Goal: Information Seeking & Learning: Compare options

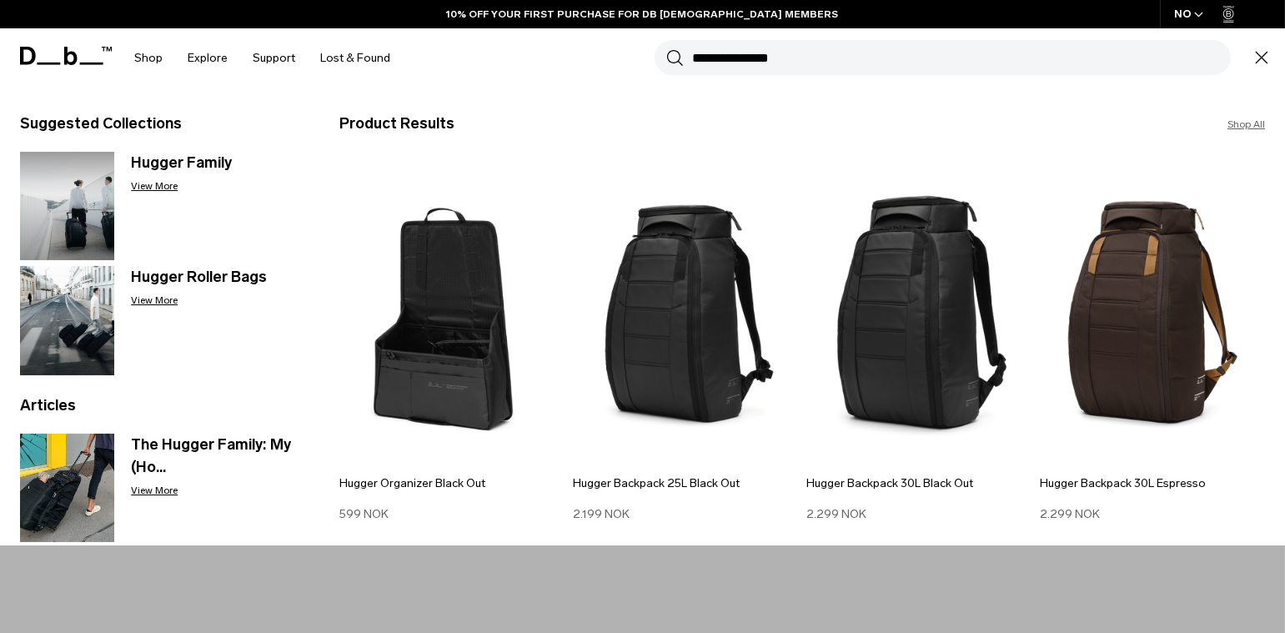
type input "**********"
click at [666, 48] on button "Search" at bounding box center [675, 57] width 18 height 18
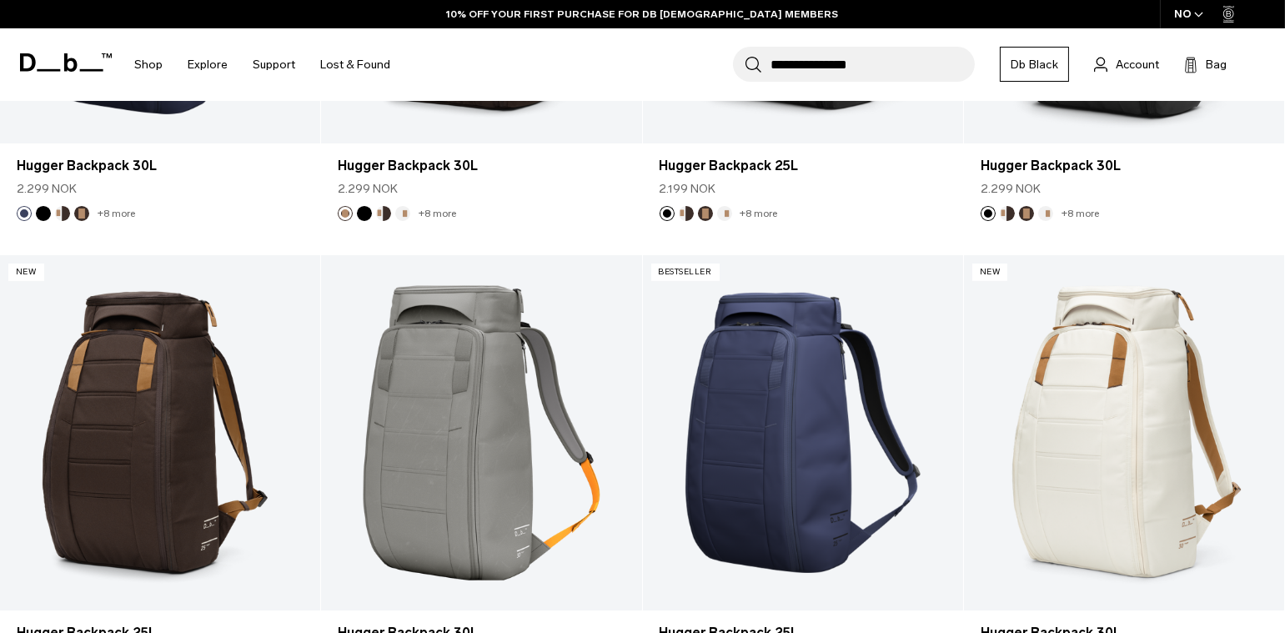
scroll to position [320, 0]
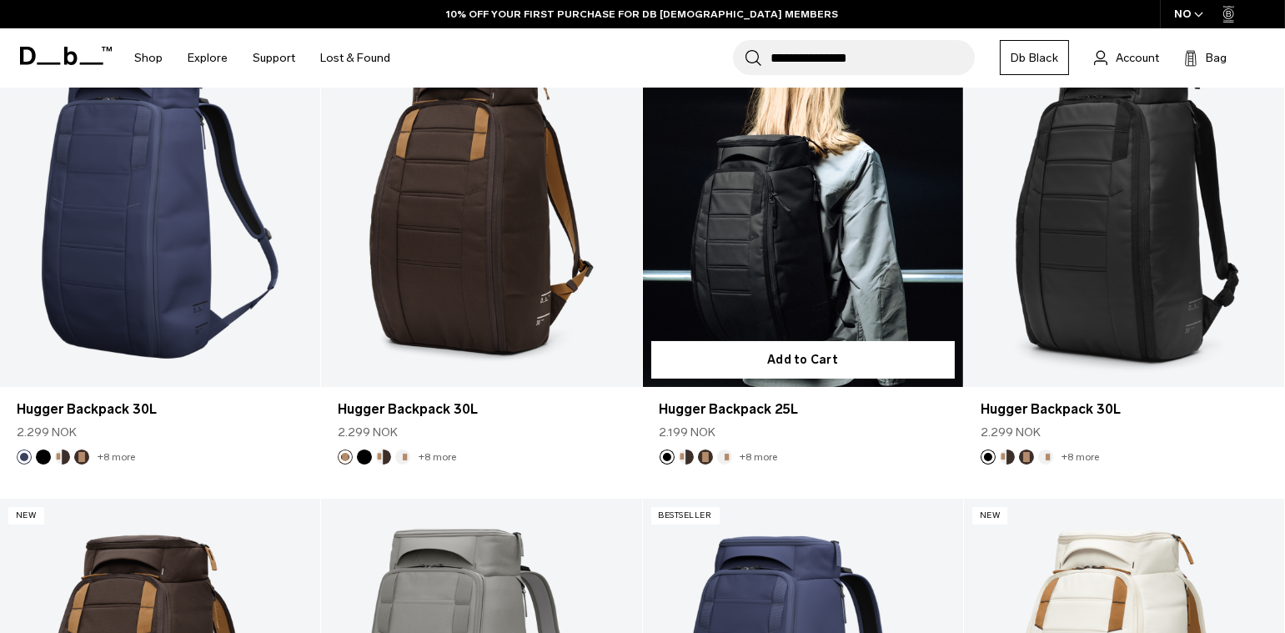
click at [751, 256] on link "Hugger Backpack 25L" at bounding box center [803, 209] width 320 height 356
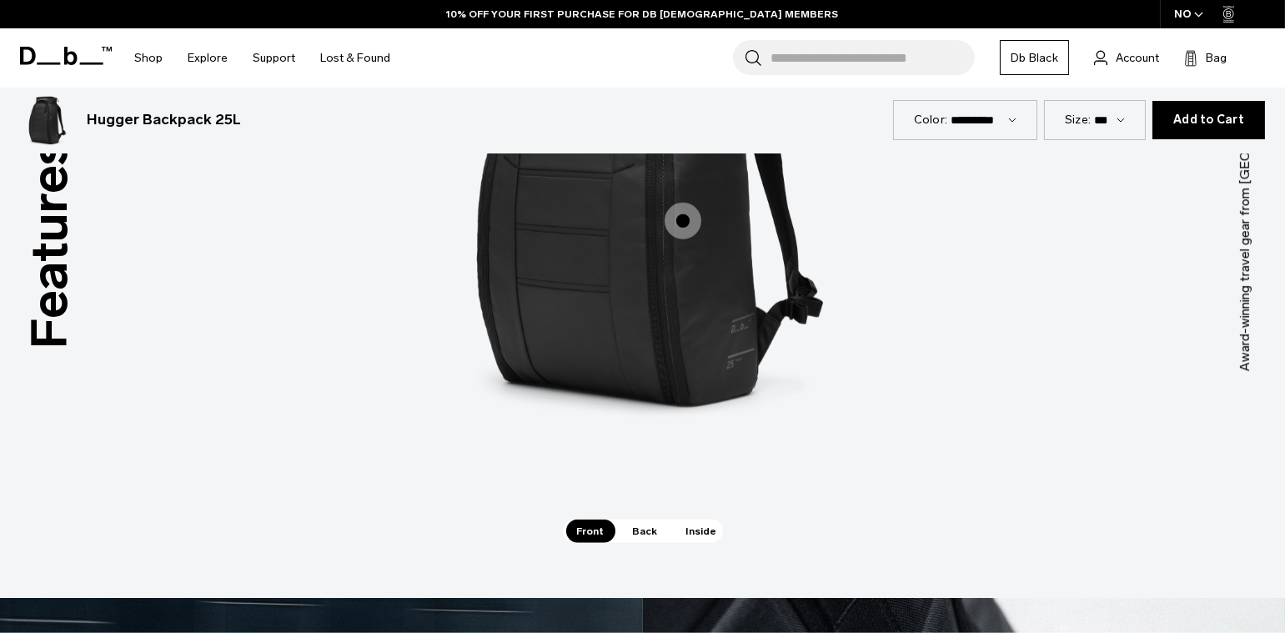
scroll to position [2340, 0]
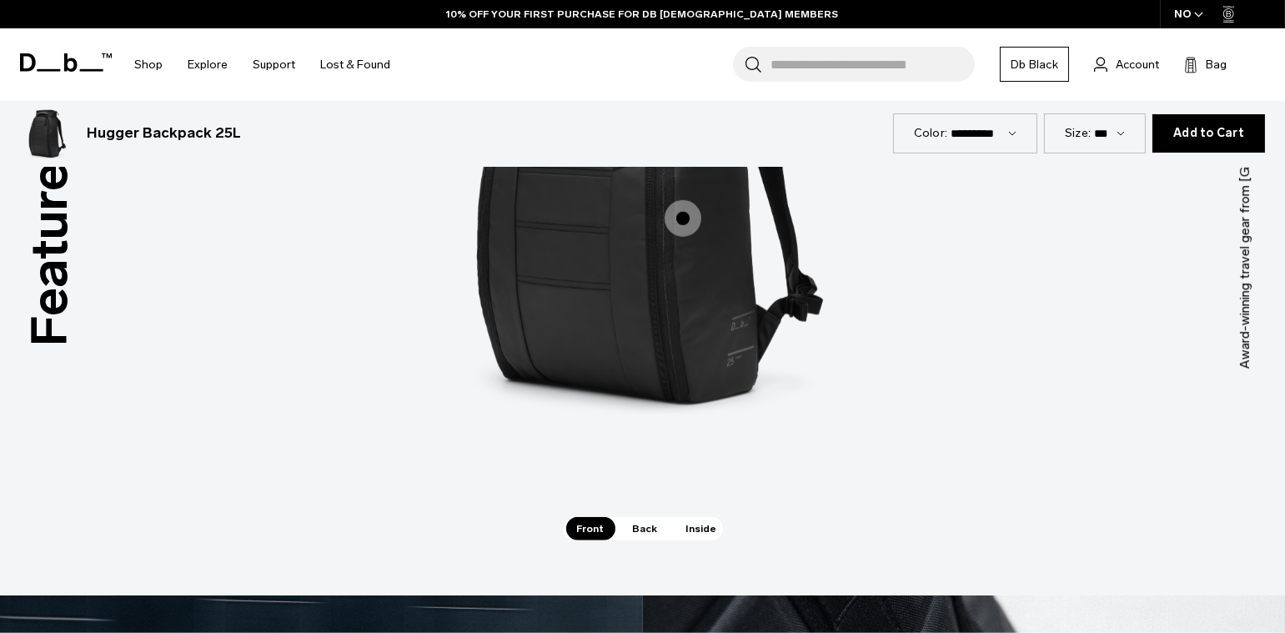
click at [640, 530] on span "Back" at bounding box center [645, 528] width 47 height 23
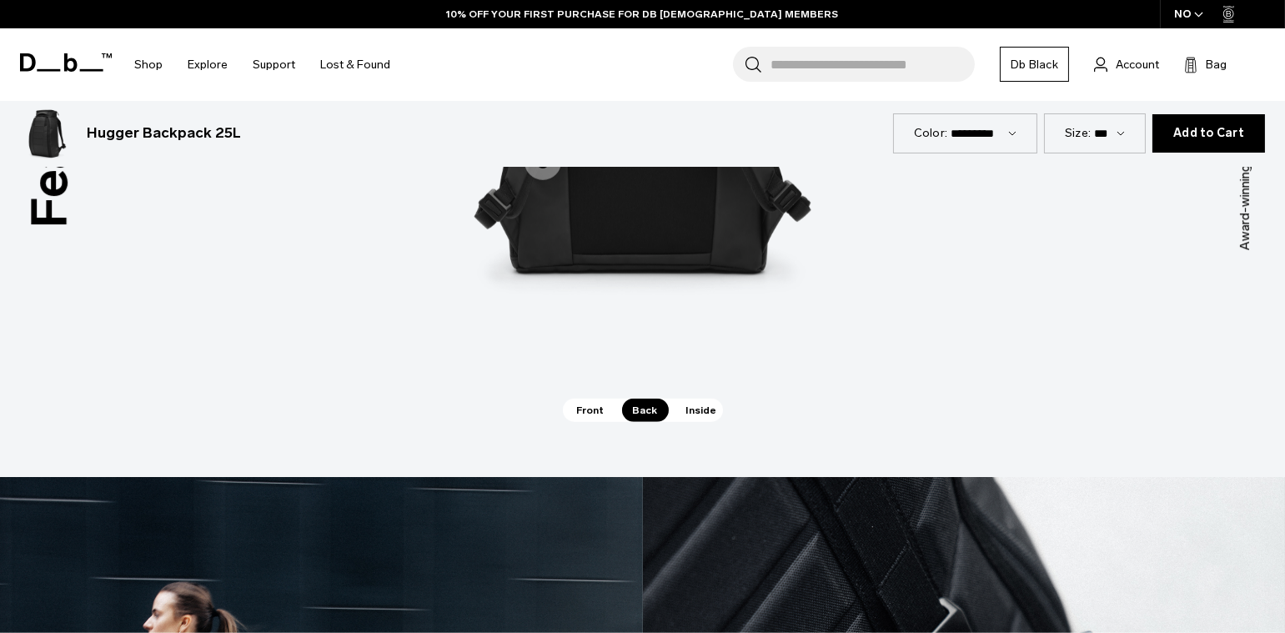
click at [696, 414] on span "Inside" at bounding box center [702, 410] width 53 height 23
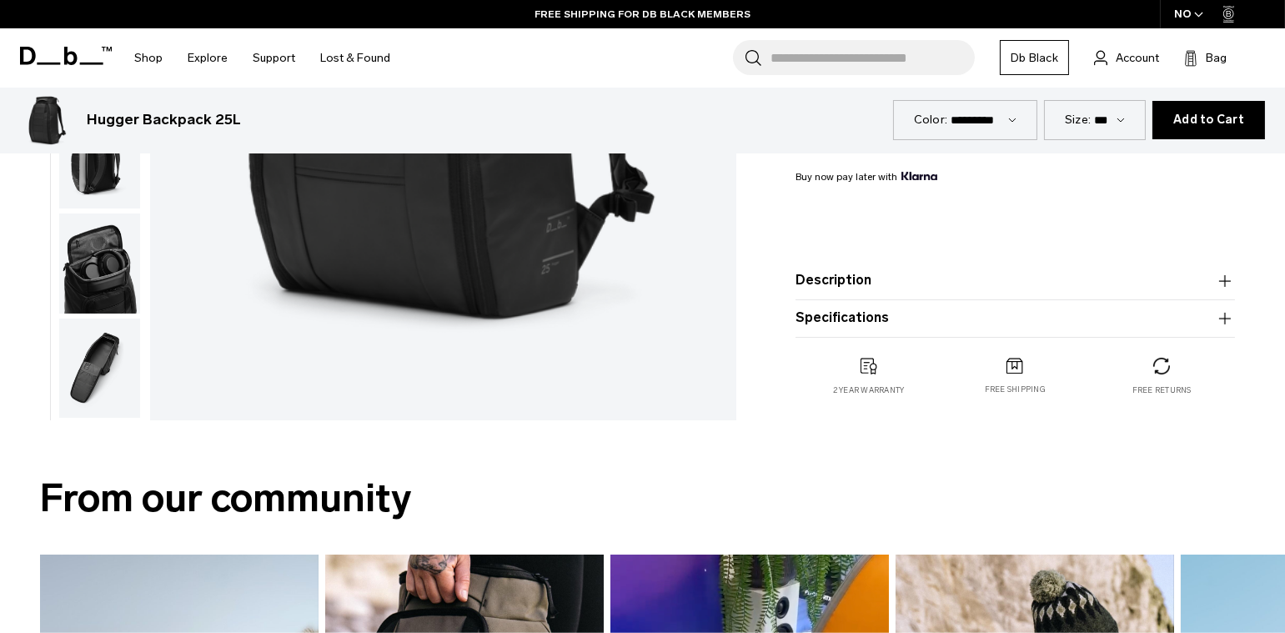
scroll to position [0, 0]
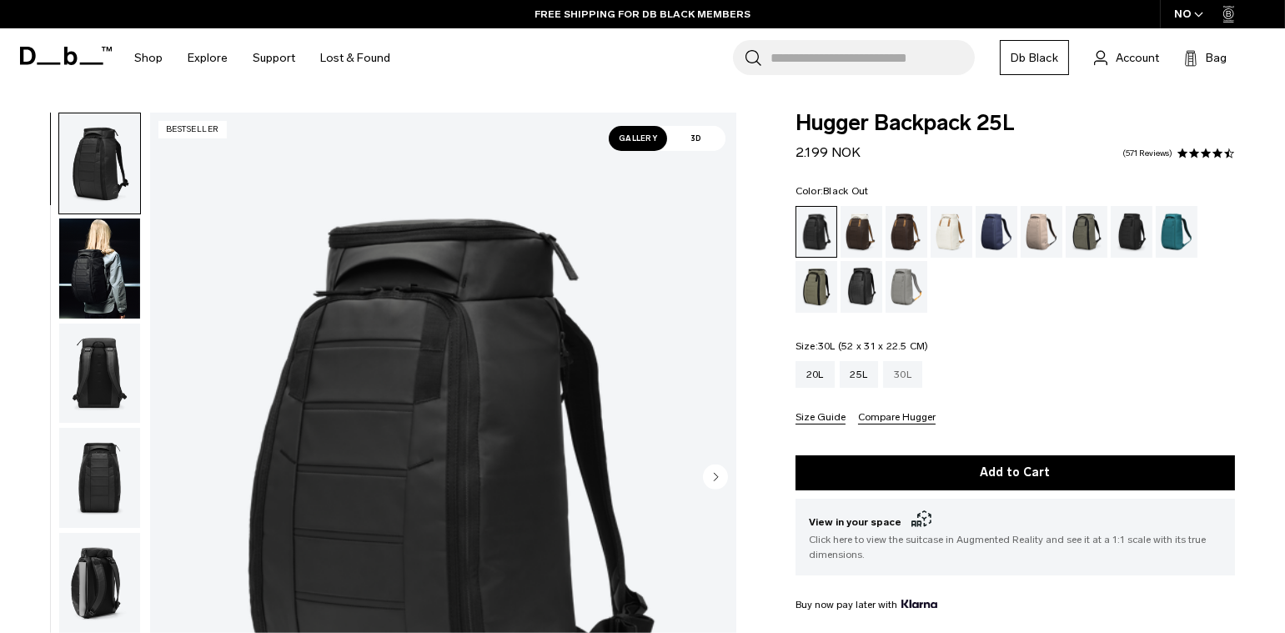
click at [910, 375] on div "30L" at bounding box center [902, 374] width 39 height 27
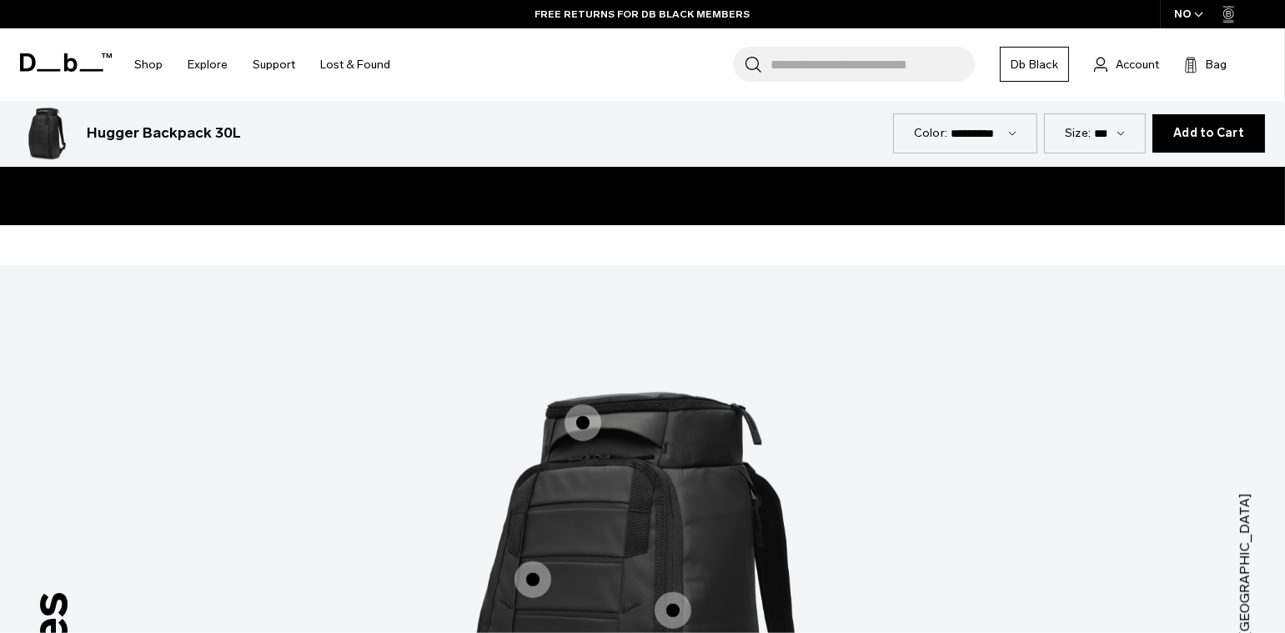
scroll to position [2037, 0]
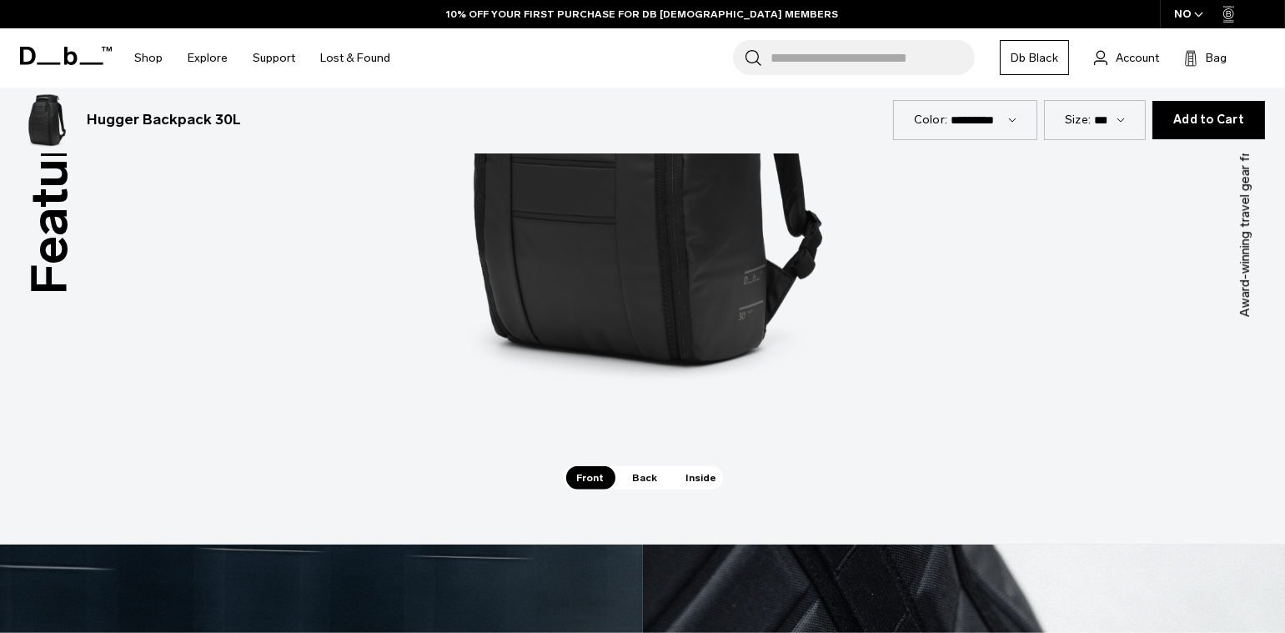
click at [647, 480] on span "Back" at bounding box center [645, 477] width 47 height 23
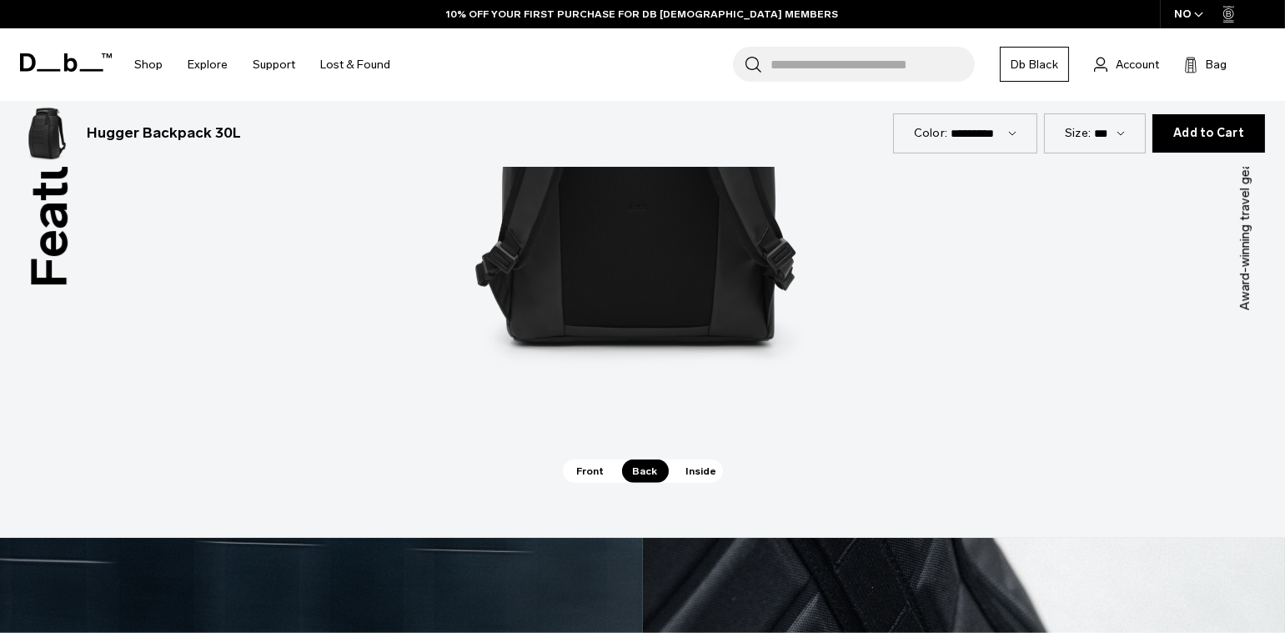
click at [589, 471] on span "Front" at bounding box center [590, 471] width 49 height 23
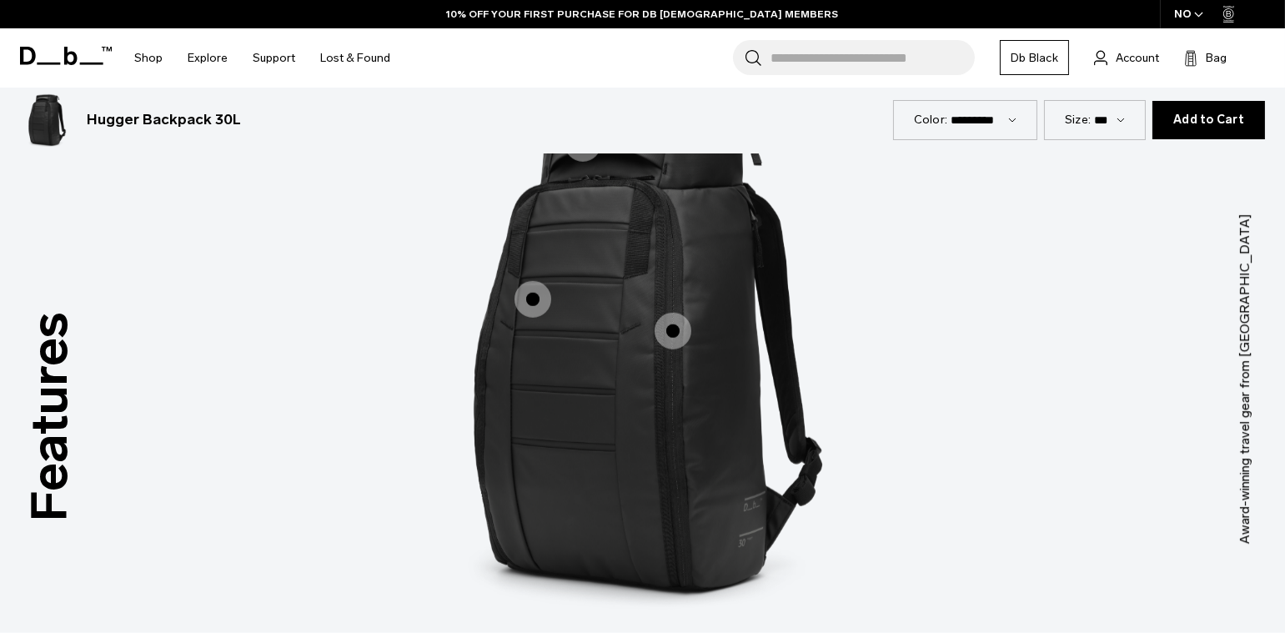
scroll to position [2196, 0]
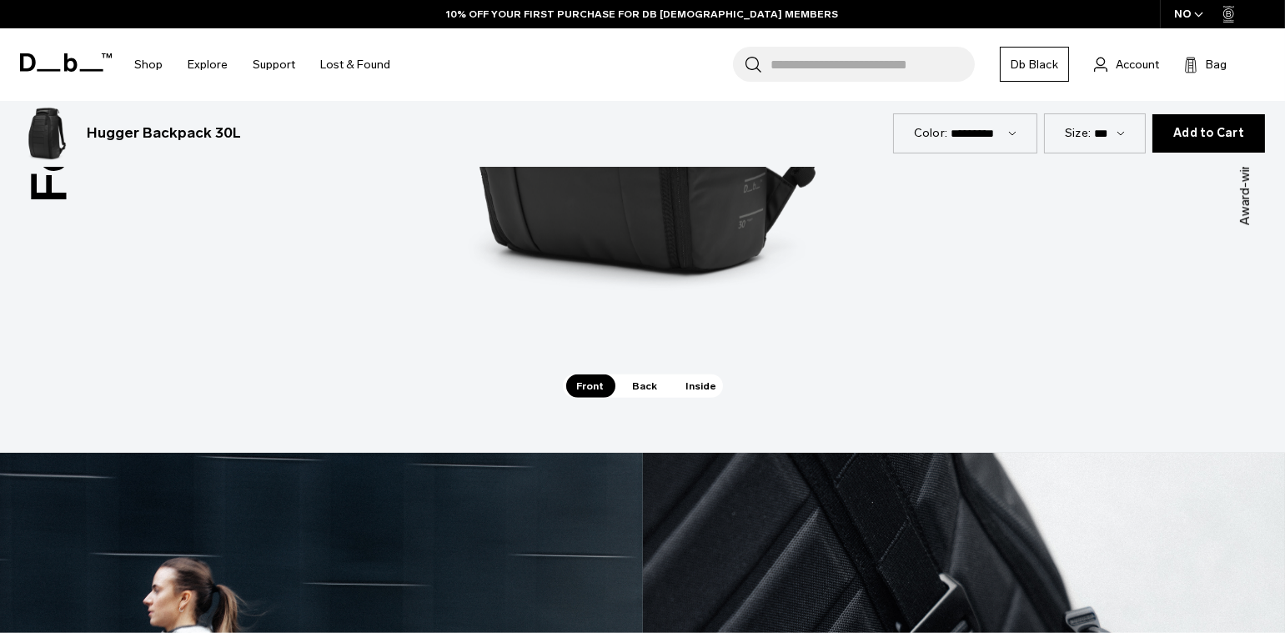
click at [651, 375] on span "Back" at bounding box center [645, 385] width 47 height 23
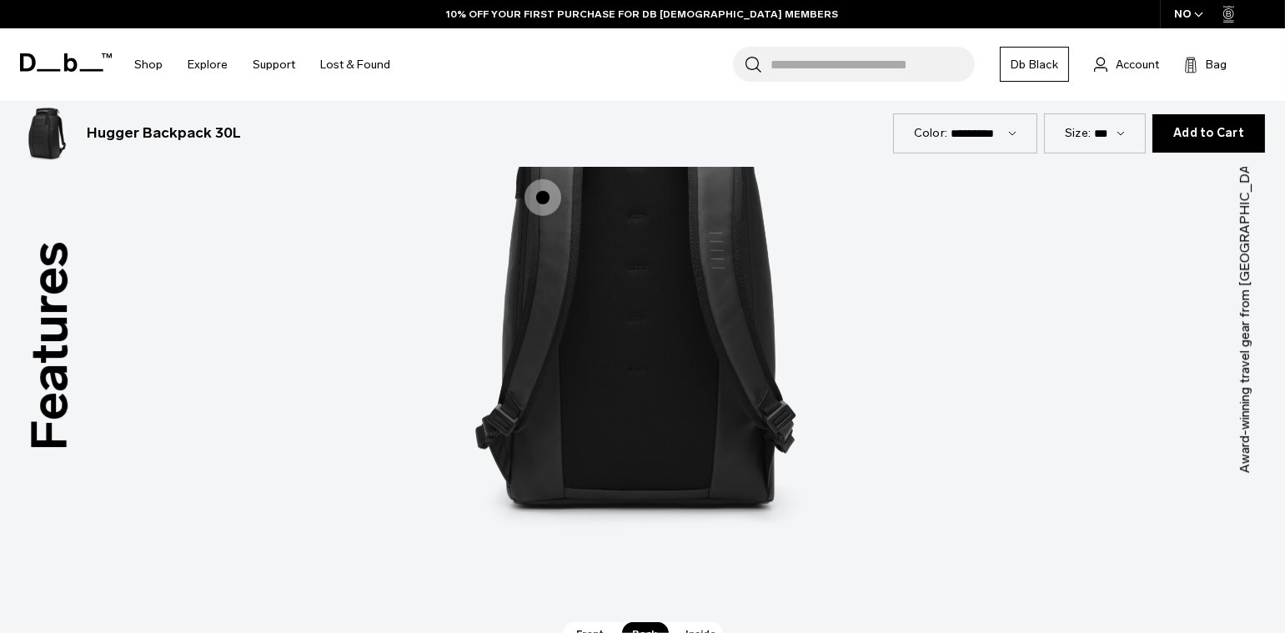
scroll to position [2327, 0]
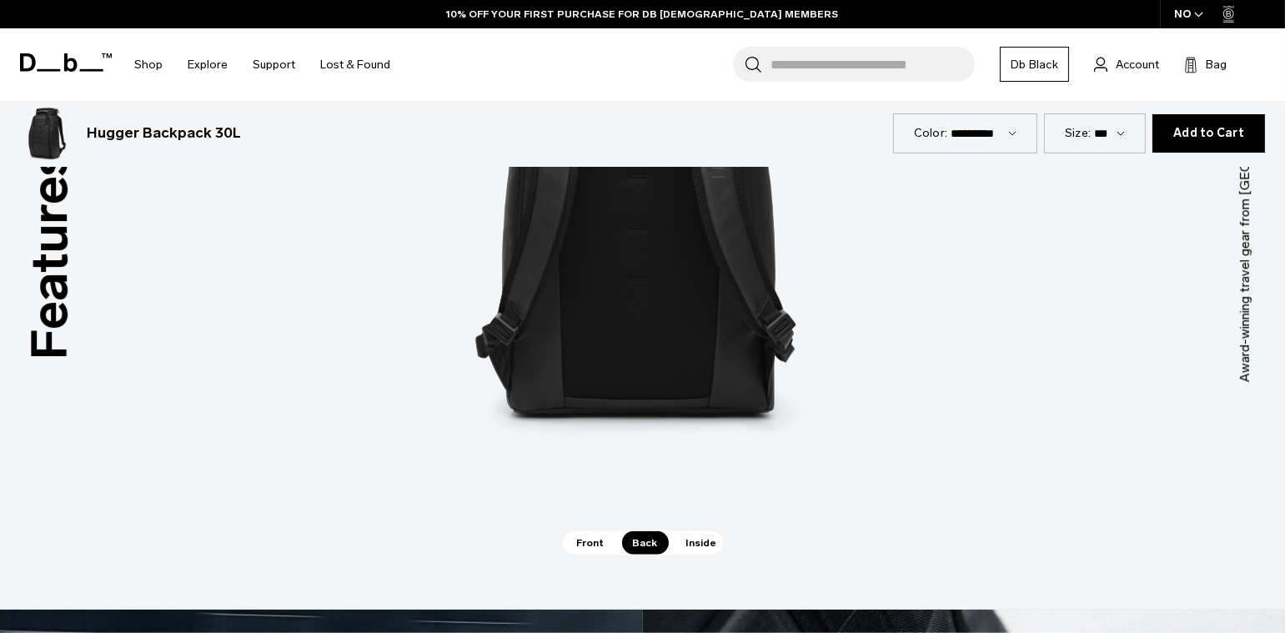
drag, startPoint x: 599, startPoint y: 531, endPoint x: 646, endPoint y: 467, distance: 79.4
click at [598, 531] on span "Front" at bounding box center [590, 542] width 49 height 23
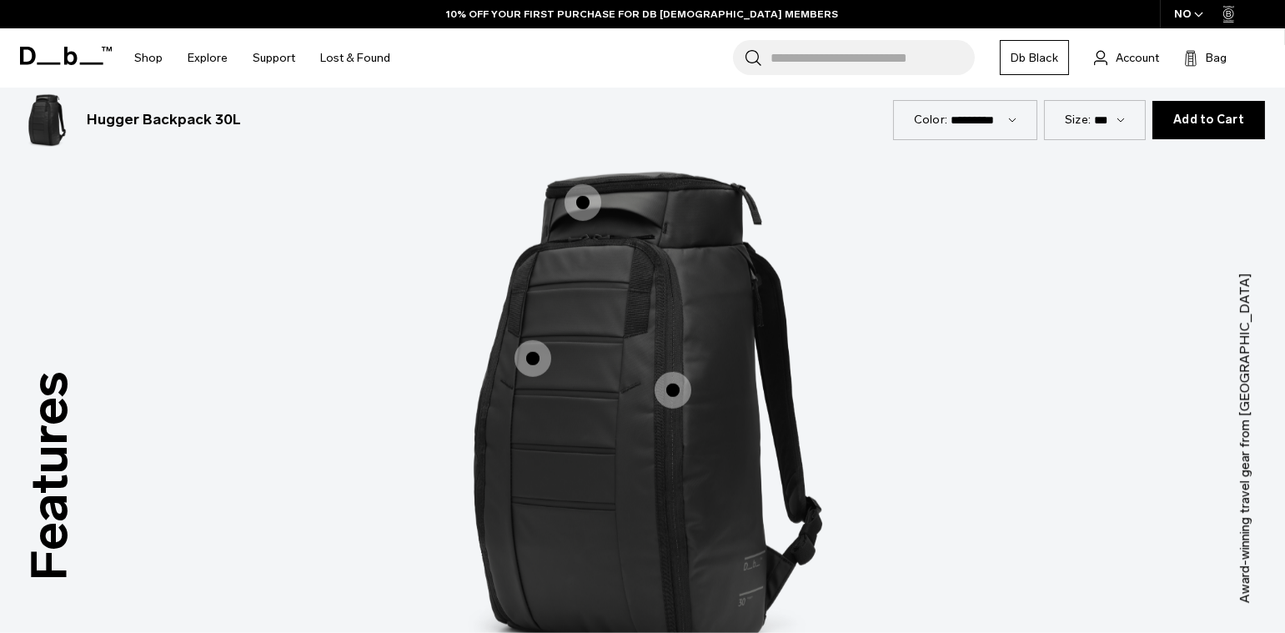
scroll to position [2098, 0]
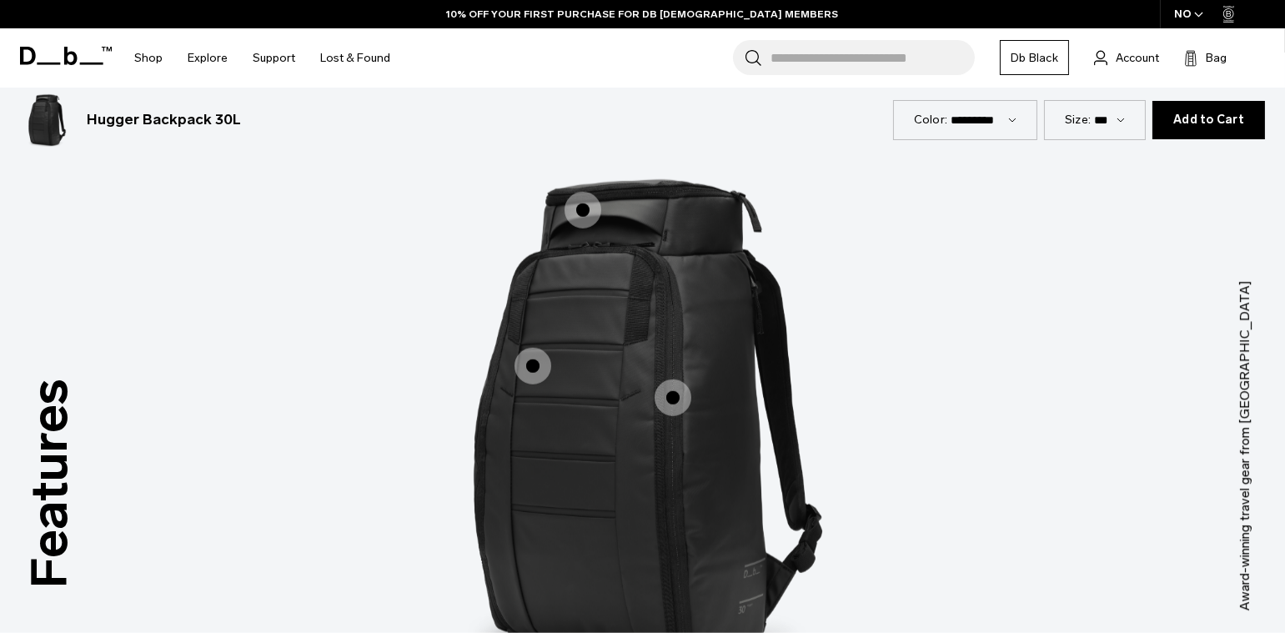
drag, startPoint x: 581, startPoint y: 208, endPoint x: 665, endPoint y: 224, distance: 84.9
click at [581, 208] on span "1 / 3" at bounding box center [583, 210] width 37 height 37
click at [586, 208] on span "1 / 3" at bounding box center [583, 210] width 37 height 37
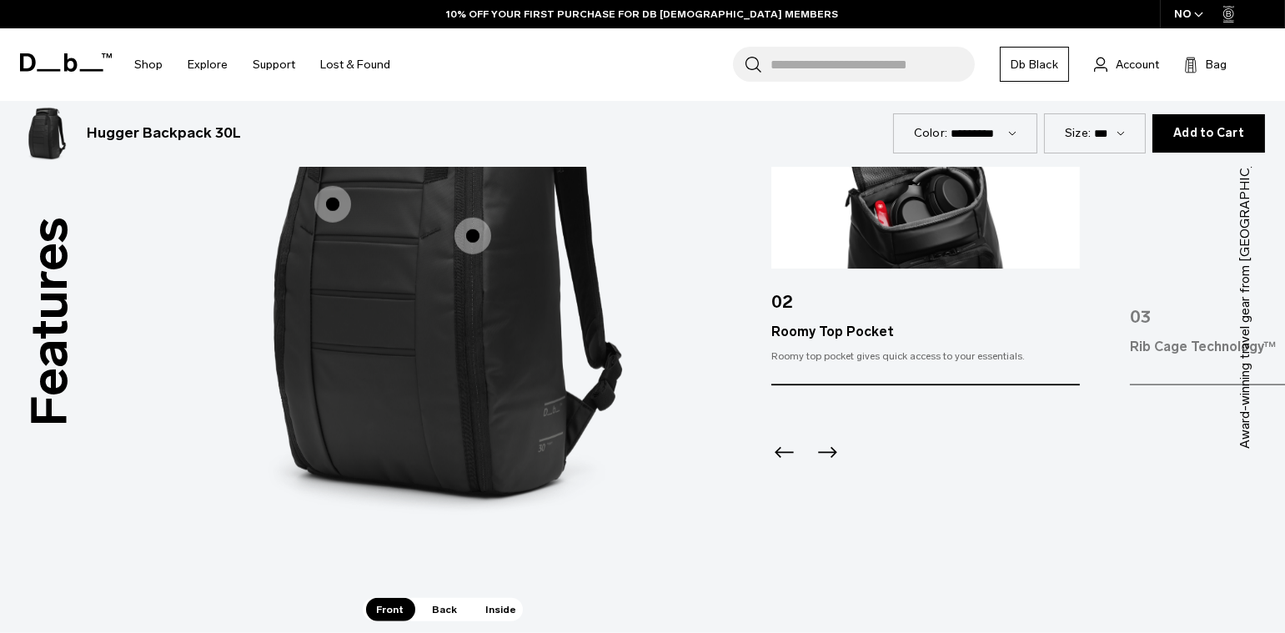
scroll to position [2266, 0]
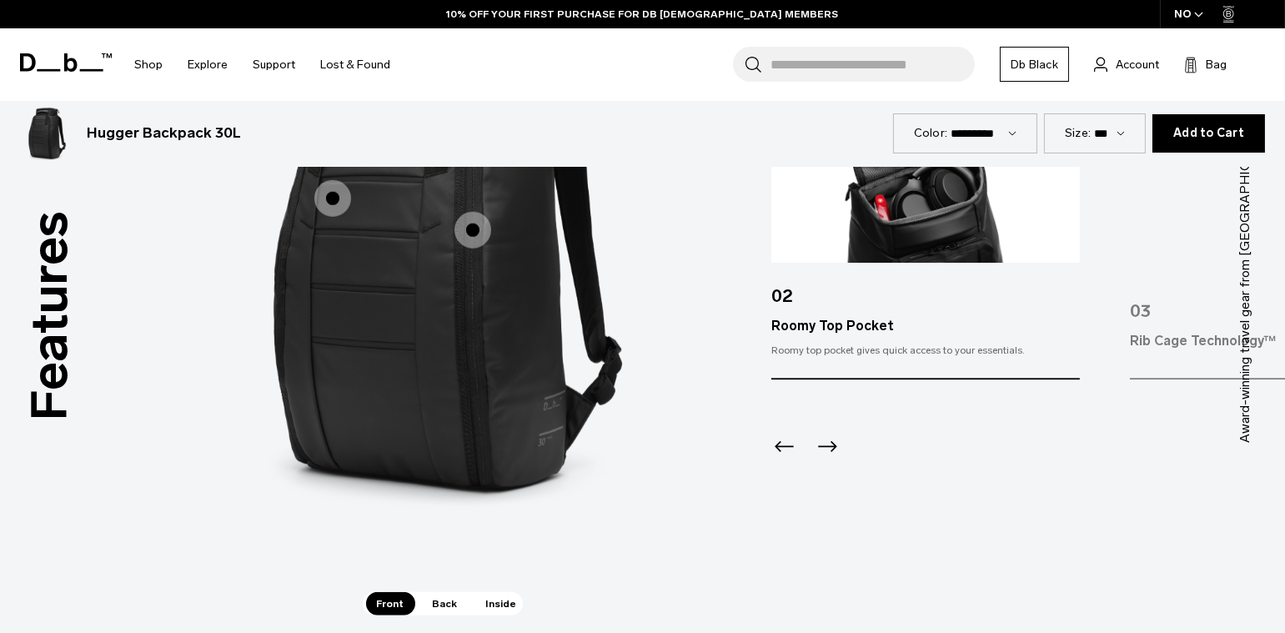
drag, startPoint x: 437, startPoint y: 606, endPoint x: 622, endPoint y: 496, distance: 215.4
click at [437, 606] on span "Back" at bounding box center [445, 603] width 47 height 23
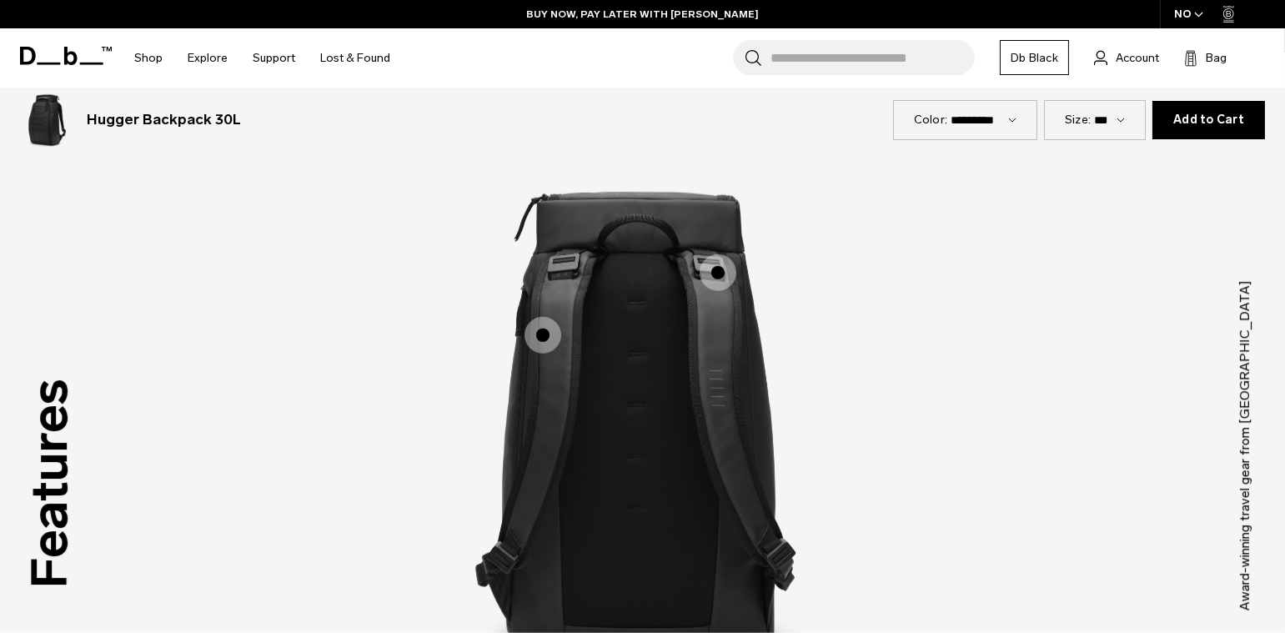
scroll to position [2097, 0]
click at [550, 334] on span "2 / 3" at bounding box center [543, 336] width 37 height 37
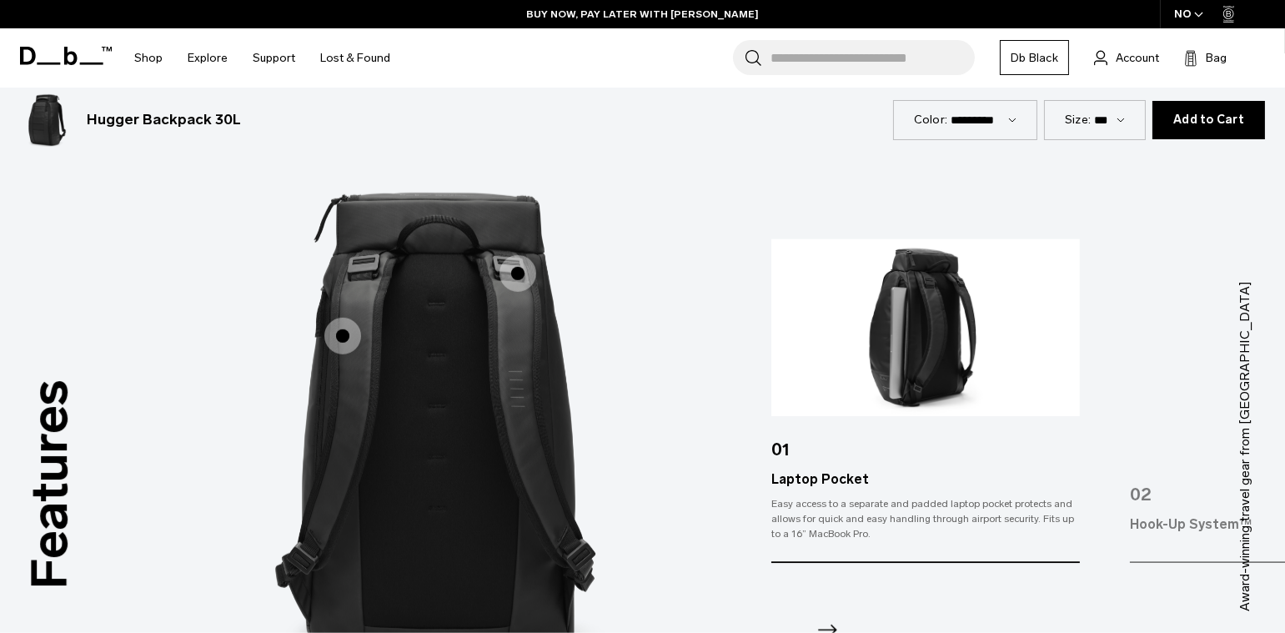
click at [529, 275] on span "2 / 3" at bounding box center [518, 273] width 37 height 37
click at [518, 277] on span "2 / 3" at bounding box center [518, 273] width 37 height 37
click at [343, 337] on span "2 / 3" at bounding box center [342, 336] width 37 height 37
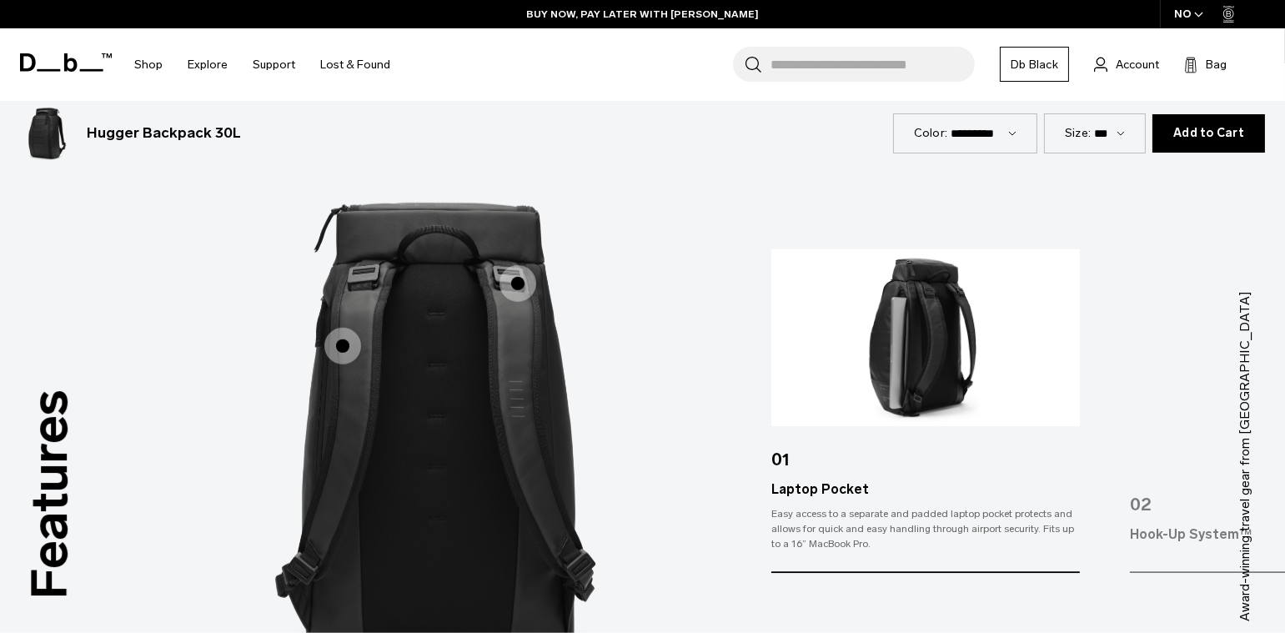
scroll to position [2083, 0]
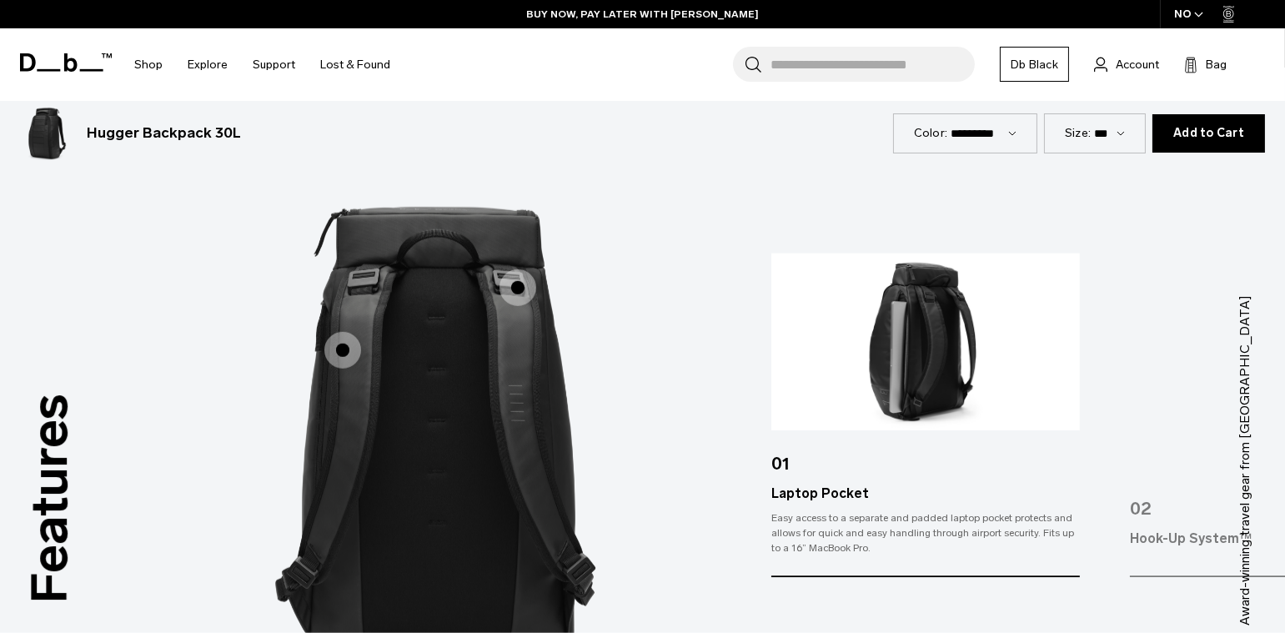
click at [526, 286] on span "2 / 3" at bounding box center [518, 287] width 37 height 37
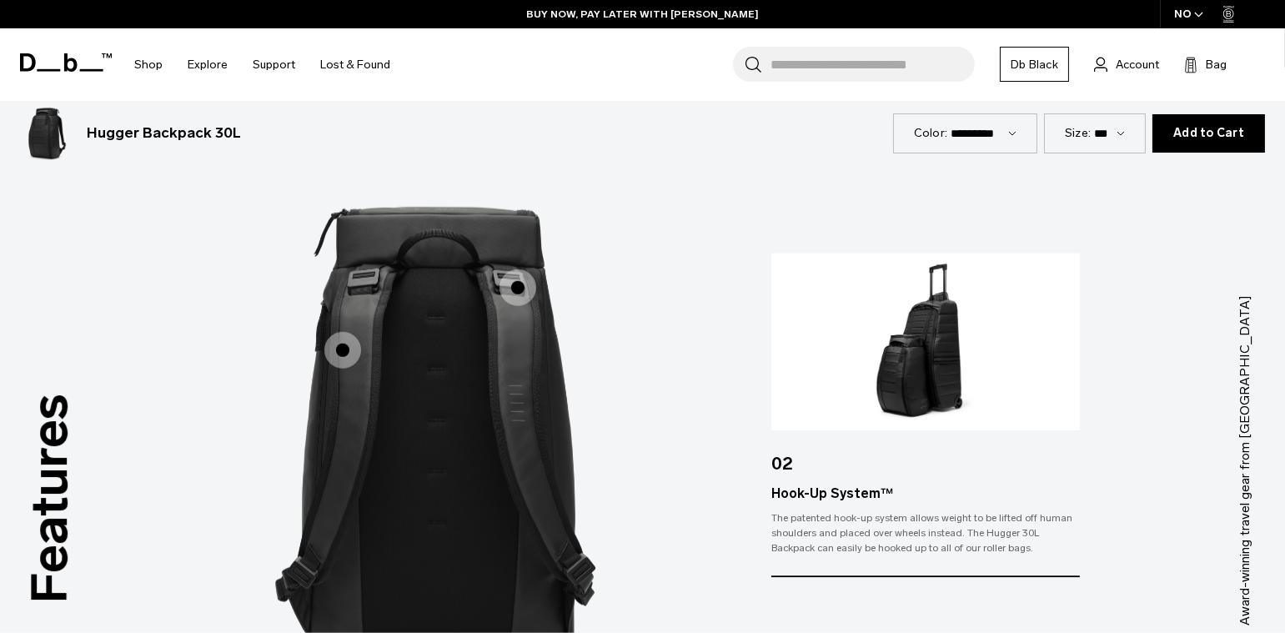
click at [529, 289] on span "2 / 3" at bounding box center [518, 287] width 37 height 37
click at [509, 284] on span "2 / 3" at bounding box center [518, 287] width 37 height 37
click at [337, 349] on span "2 / 3" at bounding box center [342, 350] width 37 height 37
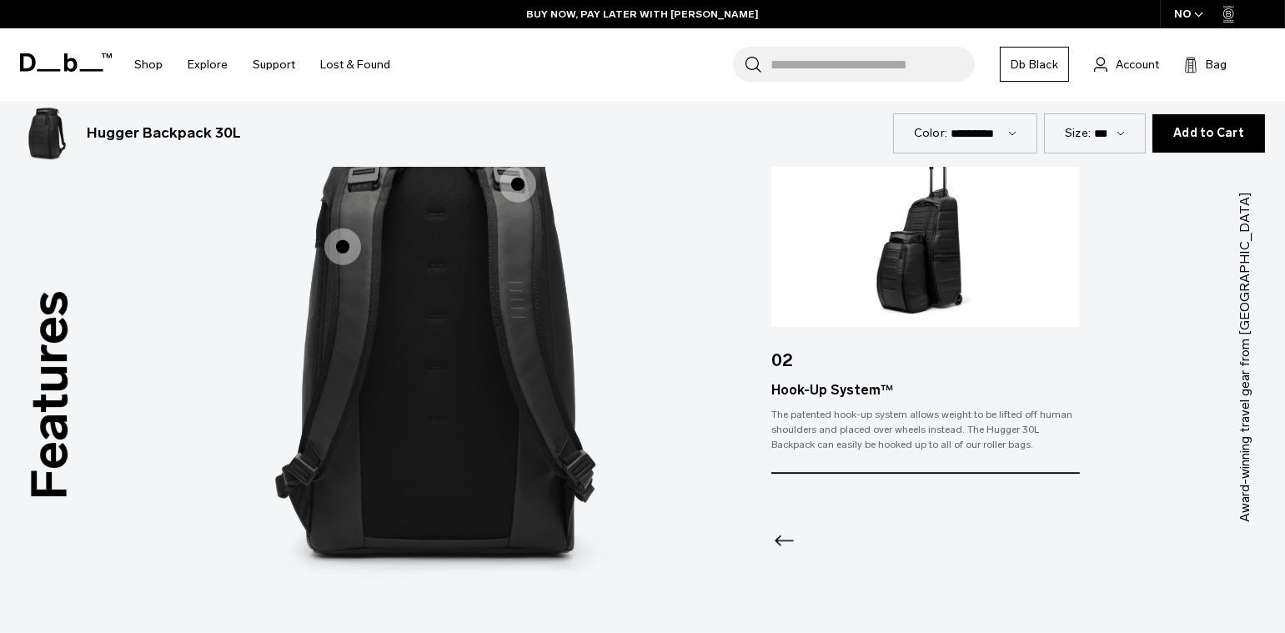
drag, startPoint x: 521, startPoint y: 186, endPoint x: 542, endPoint y: 201, distance: 25.7
click at [521, 186] on span "2 / 3" at bounding box center [518, 184] width 37 height 37
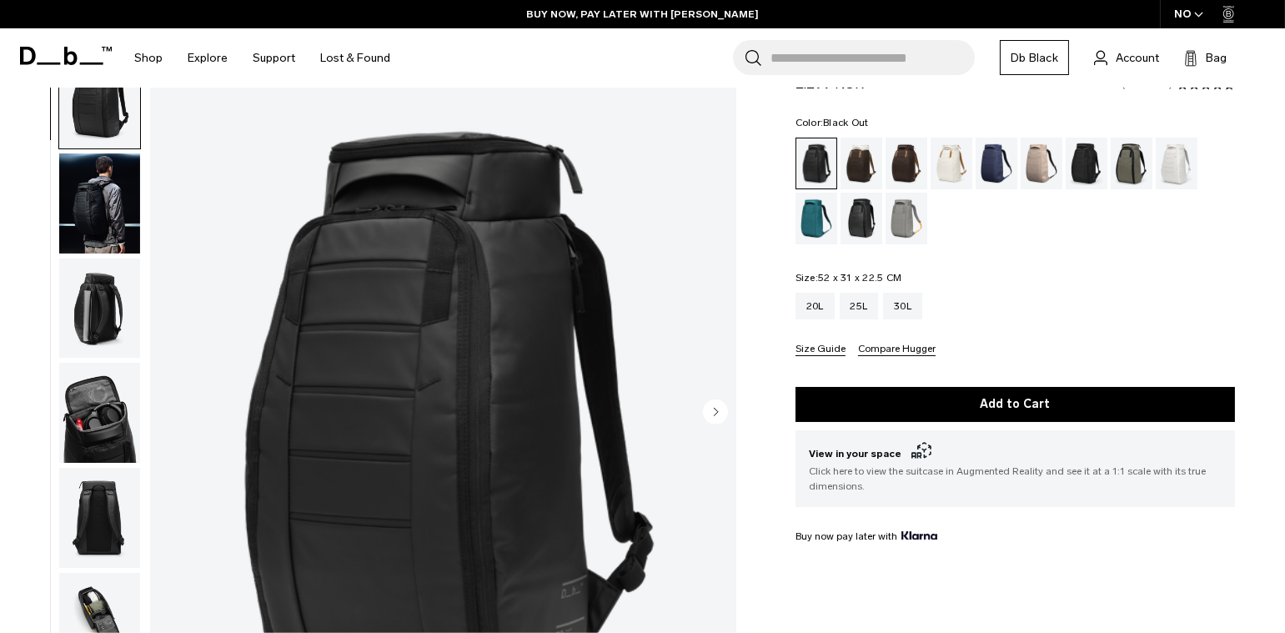
scroll to position [0, 0]
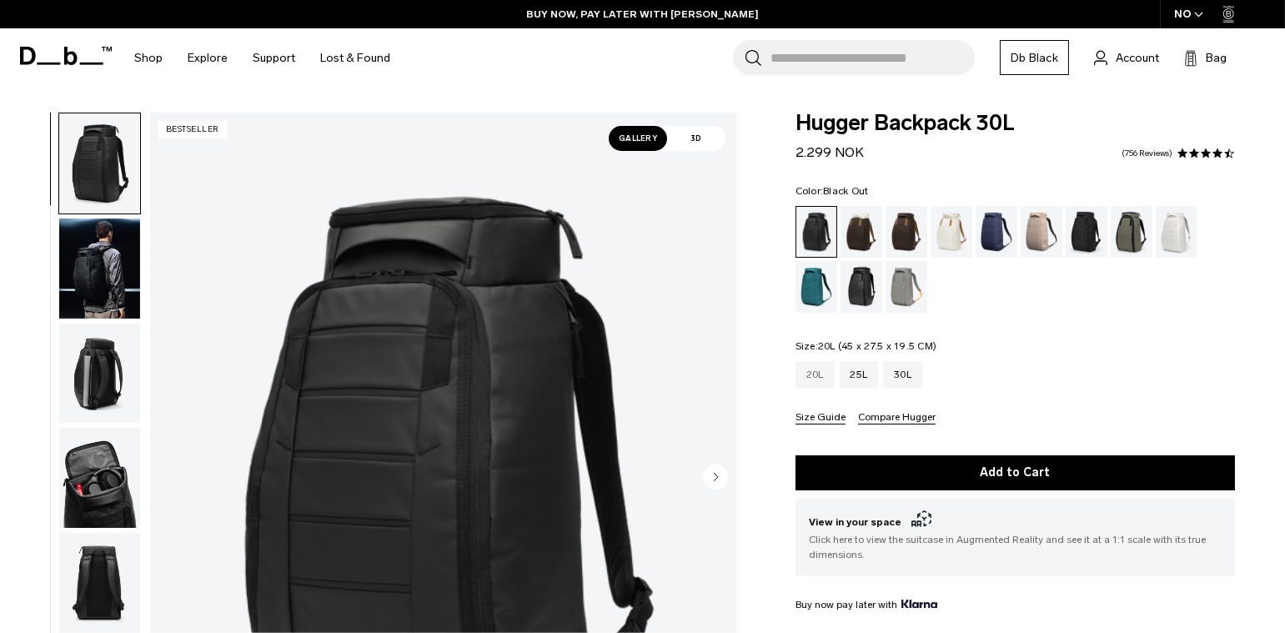
click at [820, 372] on div "20L" at bounding box center [815, 374] width 39 height 27
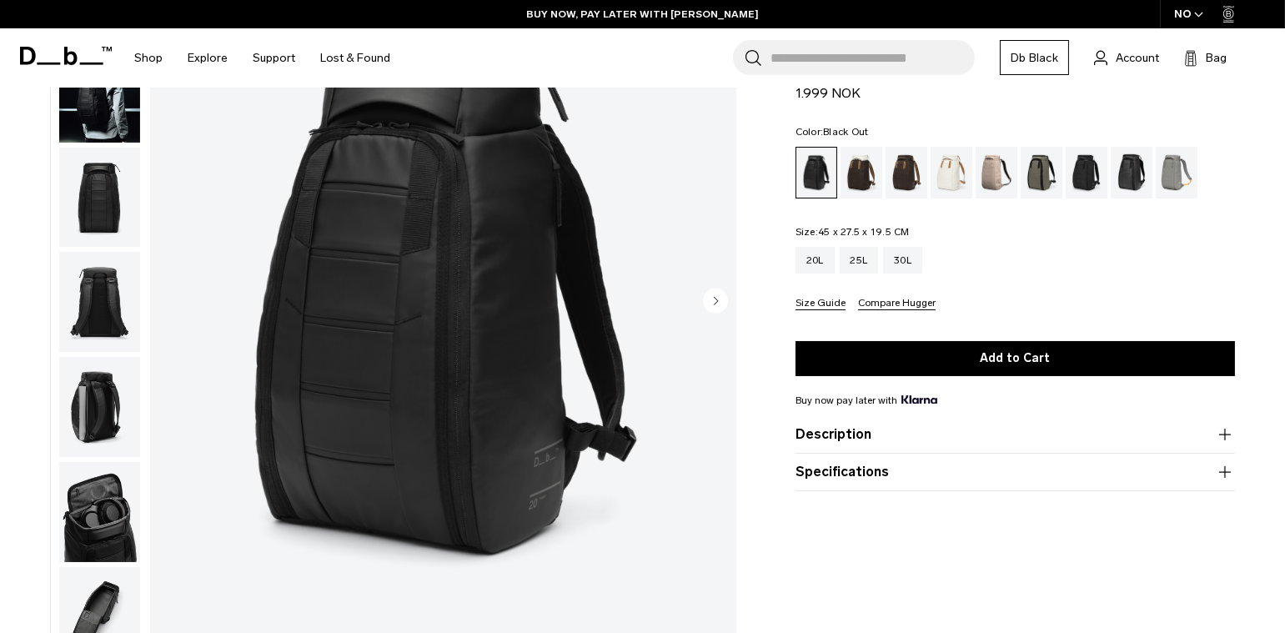
scroll to position [1018, 0]
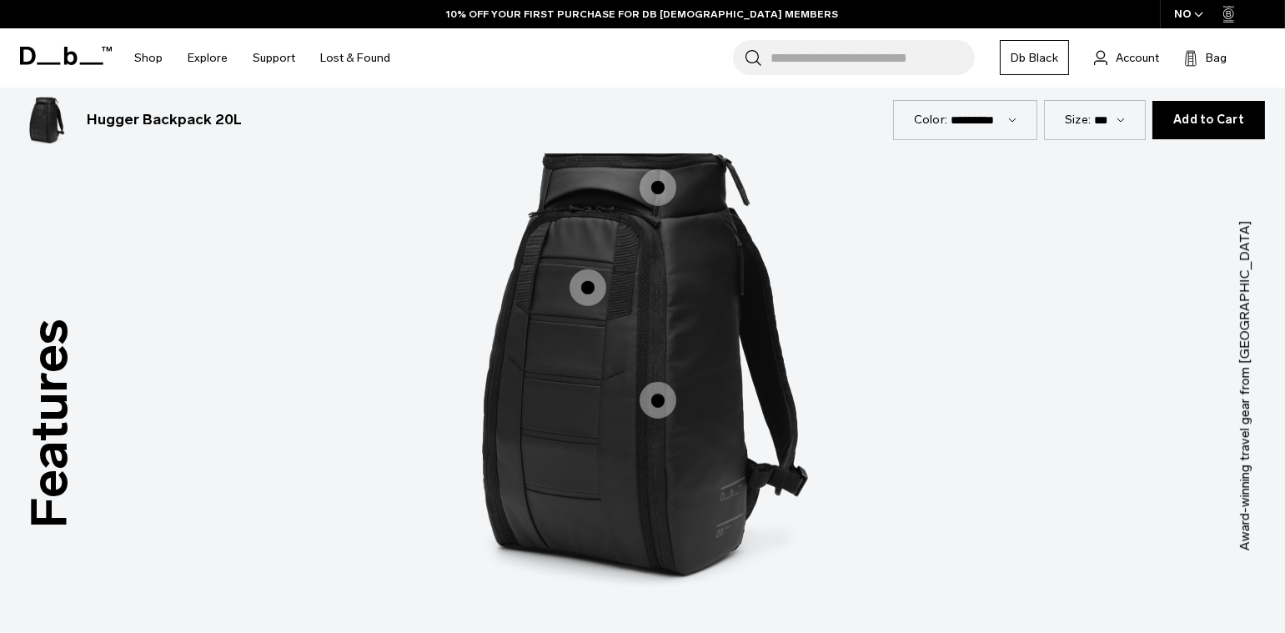
scroll to position [2077, 0]
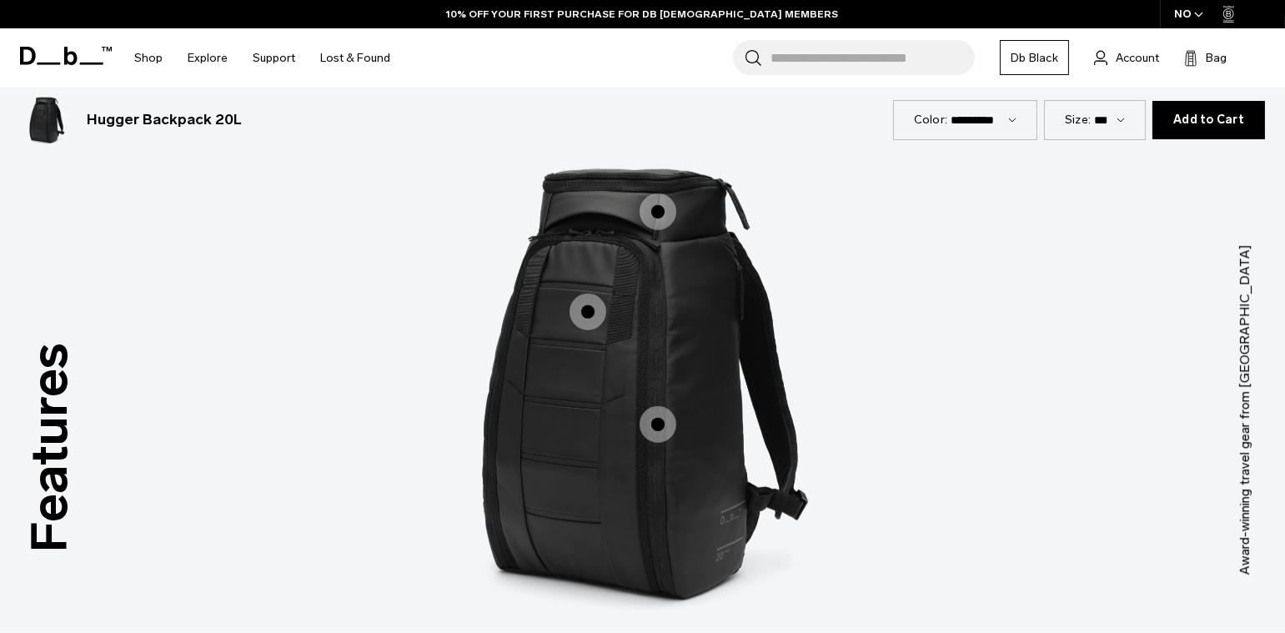
click at [653, 218] on span "1 / 3" at bounding box center [658, 211] width 37 height 37
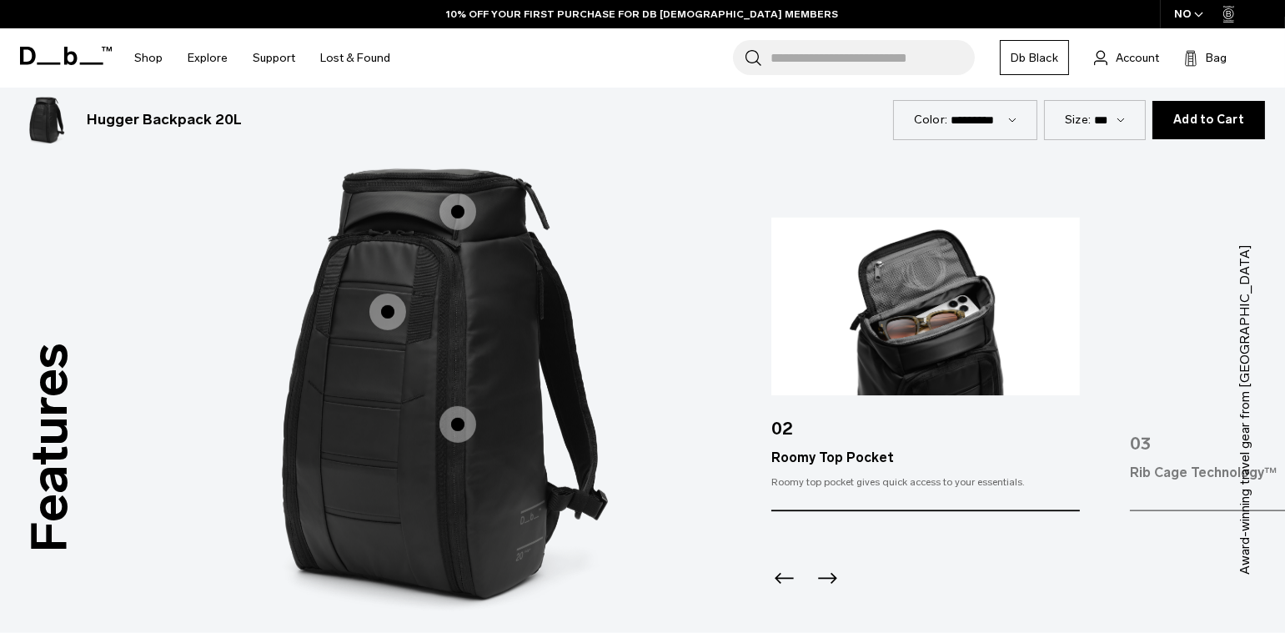
click at [396, 314] on span "1 / 3" at bounding box center [387, 312] width 37 height 37
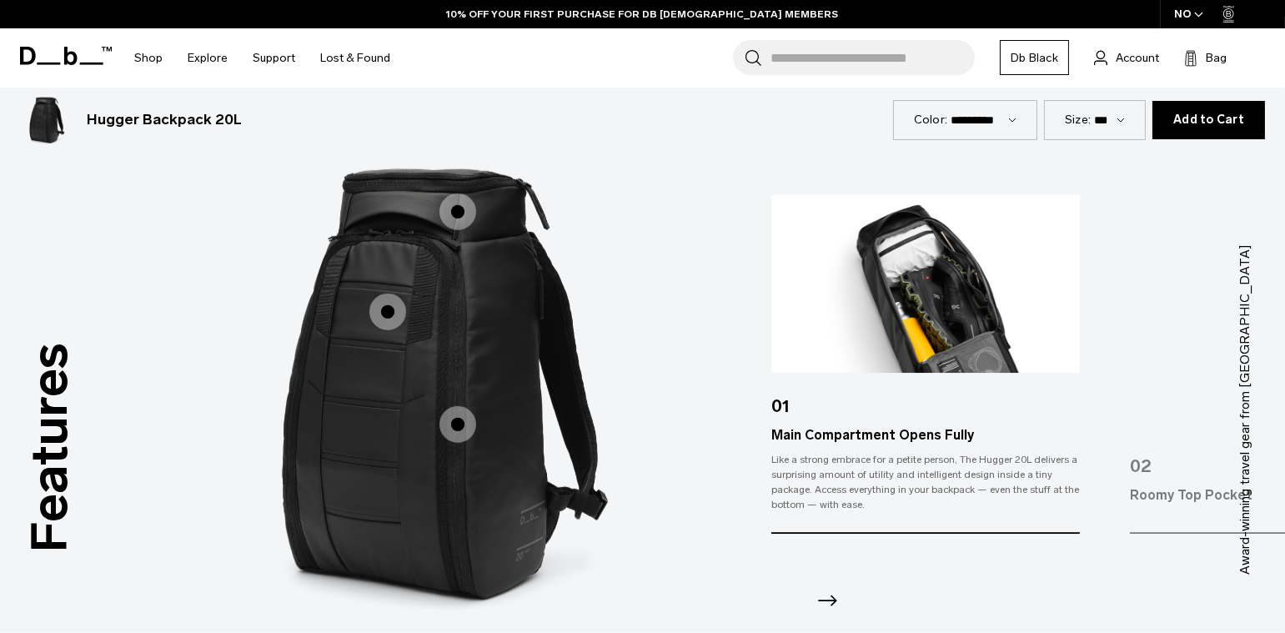
click at [465, 428] on span "1 / 3" at bounding box center [458, 424] width 37 height 37
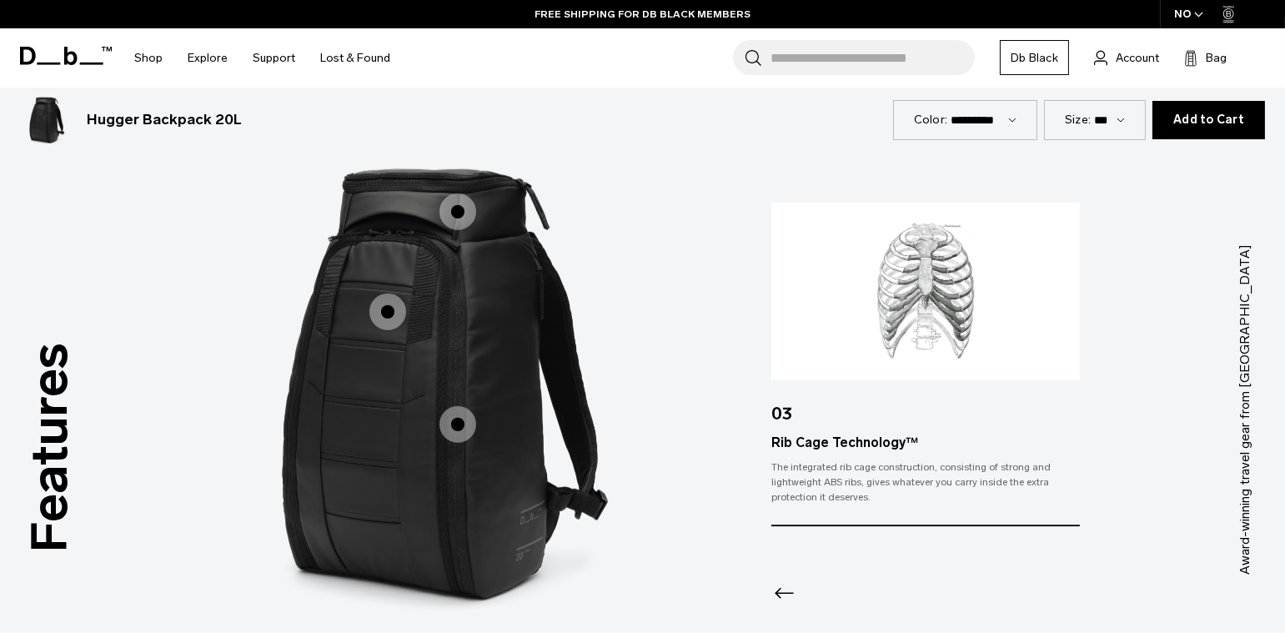
click at [458, 218] on span "1 / 3" at bounding box center [458, 211] width 37 height 37
click at [785, 591] on icon "Previous slide" at bounding box center [784, 593] width 27 height 27
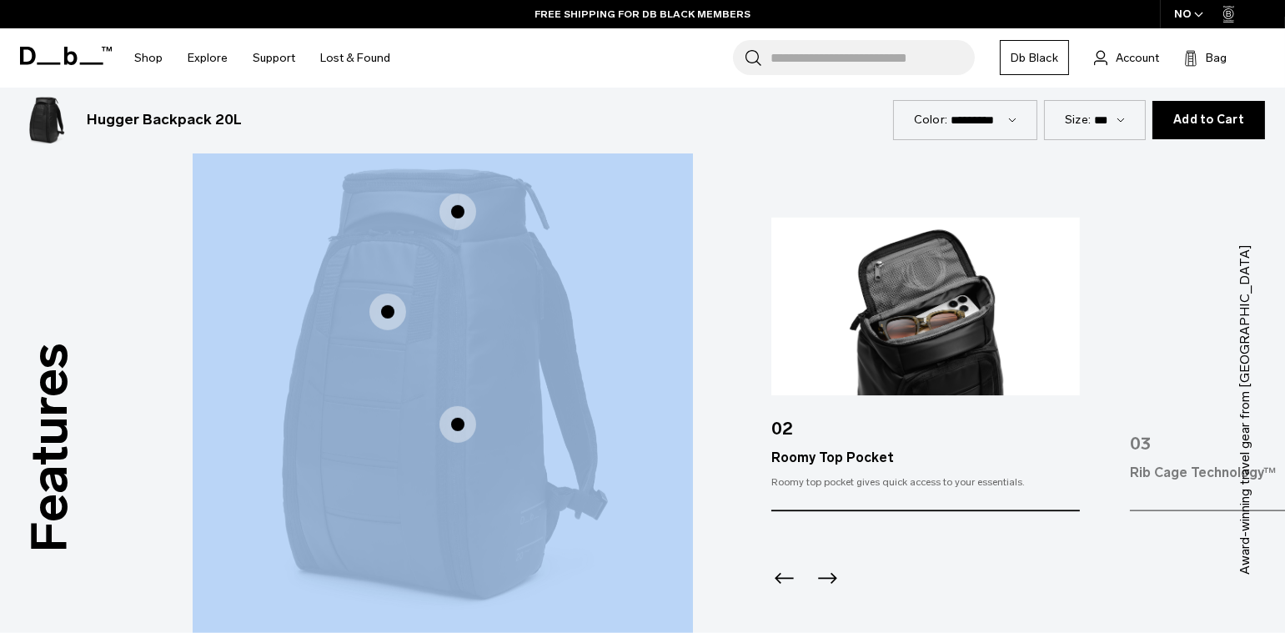
click at [785, 591] on div "Previous slide" at bounding box center [782, 583] width 23 height 37
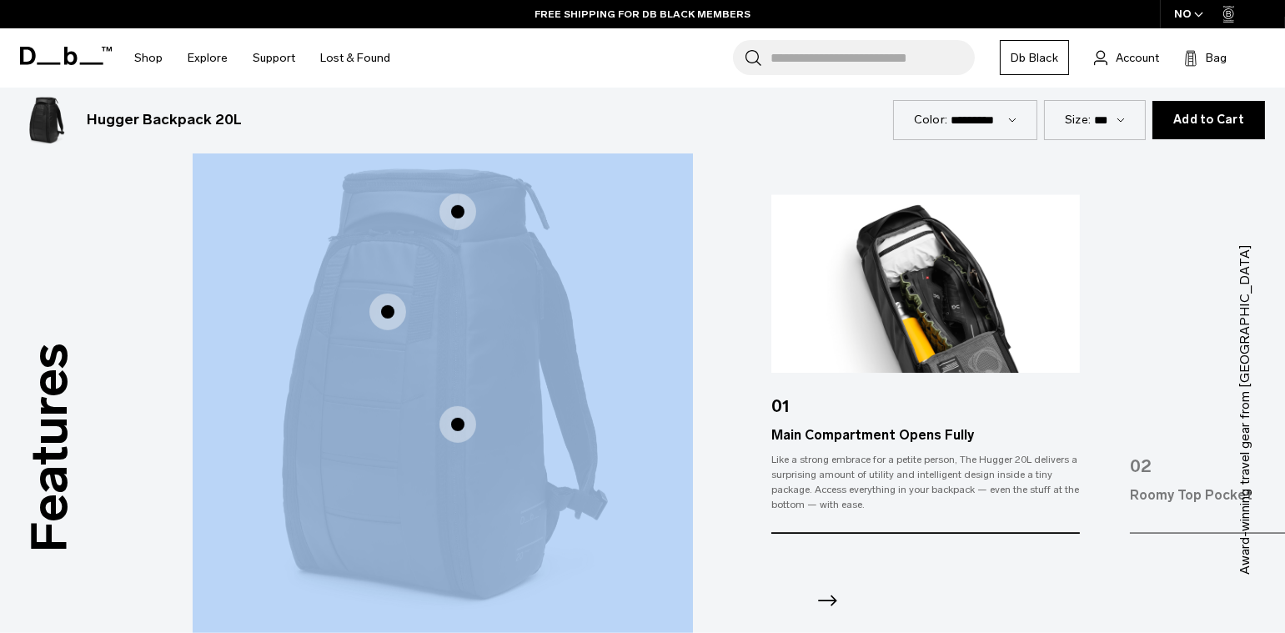
click at [744, 560] on img "2 / 3" at bounding box center [956, 384] width 500 height 625
click at [761, 570] on img "2 / 3" at bounding box center [956, 384] width 500 height 625
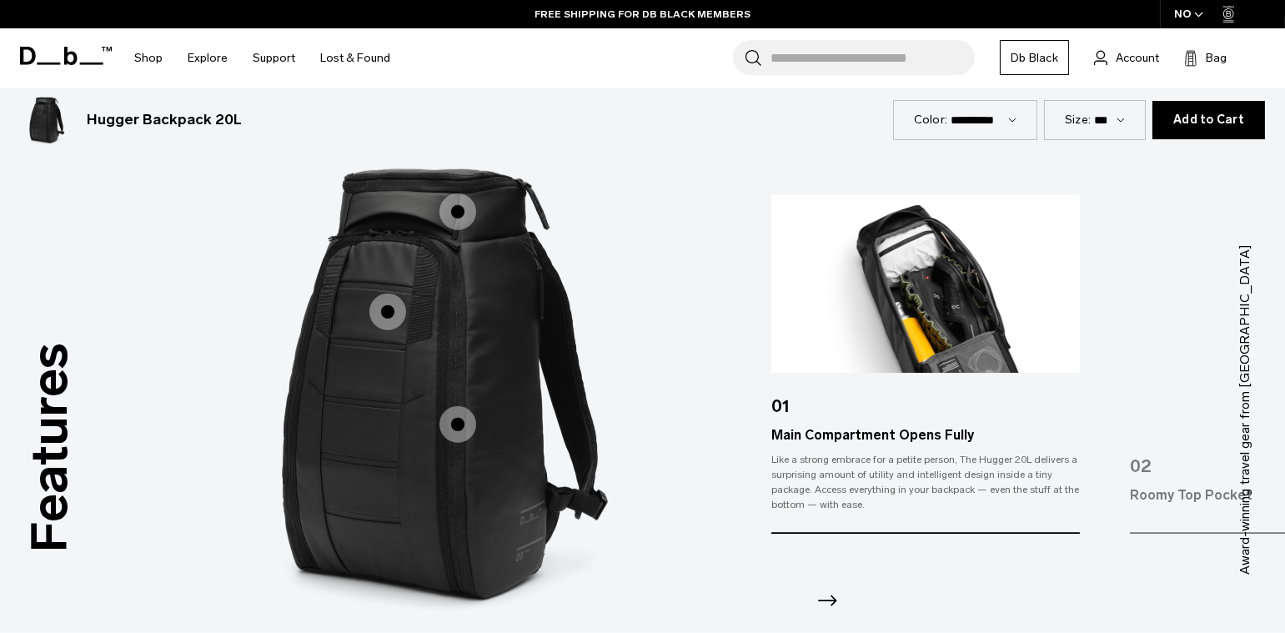
drag, startPoint x: 449, startPoint y: 423, endPoint x: 458, endPoint y: 424, distance: 9.2
click at [448, 423] on span "1 / 3" at bounding box center [458, 424] width 37 height 37
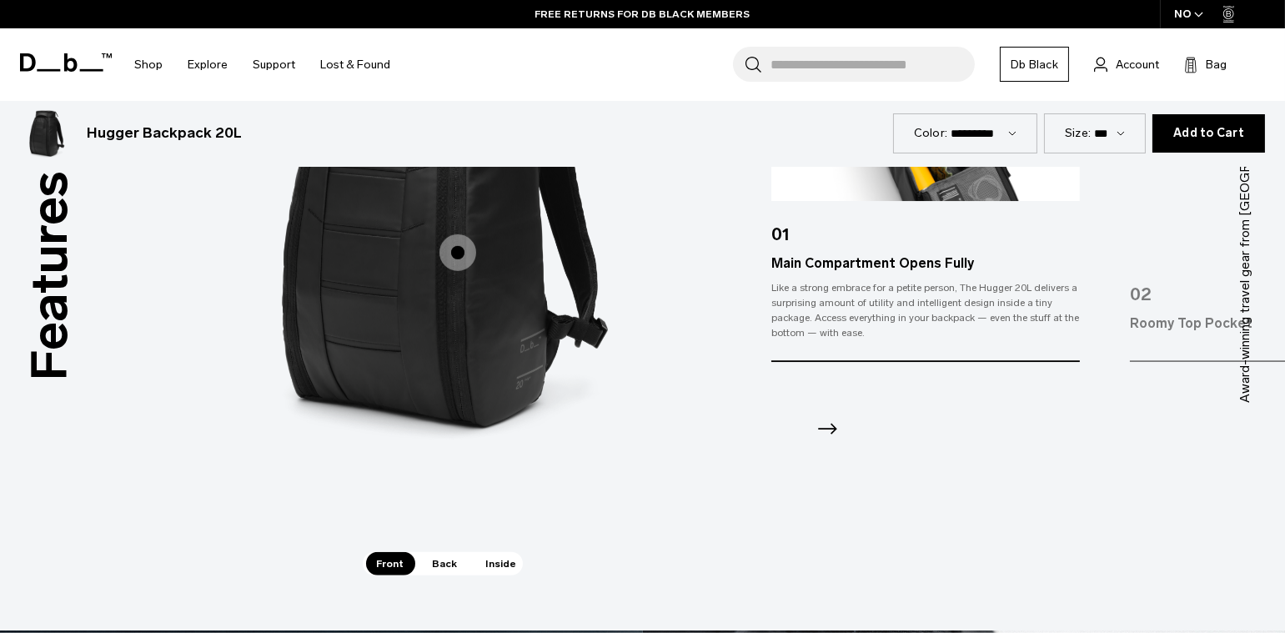
drag, startPoint x: 445, startPoint y: 560, endPoint x: 508, endPoint y: 506, distance: 82.9
click at [445, 560] on span "Back" at bounding box center [445, 563] width 47 height 23
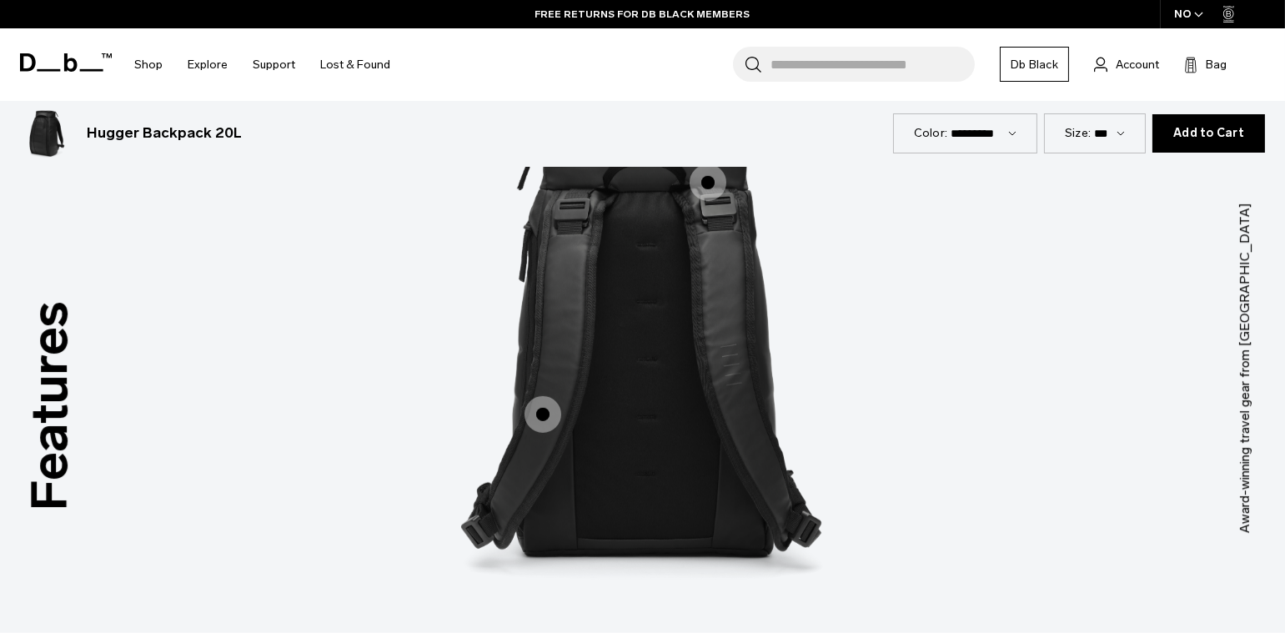
scroll to position [2114, 0]
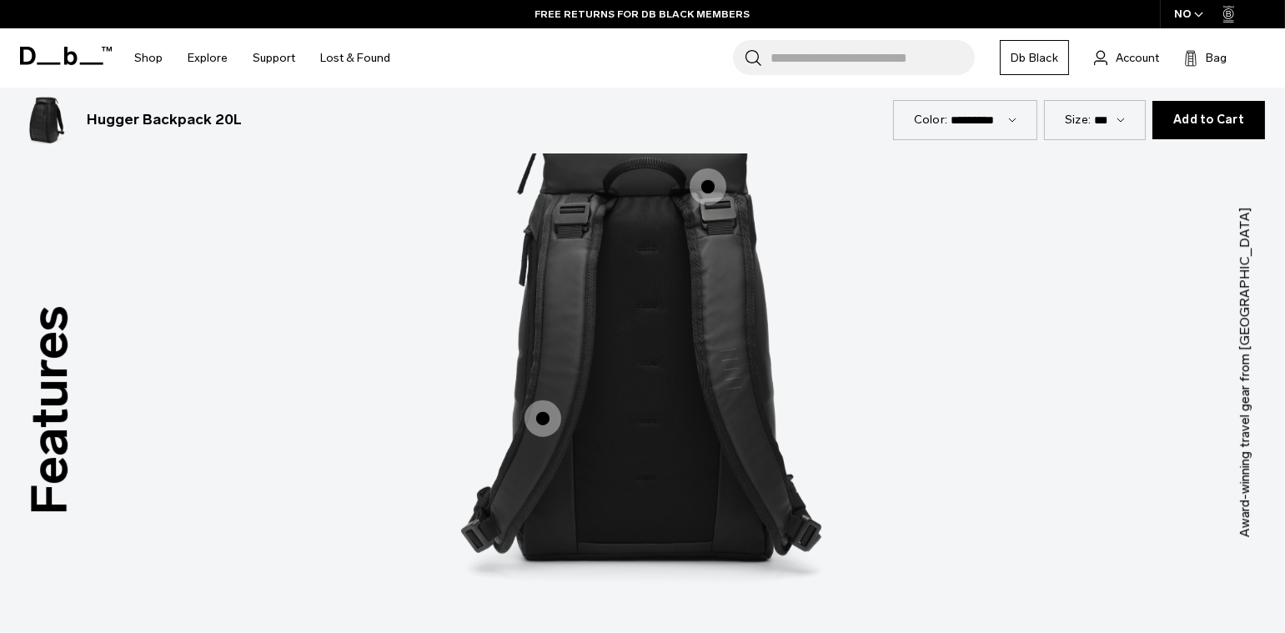
click at [558, 424] on span "2 / 3" at bounding box center [543, 418] width 37 height 37
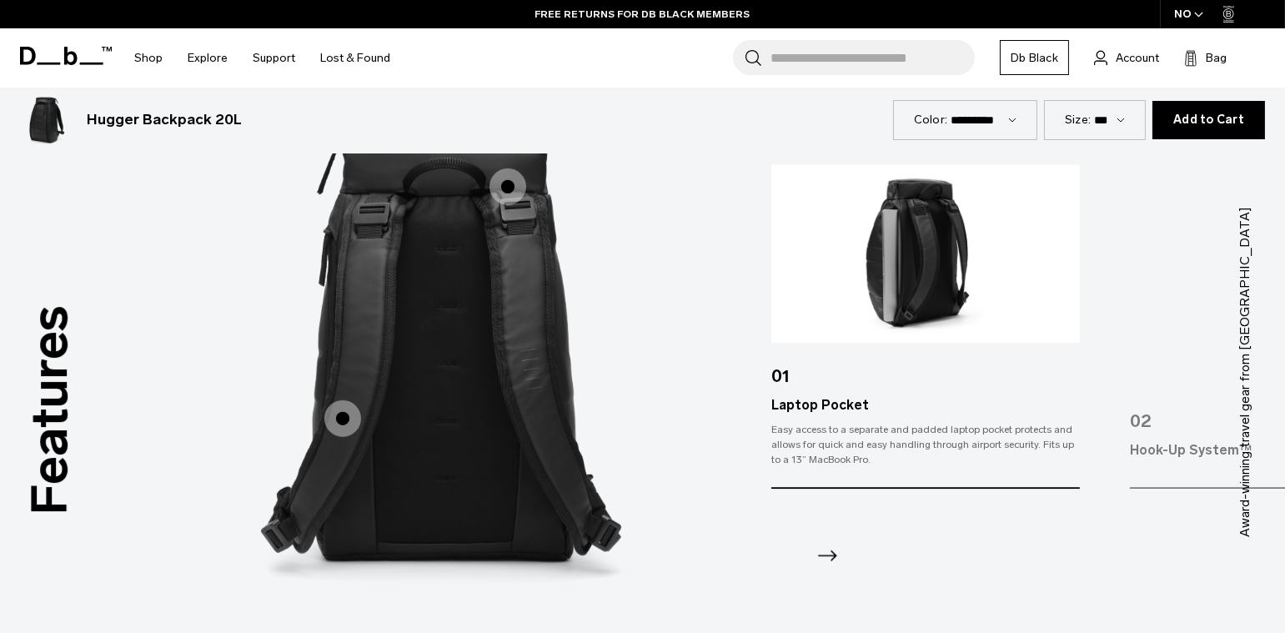
scroll to position [2086, 0]
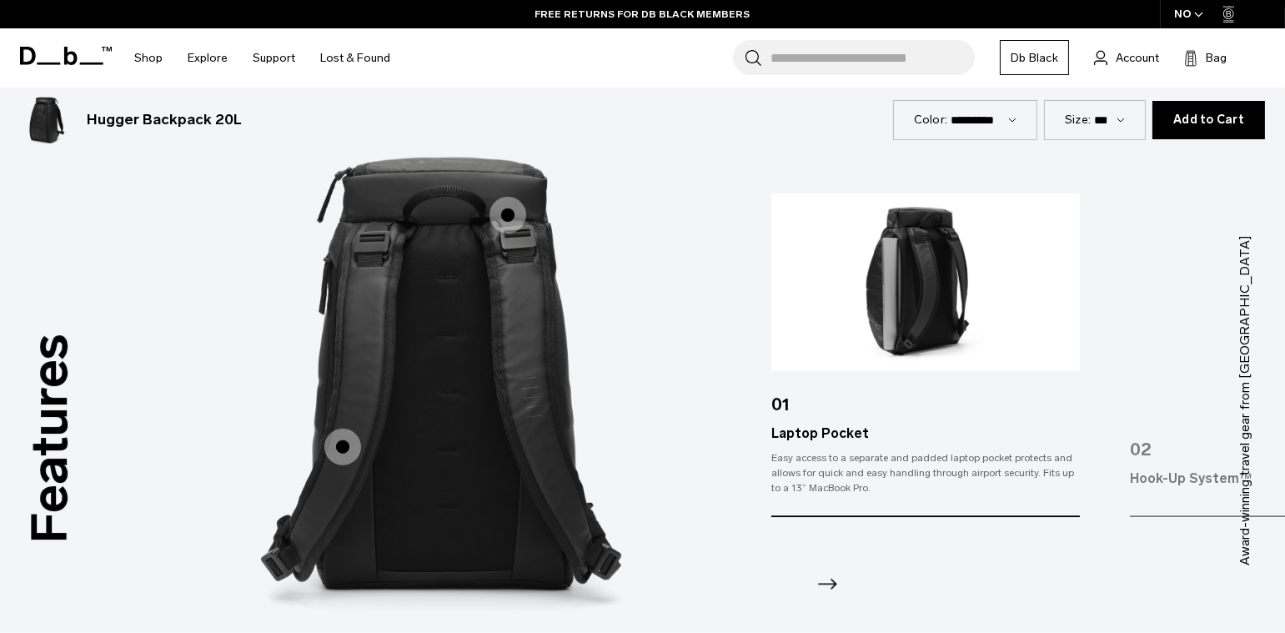
click at [829, 585] on icon "Next slide" at bounding box center [827, 584] width 27 height 27
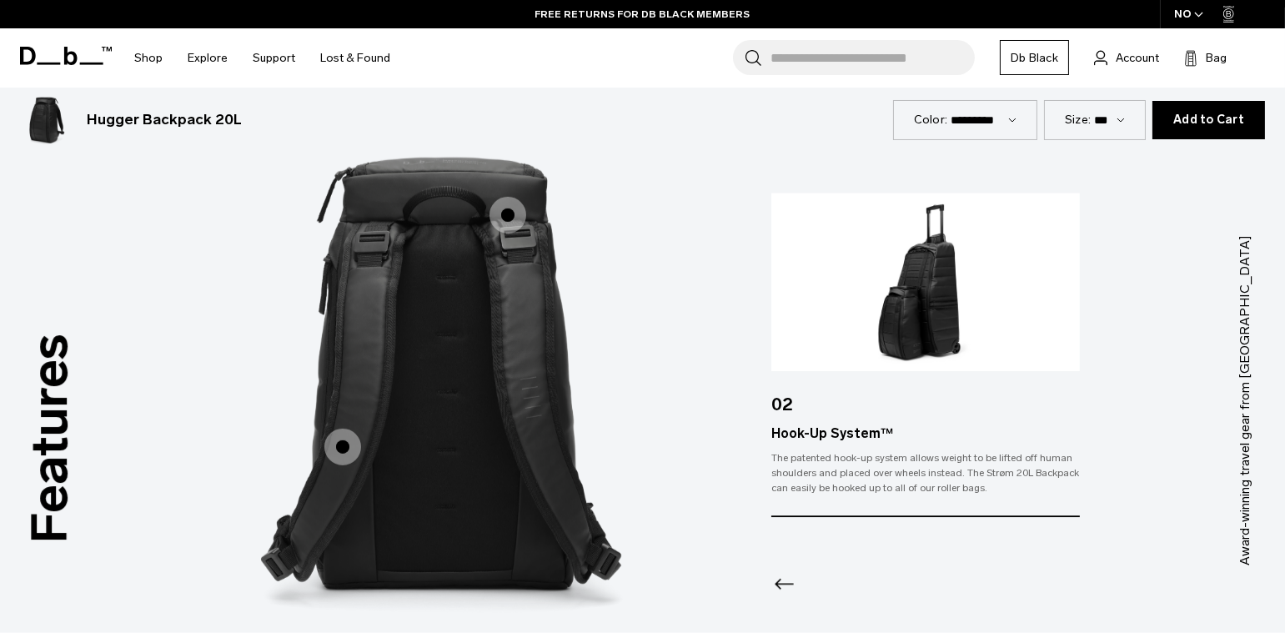
click at [780, 585] on icon "Previous slide" at bounding box center [784, 584] width 27 height 27
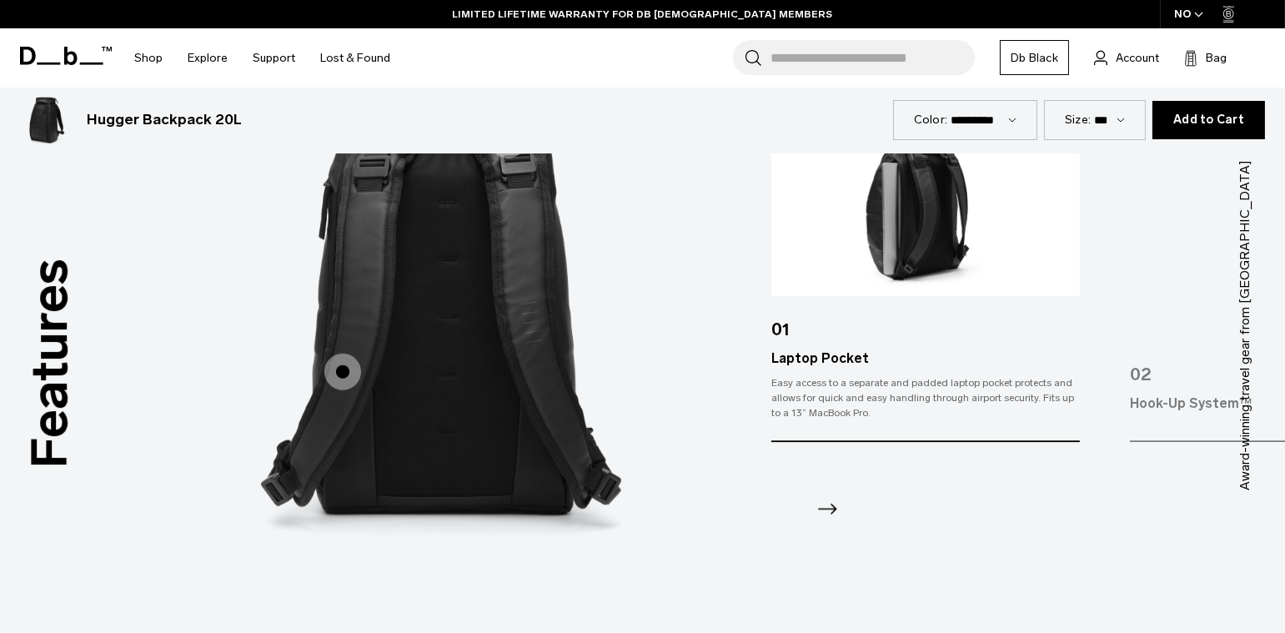
scroll to position [2255, 0]
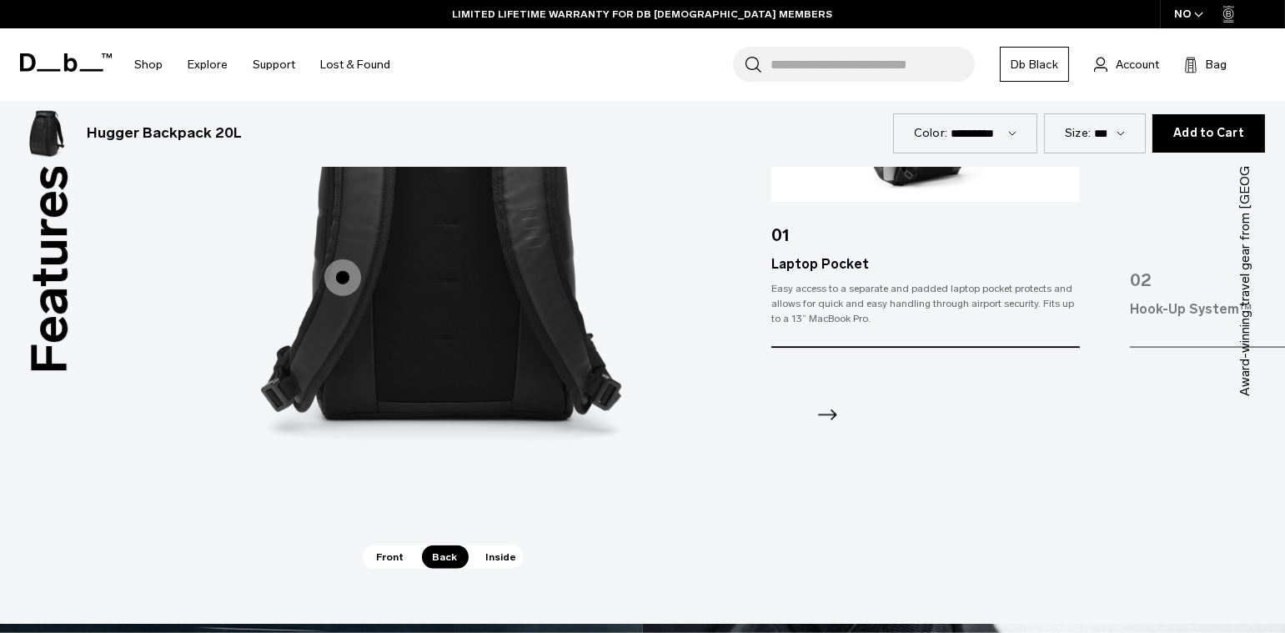
drag, startPoint x: 505, startPoint y: 555, endPoint x: 526, endPoint y: 530, distance: 33.2
click at [505, 555] on span "Inside" at bounding box center [501, 556] width 53 height 23
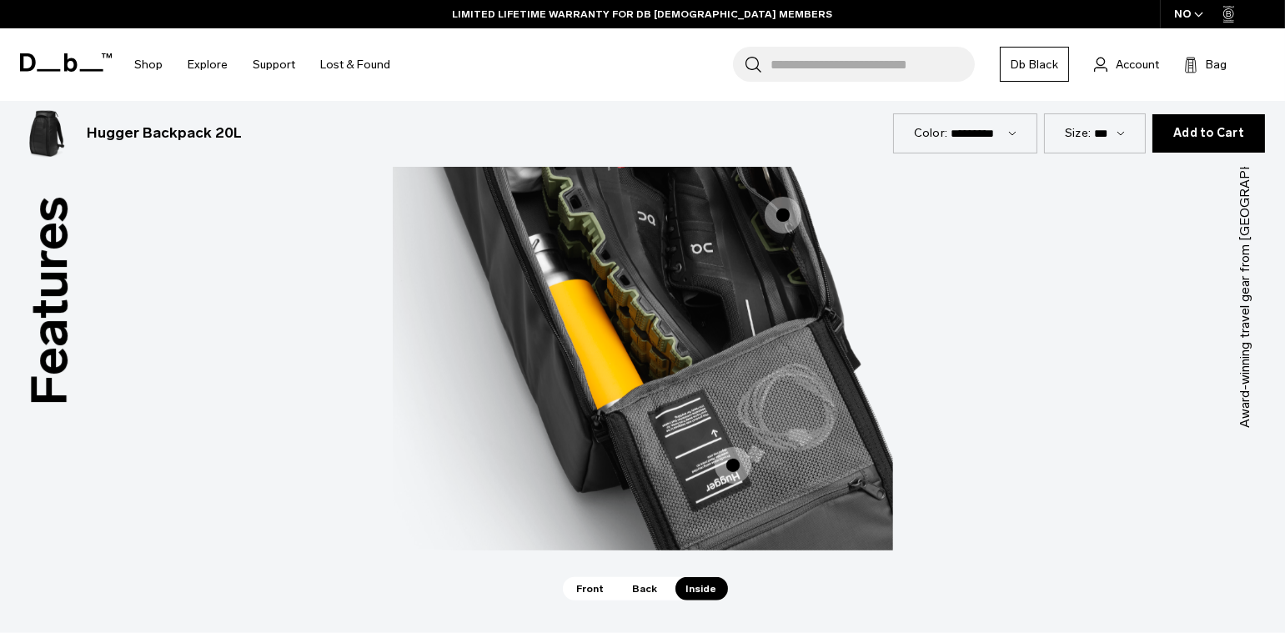
scroll to position [2233, 0]
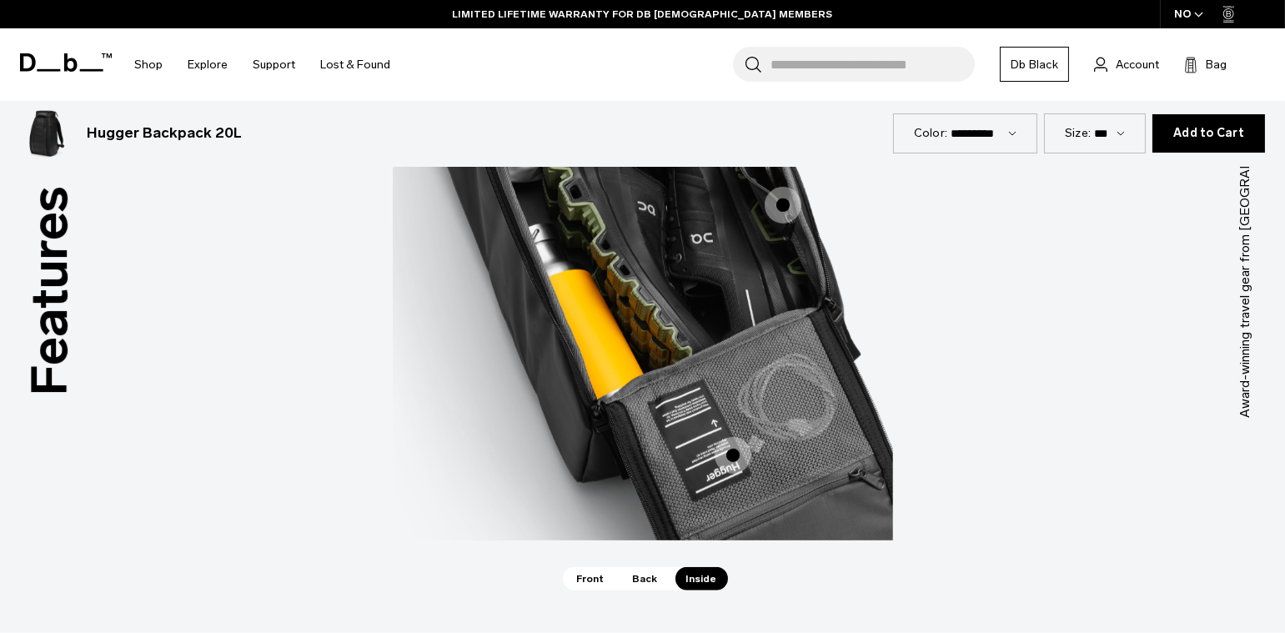
click at [791, 212] on span "3 / 3" at bounding box center [783, 205] width 37 height 37
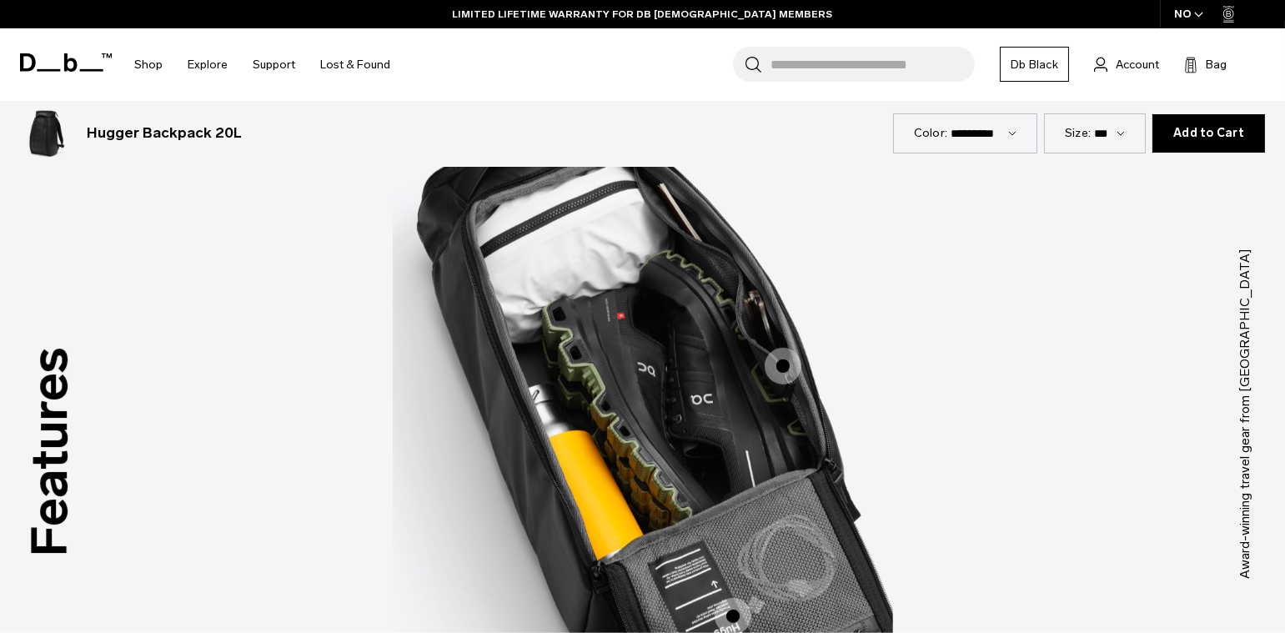
scroll to position [2054, 0]
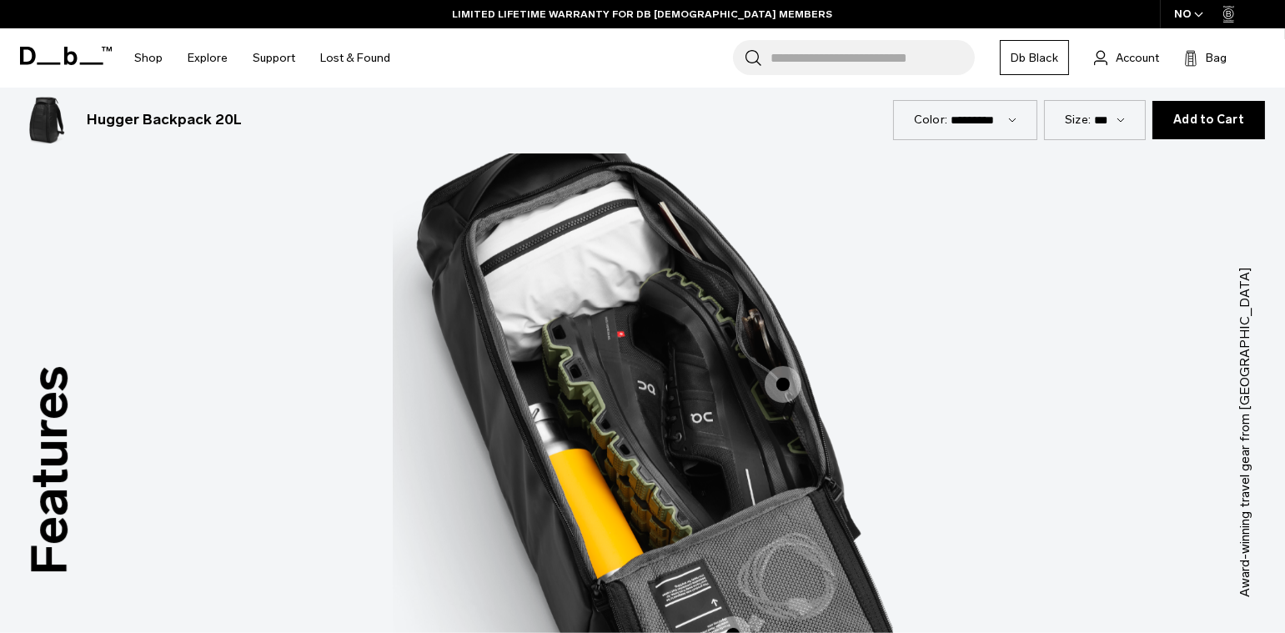
click at [781, 383] on span "3 / 3" at bounding box center [783, 384] width 37 height 37
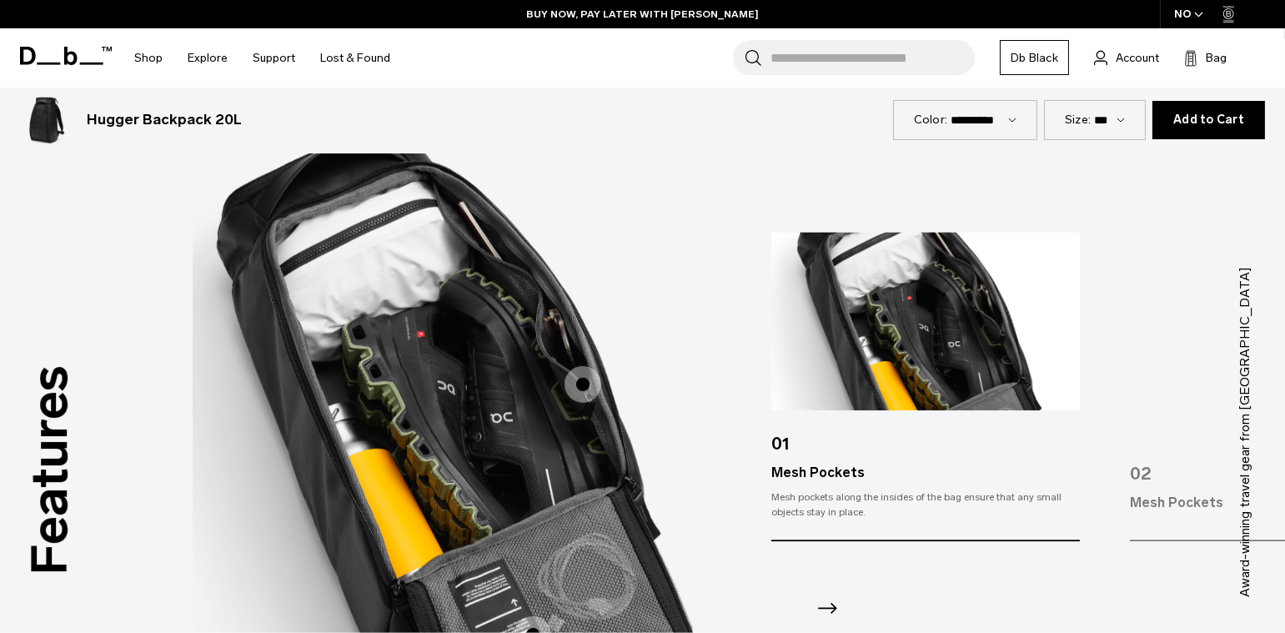
scroll to position [2107, 0]
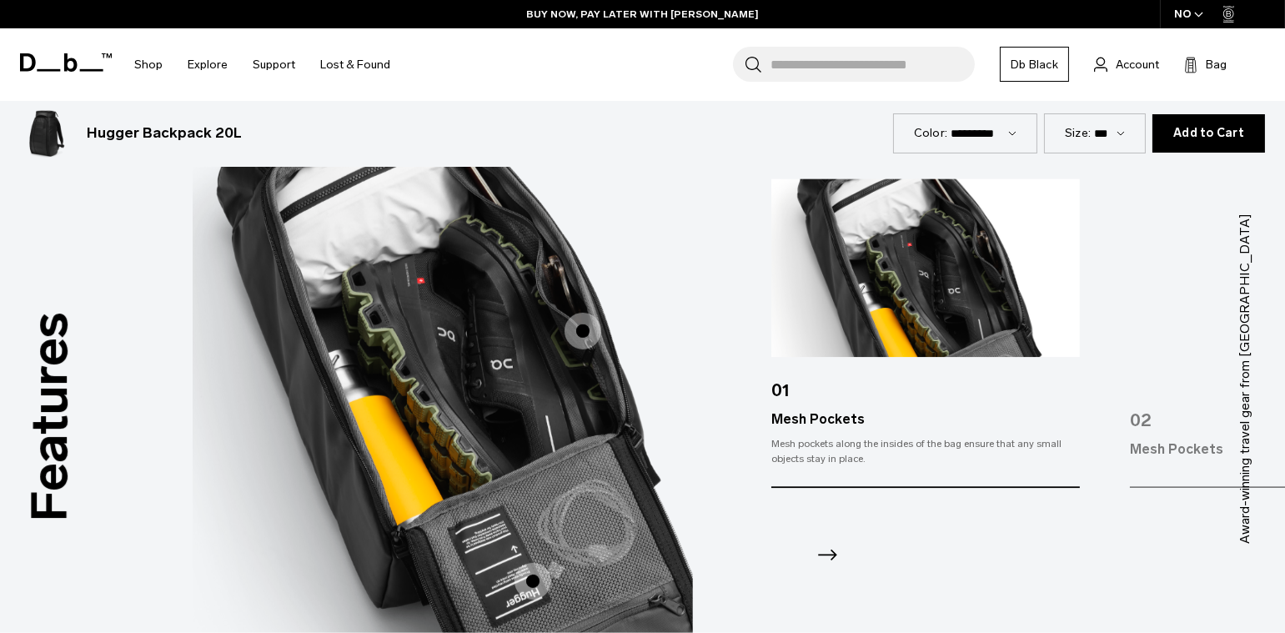
click at [831, 555] on icon "Next slide" at bounding box center [827, 555] width 27 height 27
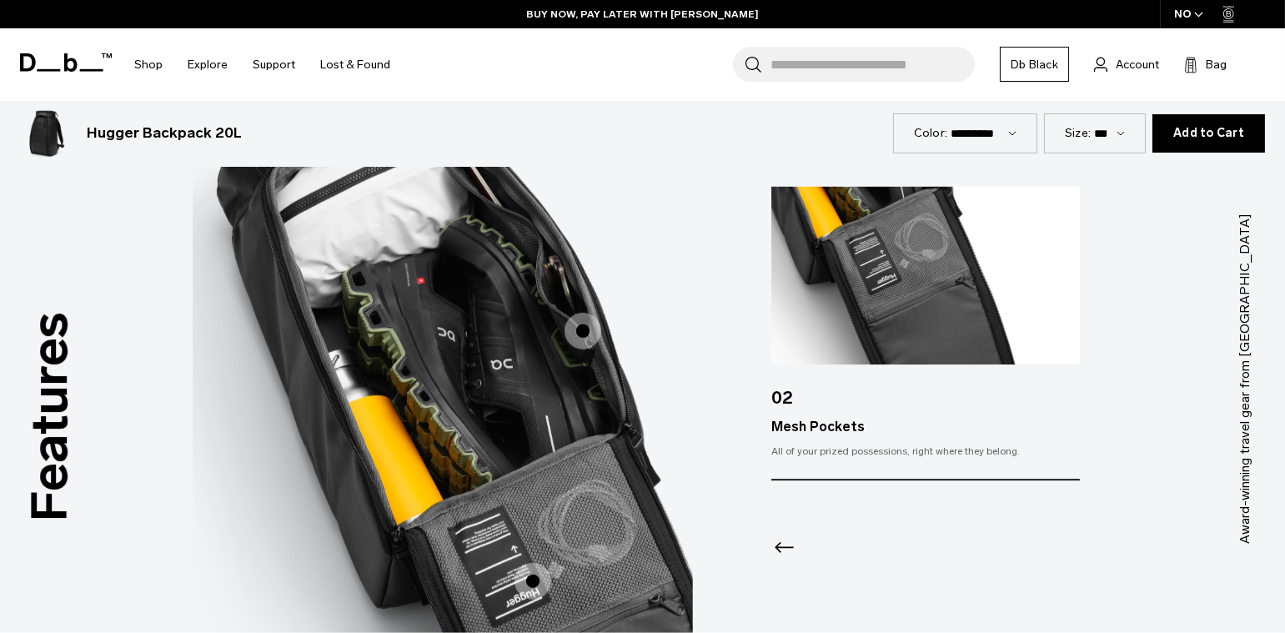
click at [775, 557] on icon "Previous slide" at bounding box center [784, 548] width 27 height 27
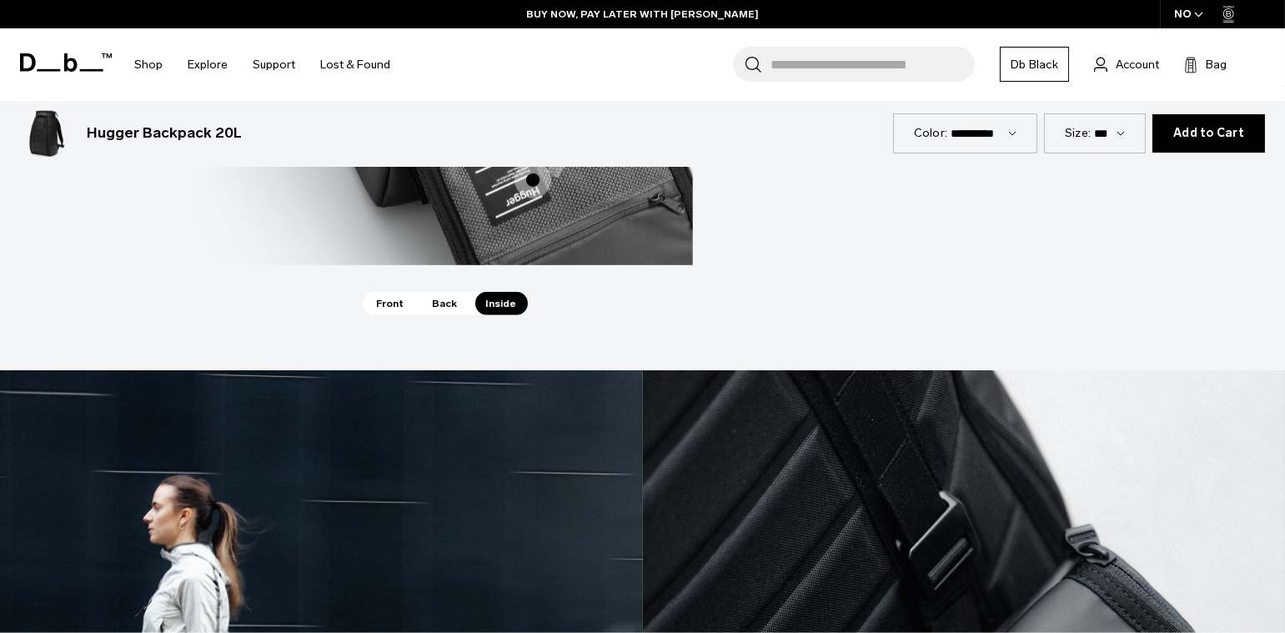
click at [383, 307] on span "Front" at bounding box center [390, 303] width 49 height 23
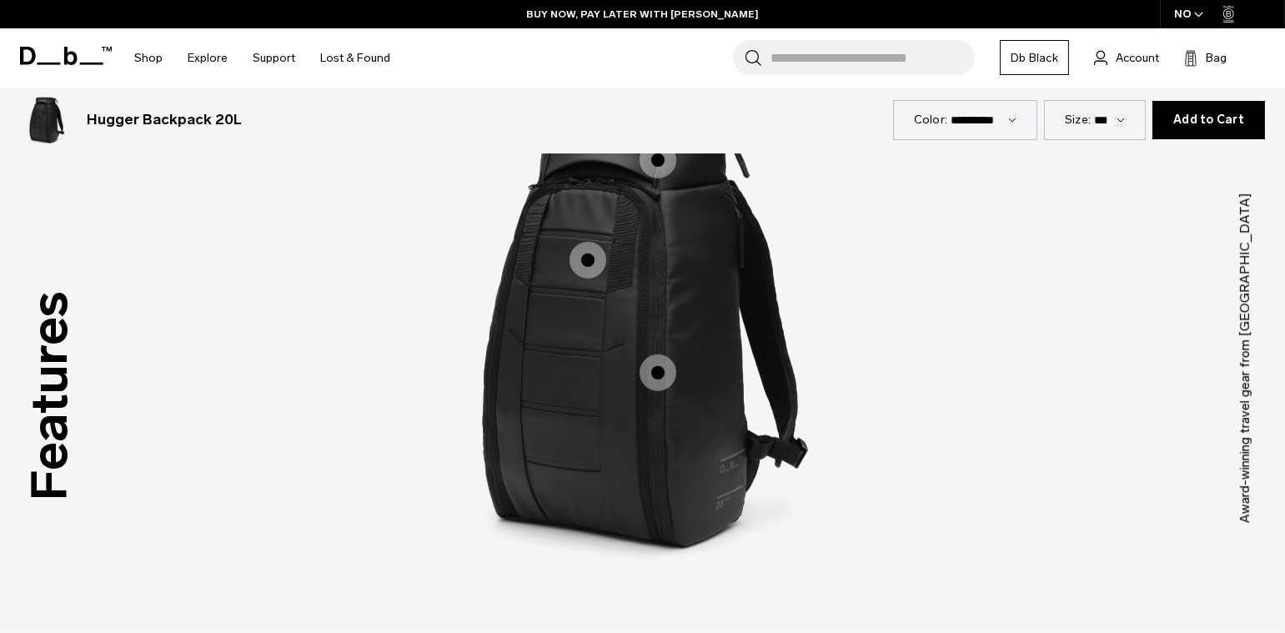
click at [661, 378] on span "1 / 3" at bounding box center [658, 372] width 37 height 37
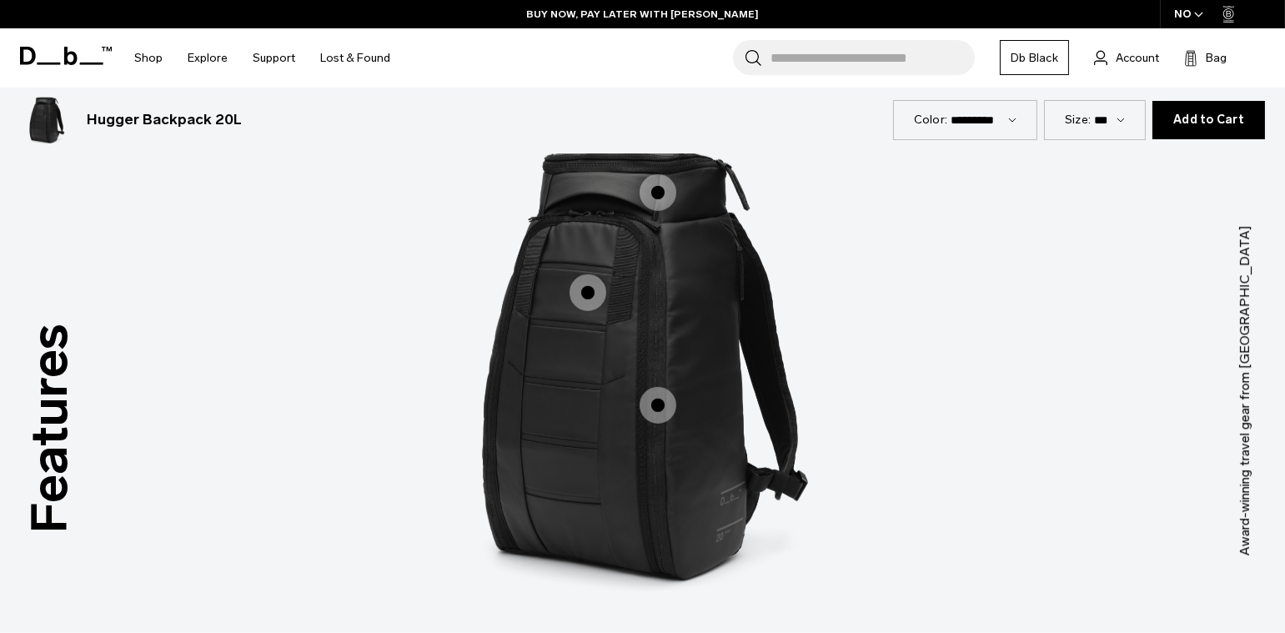
click at [645, 415] on span "1 / 3" at bounding box center [658, 405] width 37 height 37
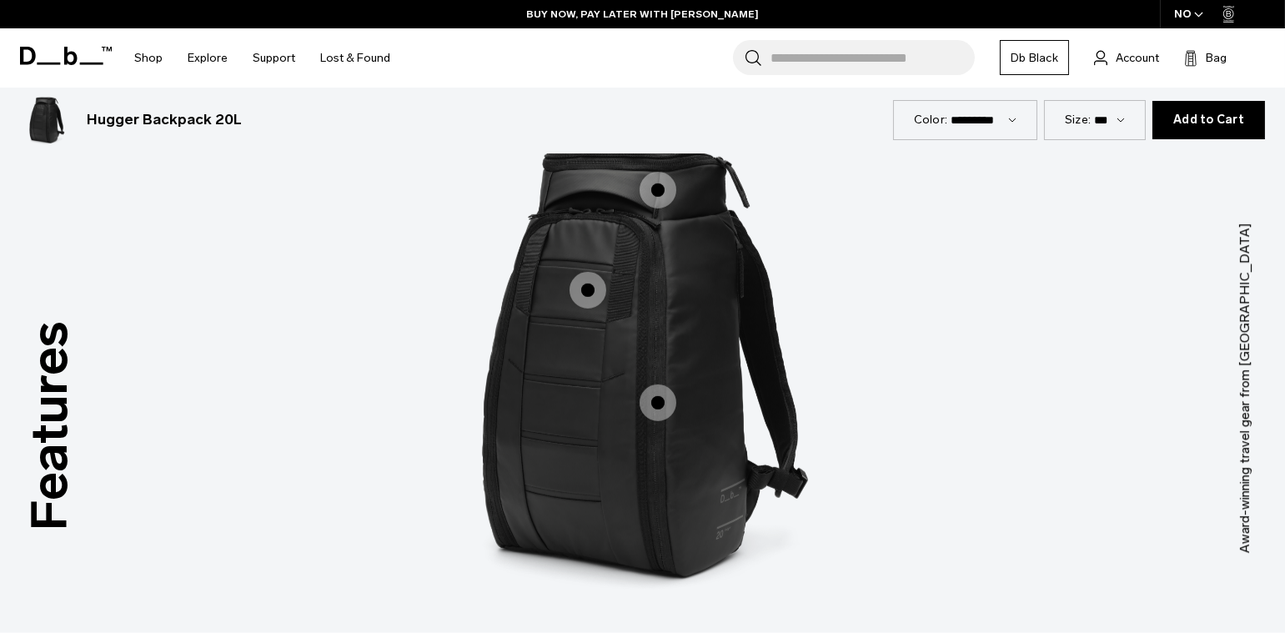
click at [653, 409] on span "1 / 3" at bounding box center [658, 402] width 37 height 37
click at [656, 404] on span "1 / 3" at bounding box center [658, 402] width 37 height 37
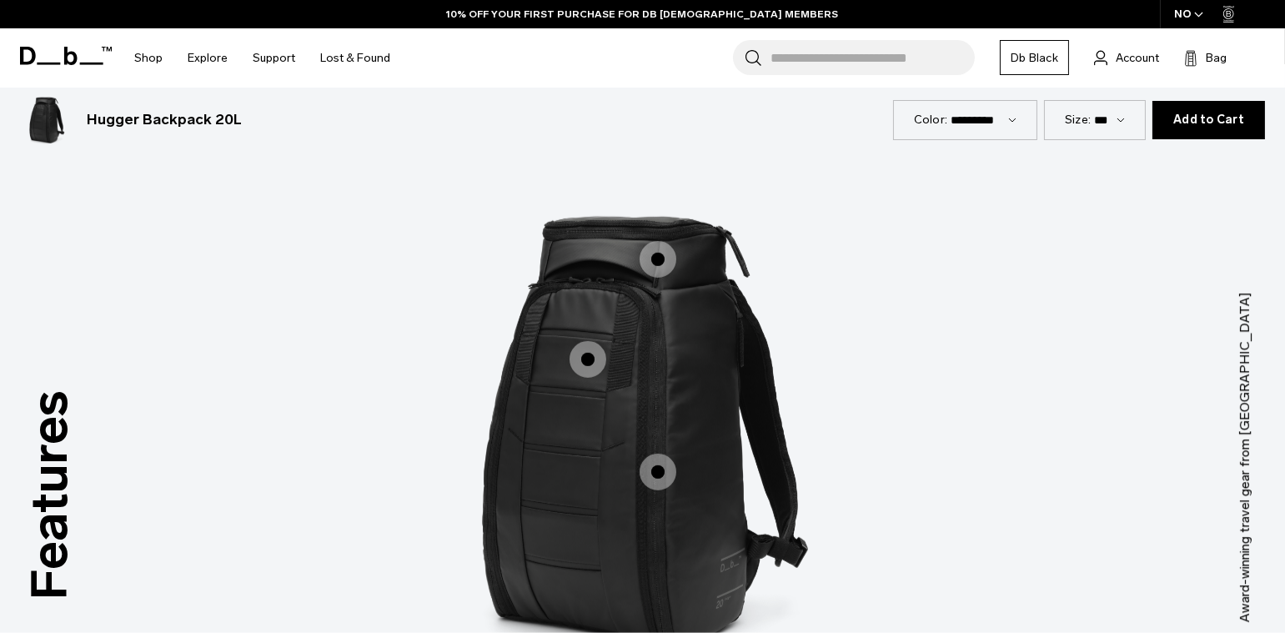
scroll to position [2023, 0]
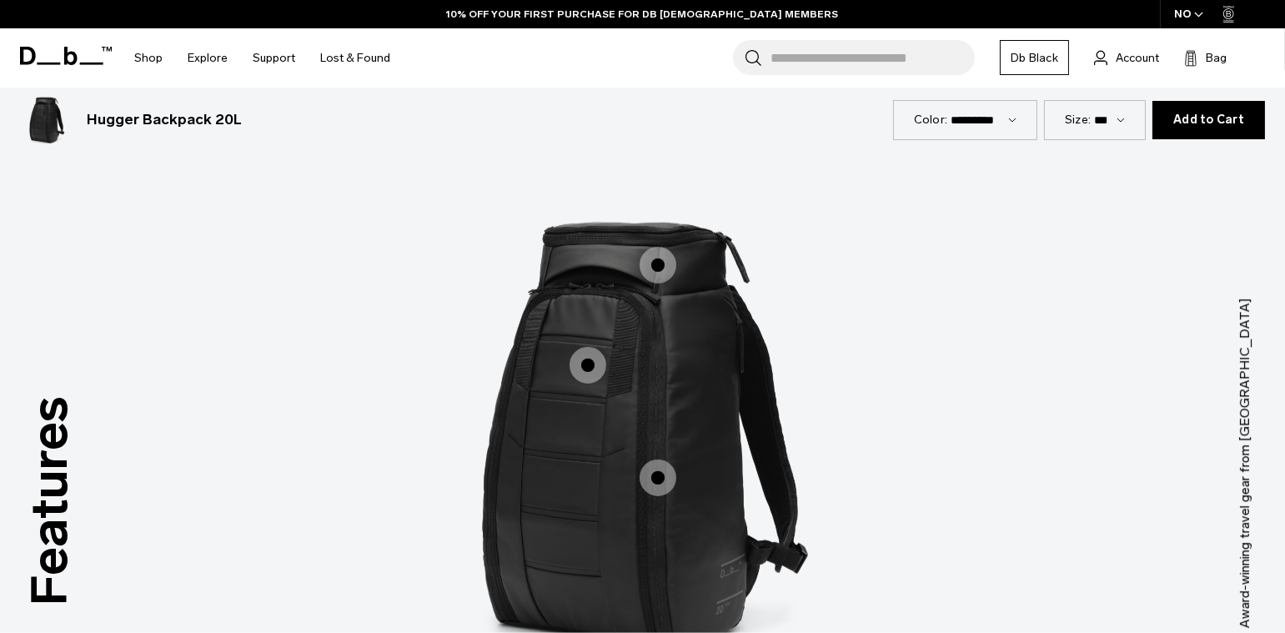
click at [665, 262] on span "1 / 3" at bounding box center [658, 265] width 37 height 37
click at [654, 262] on span "1 / 3" at bounding box center [658, 265] width 37 height 37
click at [580, 370] on span "1 / 3" at bounding box center [588, 365] width 37 height 37
click at [582, 364] on span "1 / 3" at bounding box center [588, 365] width 37 height 37
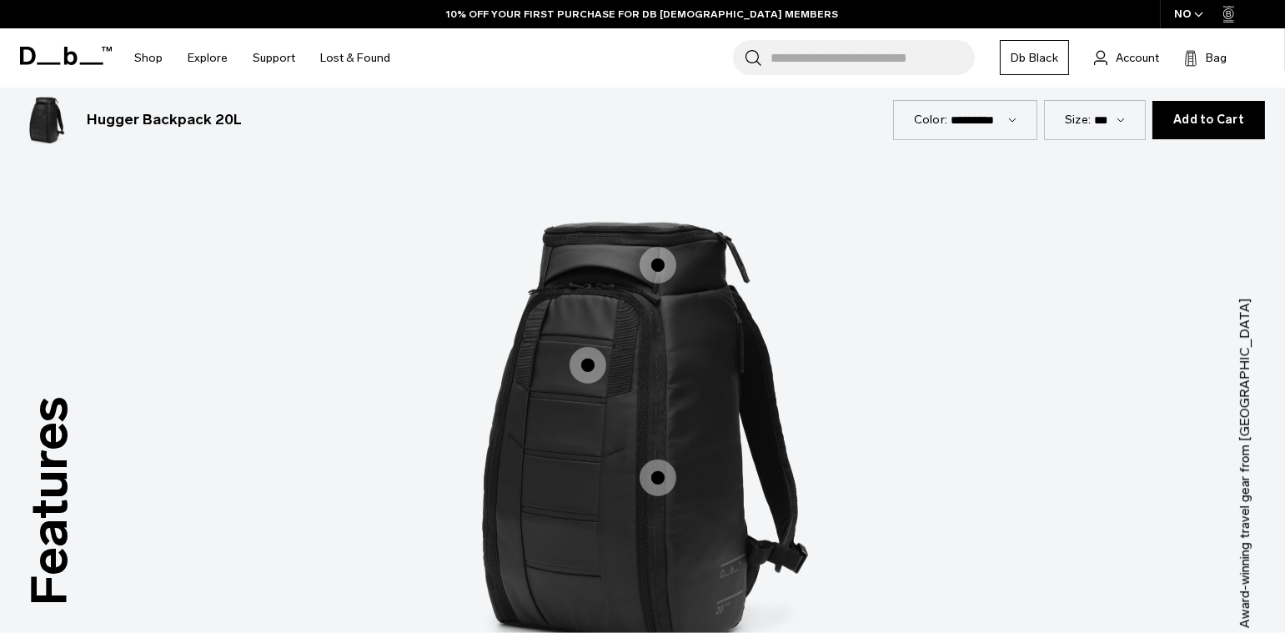
drag, startPoint x: 582, startPoint y: 364, endPoint x: 696, endPoint y: 351, distance: 114.2
click at [581, 364] on div "Main Compartment Opens Fully Main Compartment Opens Fully Roomy Top Pocket Room…" at bounding box center [643, 437] width 500 height 625
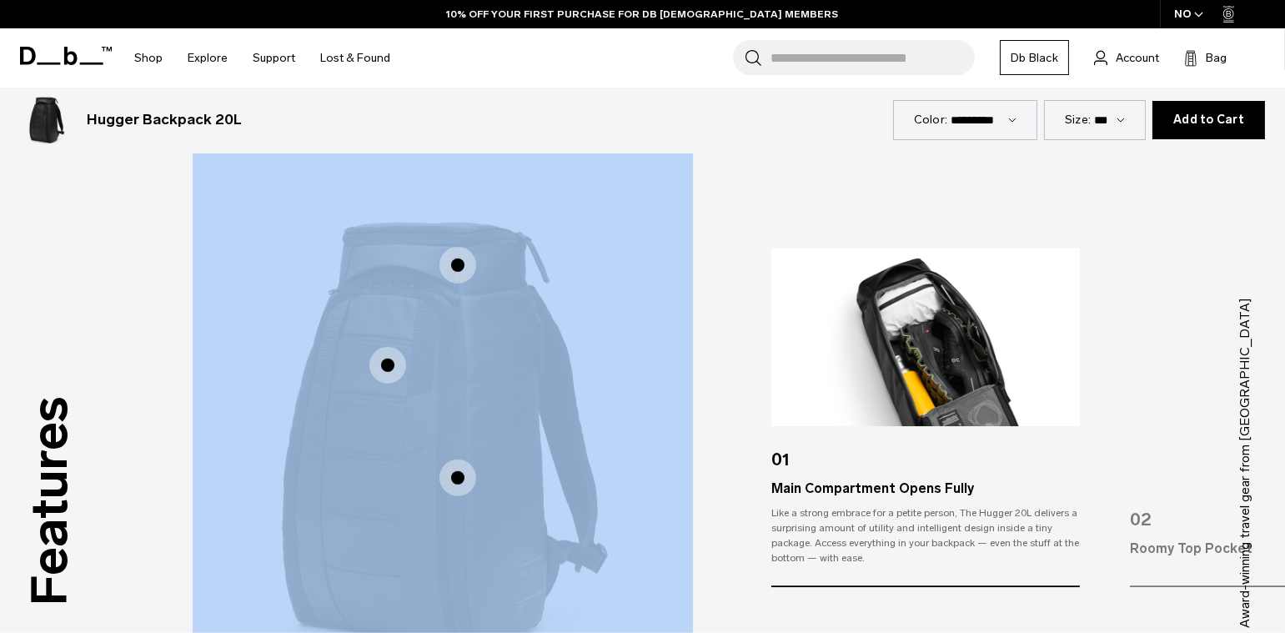
click at [767, 512] on img "2 / 3" at bounding box center [956, 437] width 500 height 625
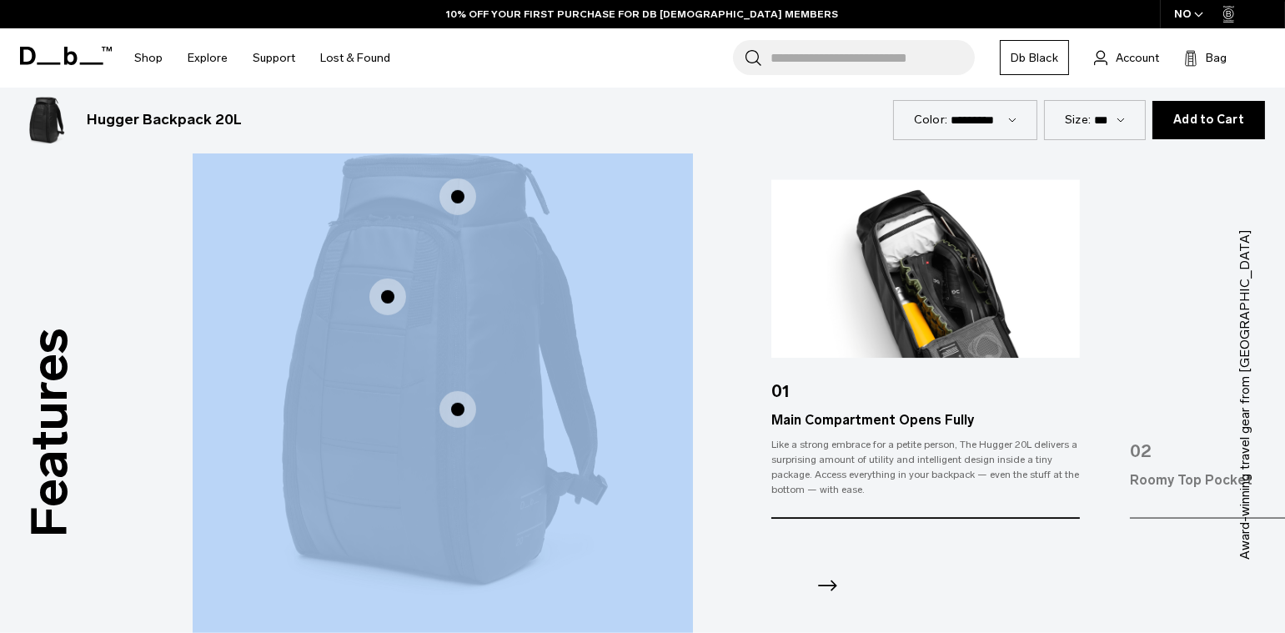
scroll to position [2129, 0]
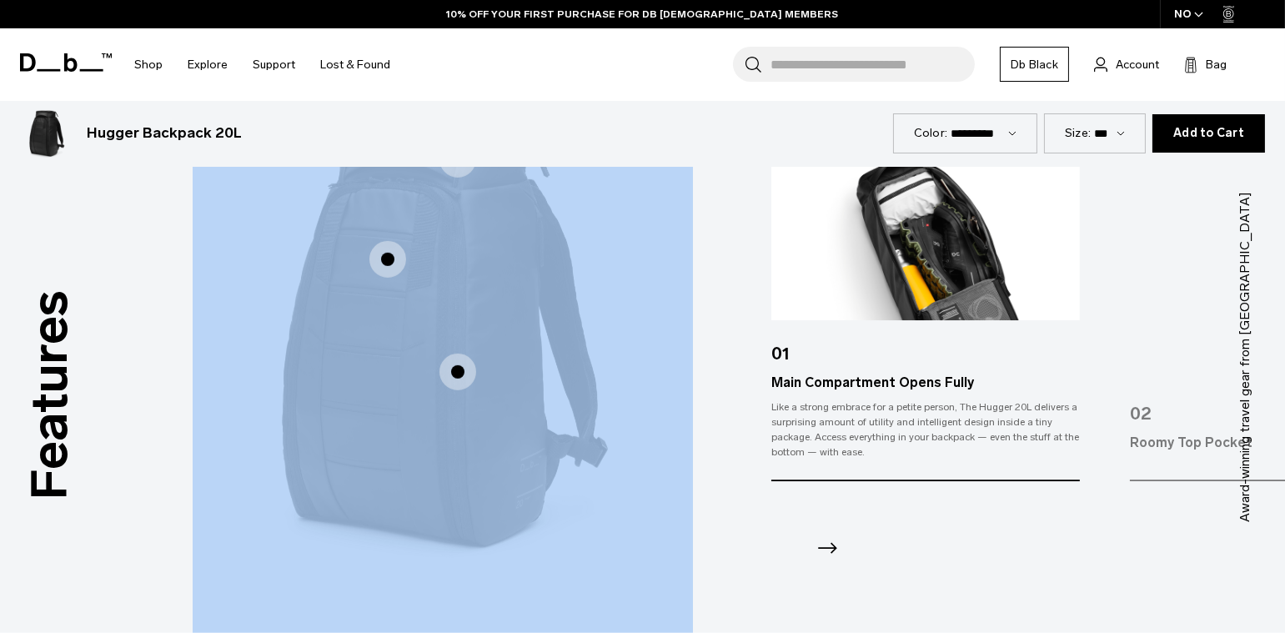
click at [862, 428] on div "Like a strong embrace for a petite person, The Hugger 20L delivers a surprising…" at bounding box center [925, 429] width 309 height 60
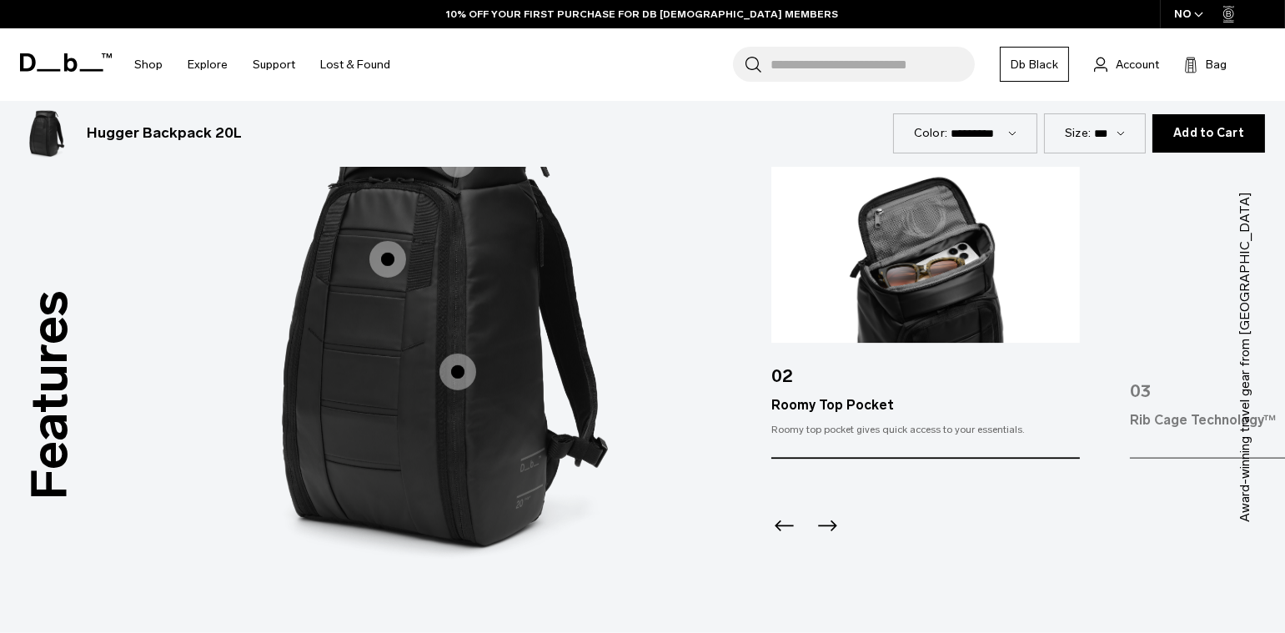
click at [820, 525] on icon "Next slide" at bounding box center [827, 525] width 19 height 11
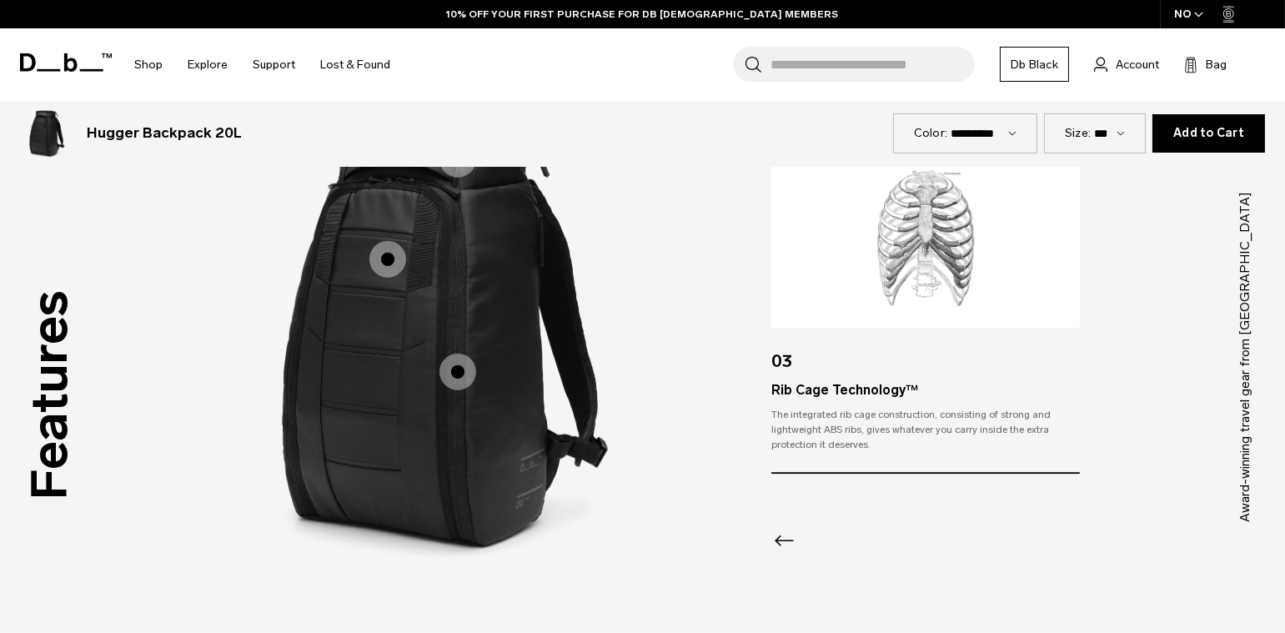
click at [774, 540] on icon "Previous slide" at bounding box center [784, 541] width 27 height 27
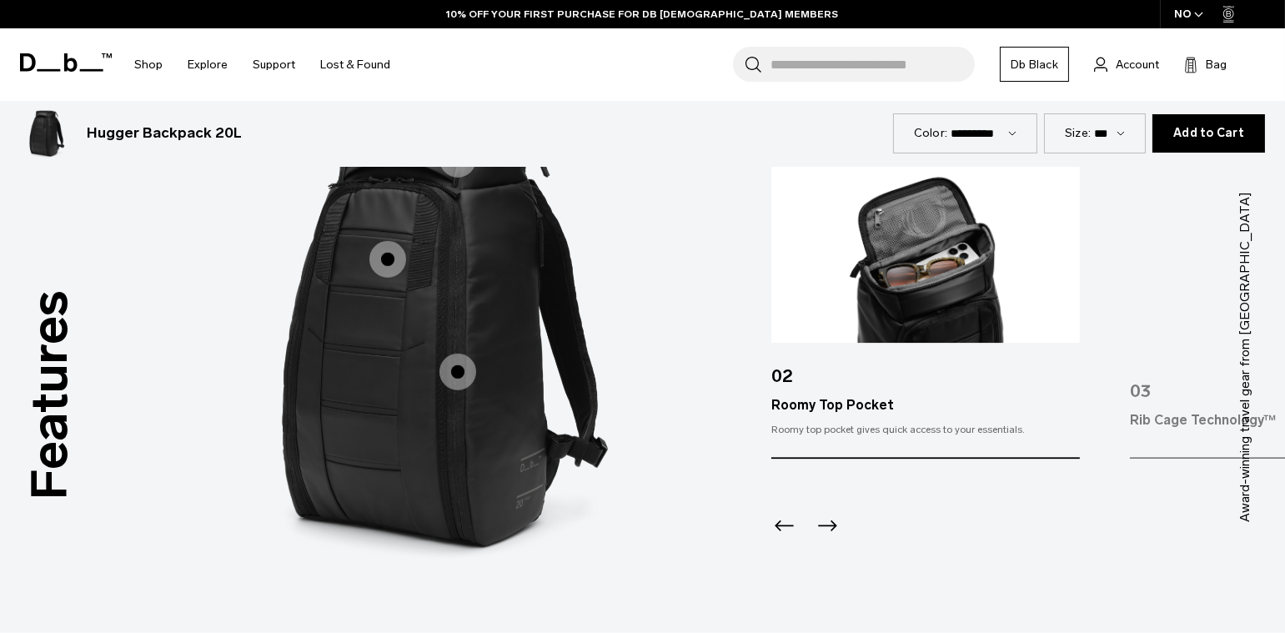
click at [783, 534] on icon "Previous slide" at bounding box center [784, 526] width 27 height 27
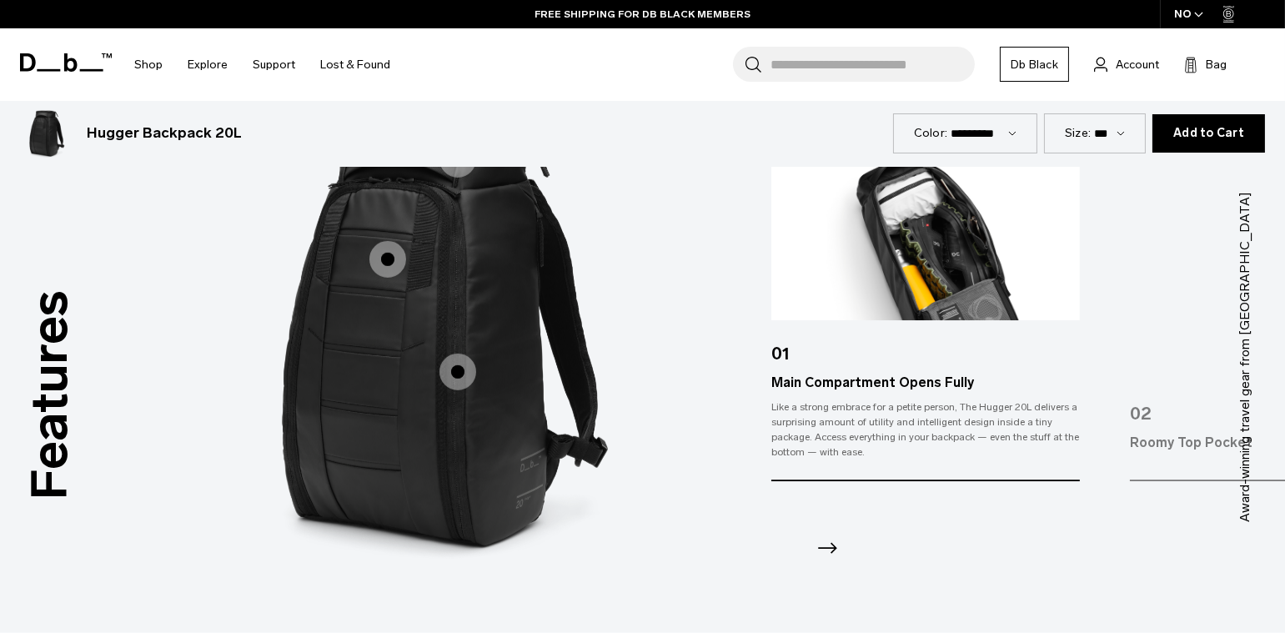
click at [832, 556] on icon "Next slide" at bounding box center [827, 548] width 27 height 27
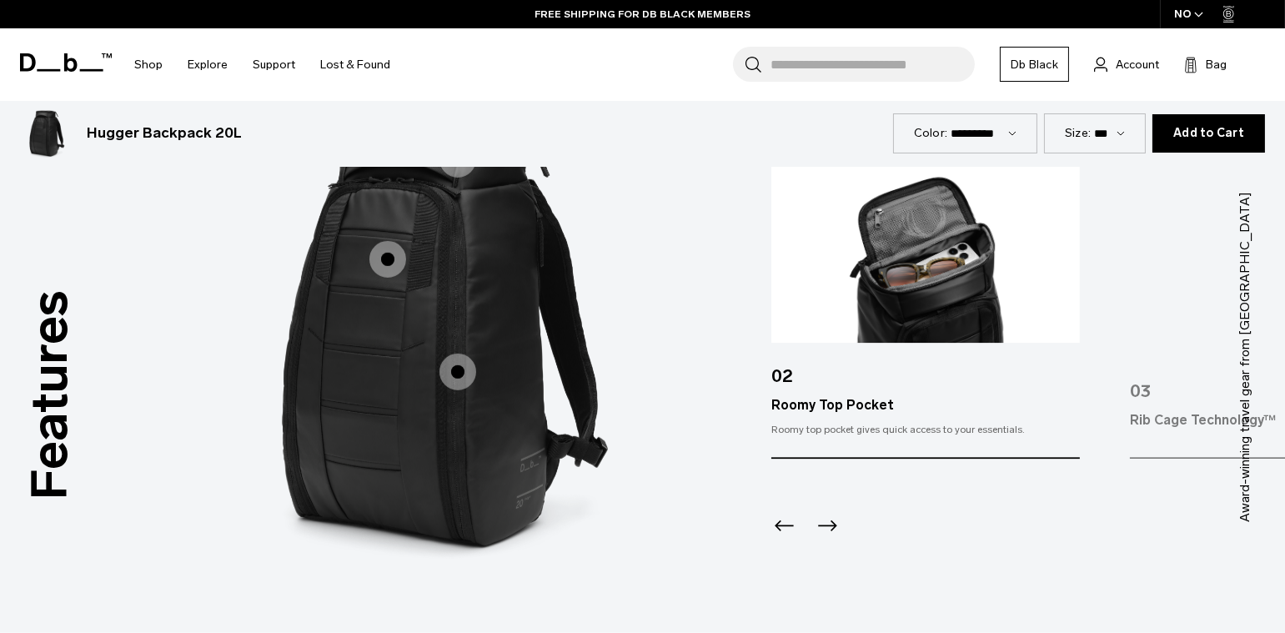
click at [834, 536] on icon "Next slide" at bounding box center [827, 526] width 27 height 27
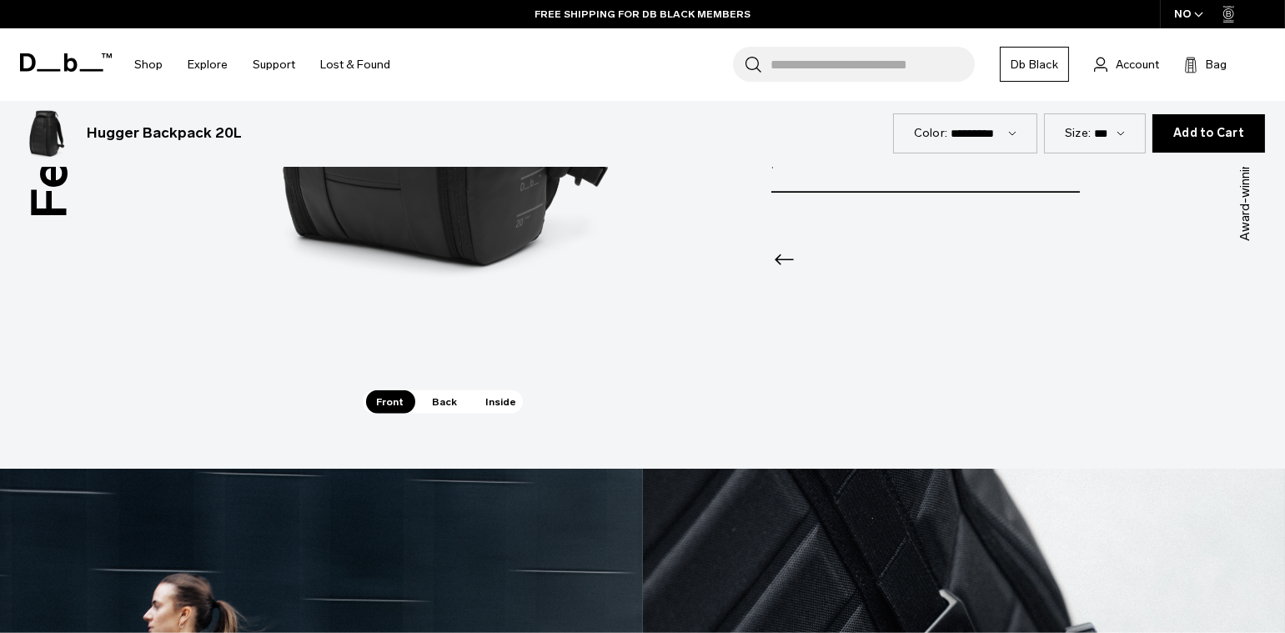
drag, startPoint x: 444, startPoint y: 399, endPoint x: 757, endPoint y: 323, distance: 322.8
click at [444, 399] on span "Back" at bounding box center [445, 401] width 47 height 23
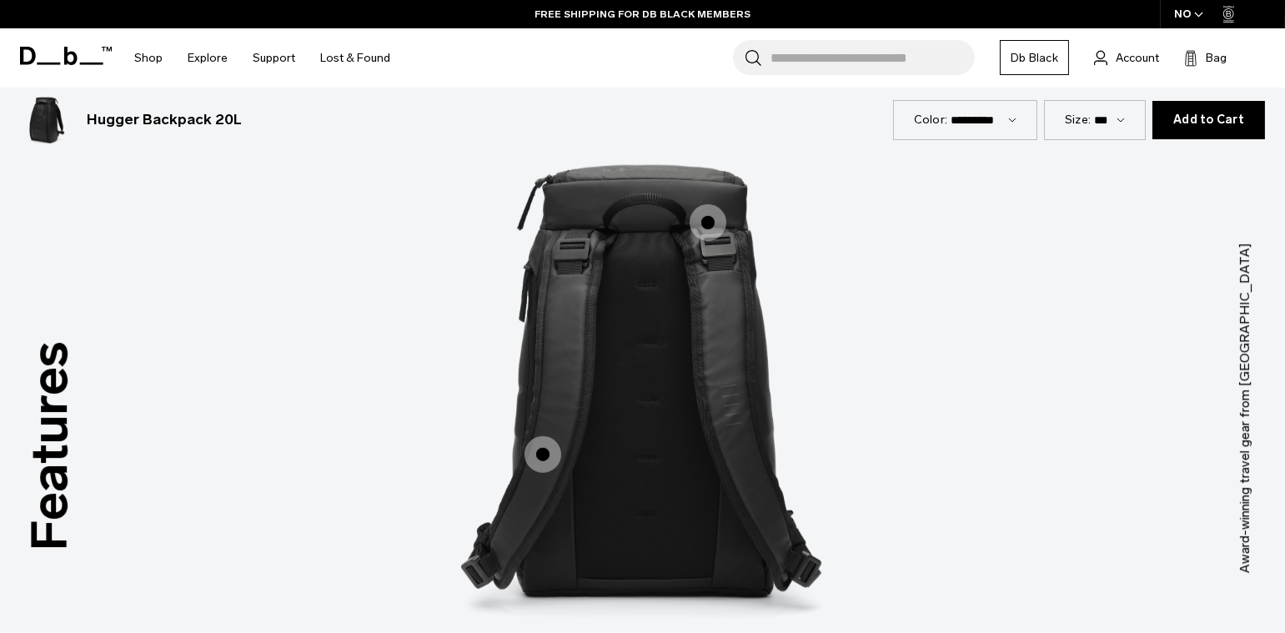
scroll to position [2085, 0]
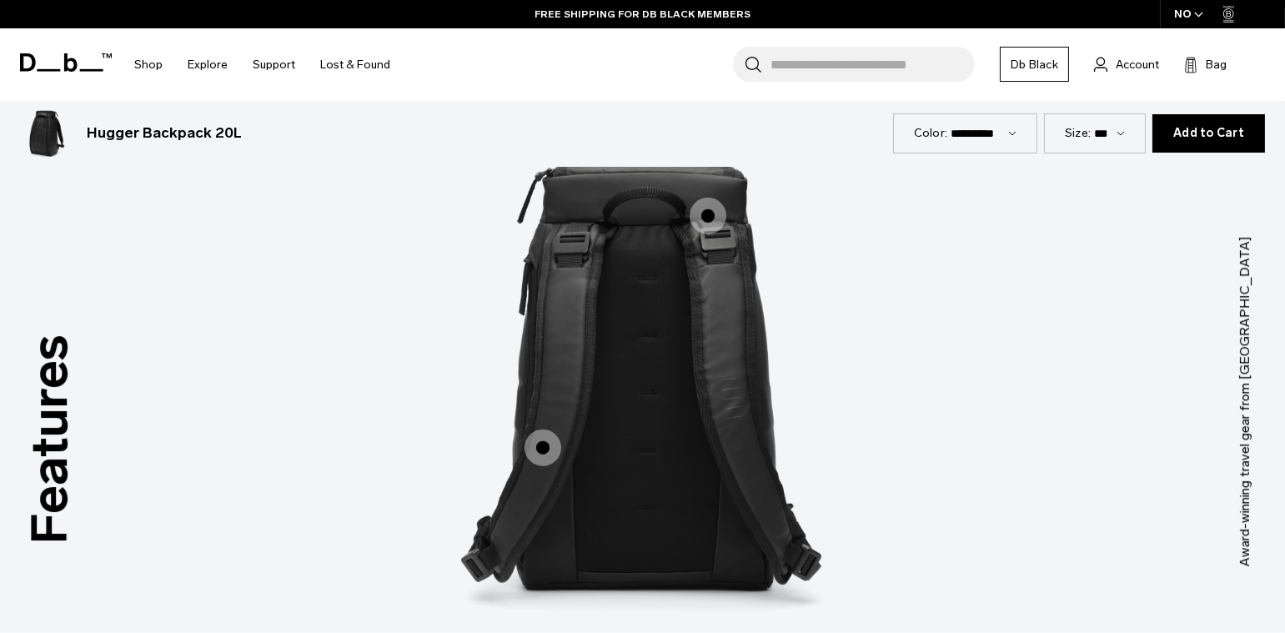
click at [717, 216] on span "2 / 3" at bounding box center [708, 216] width 37 height 37
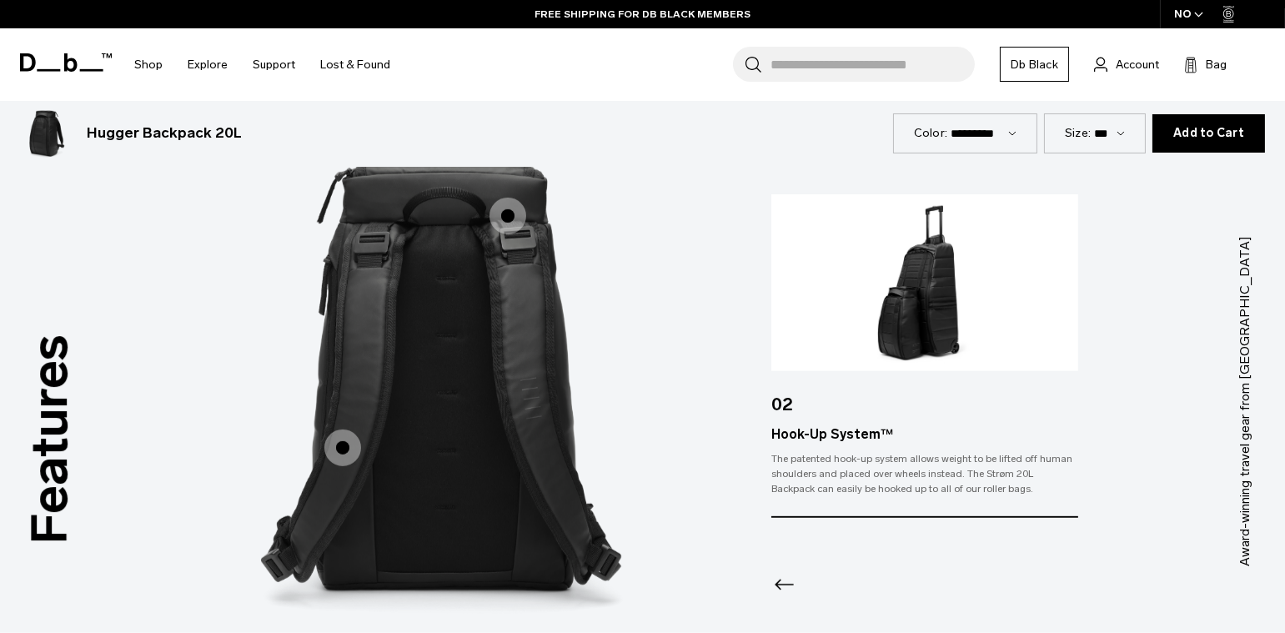
scroll to position [2082, 0]
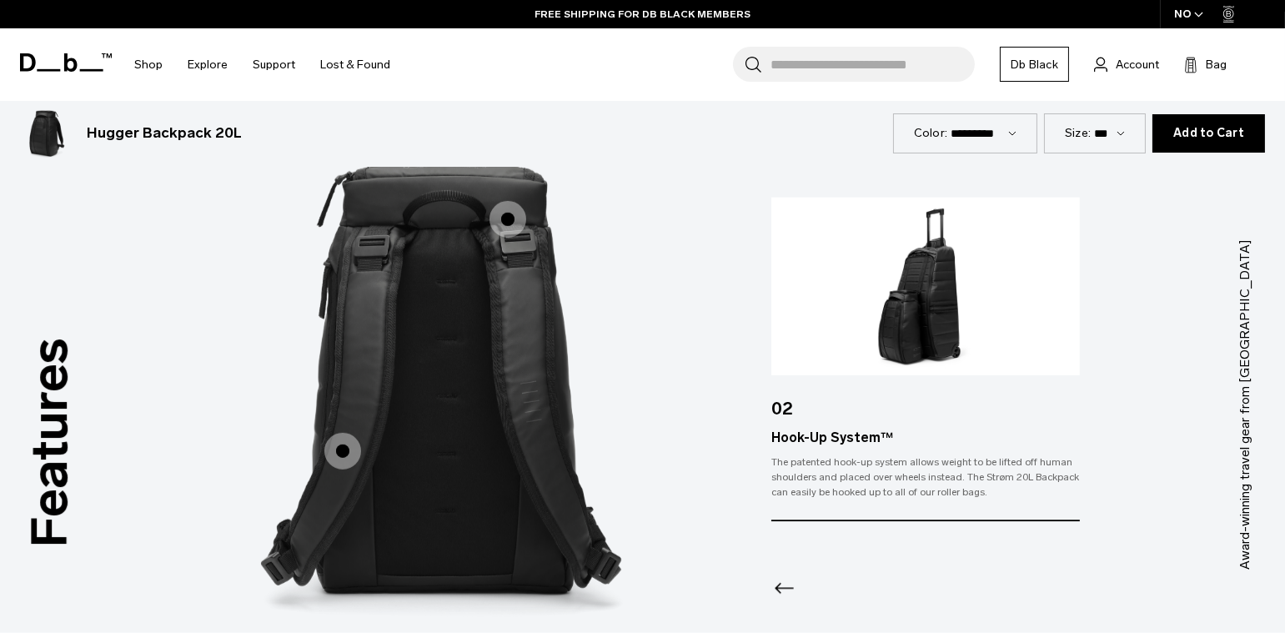
click at [350, 451] on span "2 / 3" at bounding box center [342, 451] width 37 height 37
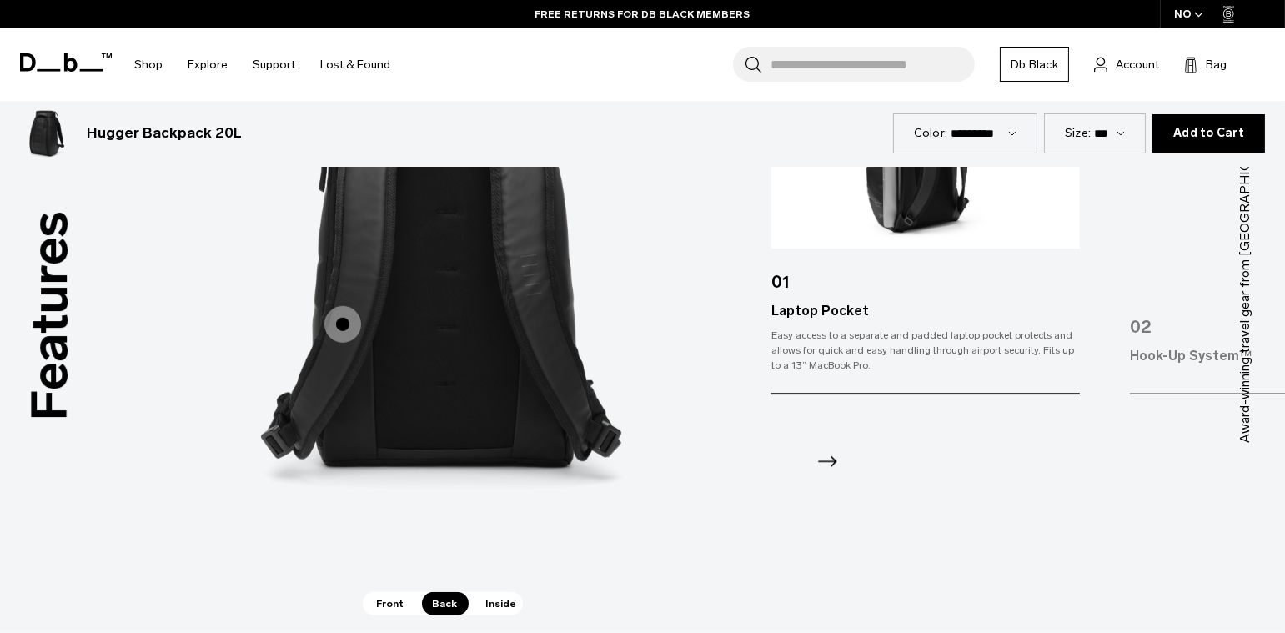
scroll to position [2211, 0]
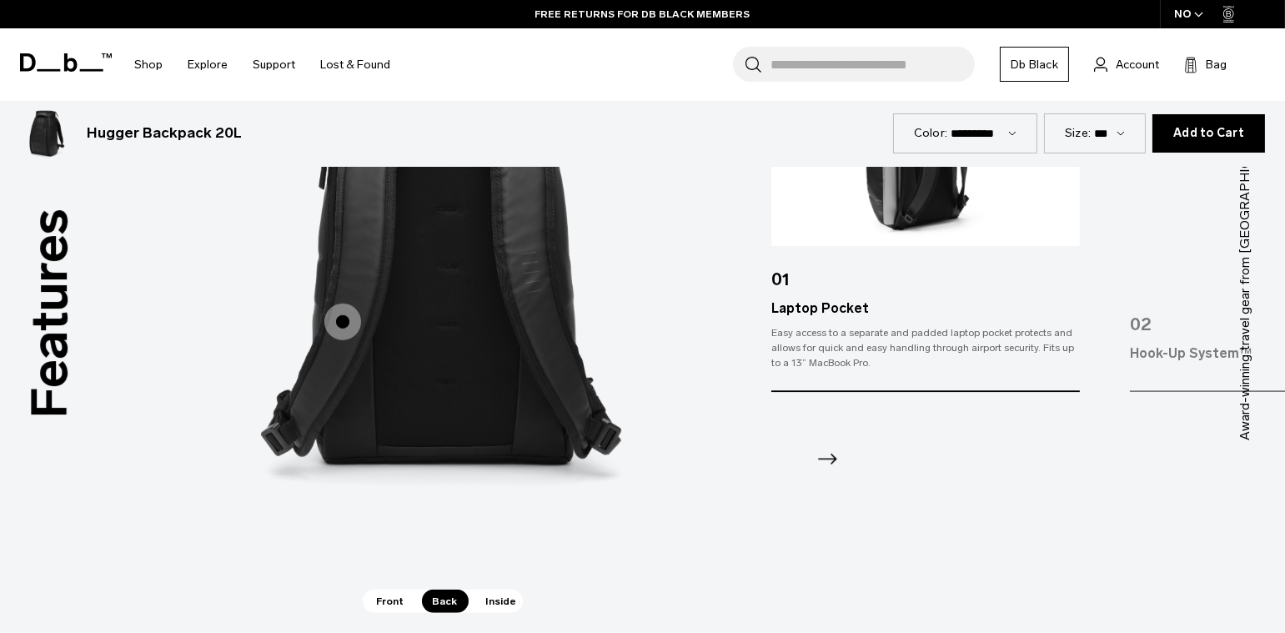
click at [505, 595] on span "Inside" at bounding box center [501, 601] width 53 height 23
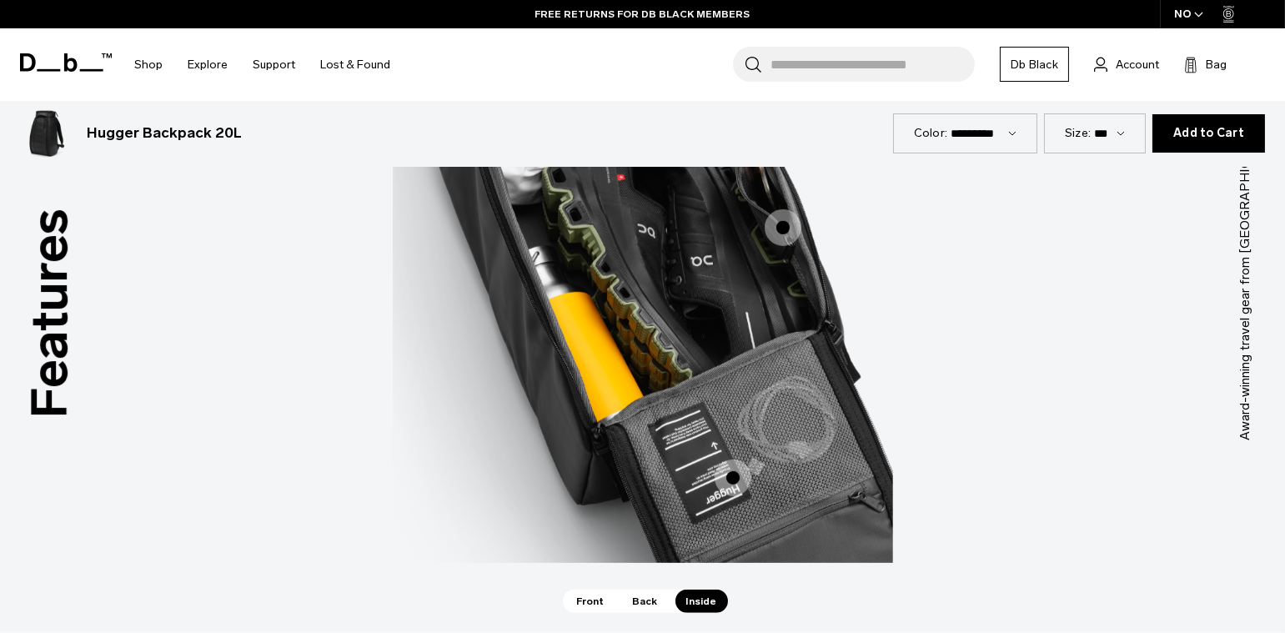
scroll to position [2117, 0]
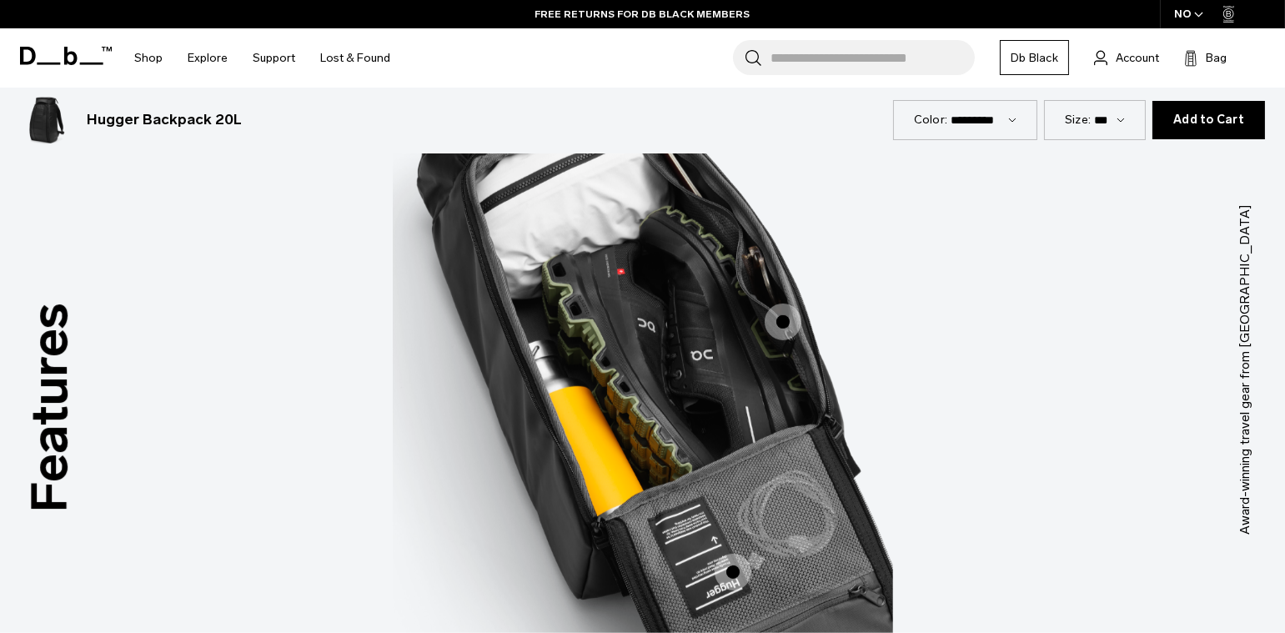
click at [782, 324] on span "3 / 3" at bounding box center [783, 322] width 37 height 37
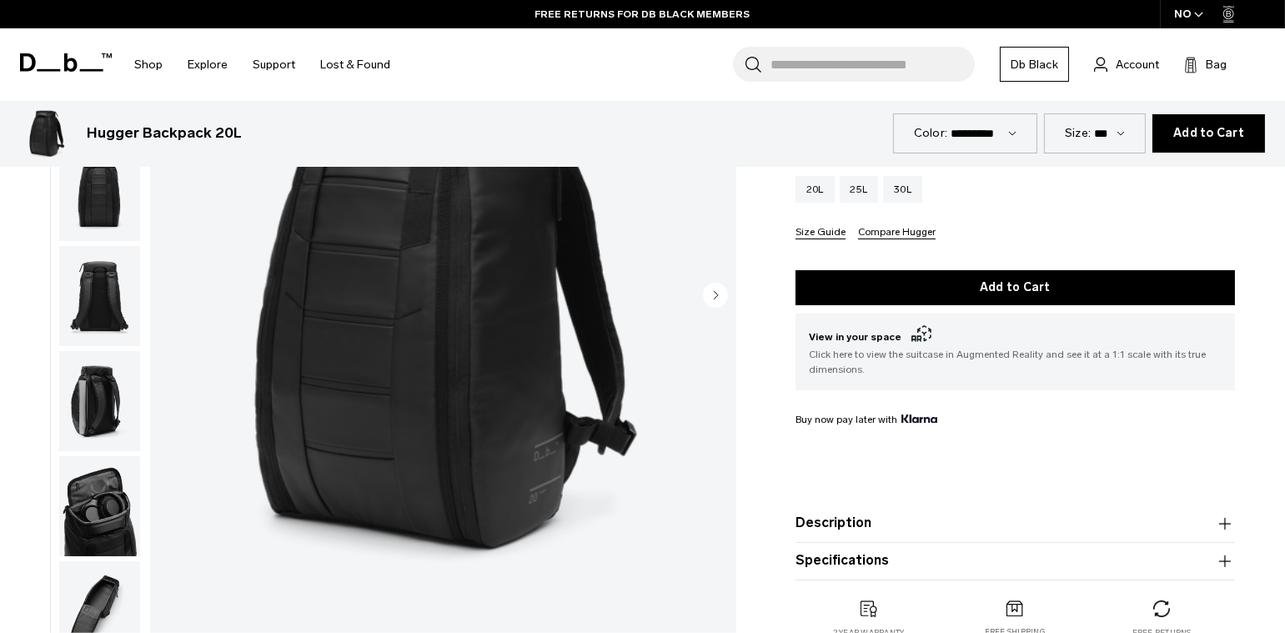
scroll to position [0, 0]
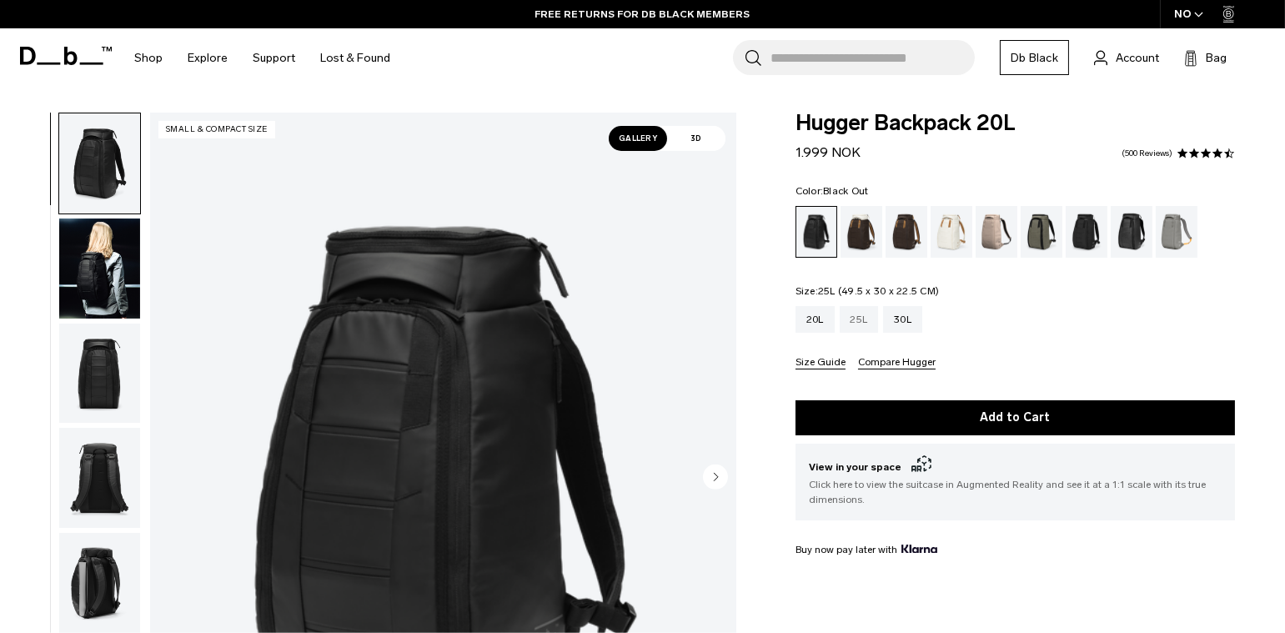
click at [862, 311] on div "25L" at bounding box center [859, 319] width 39 height 27
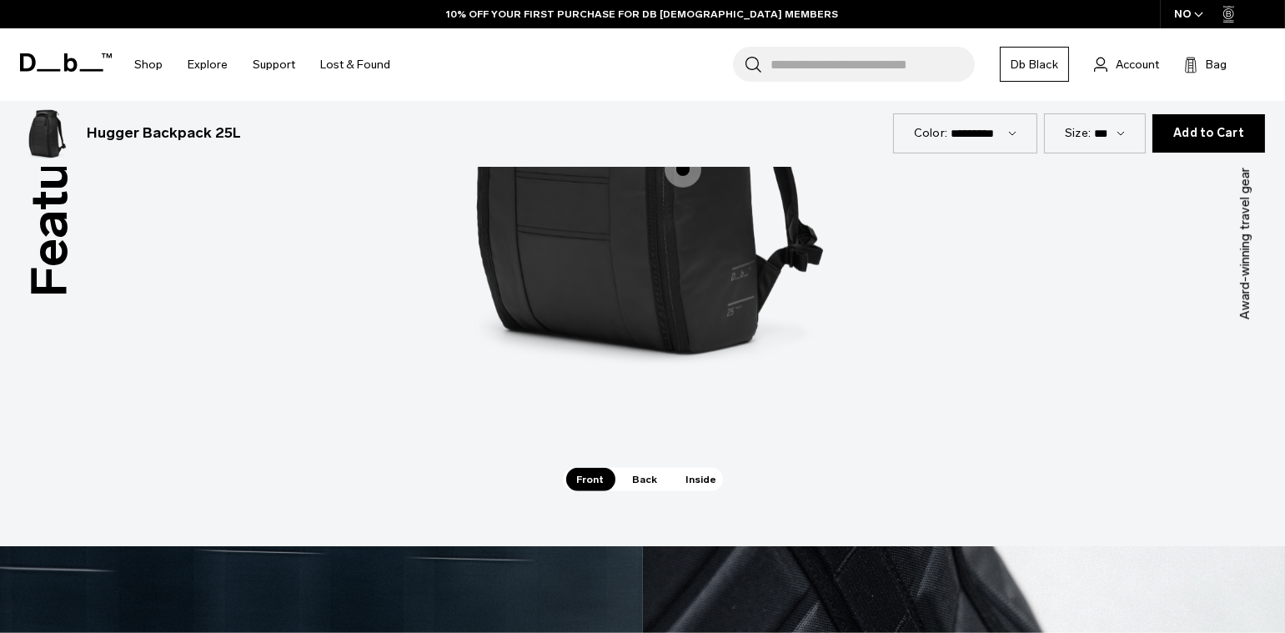
scroll to position [2412, 0]
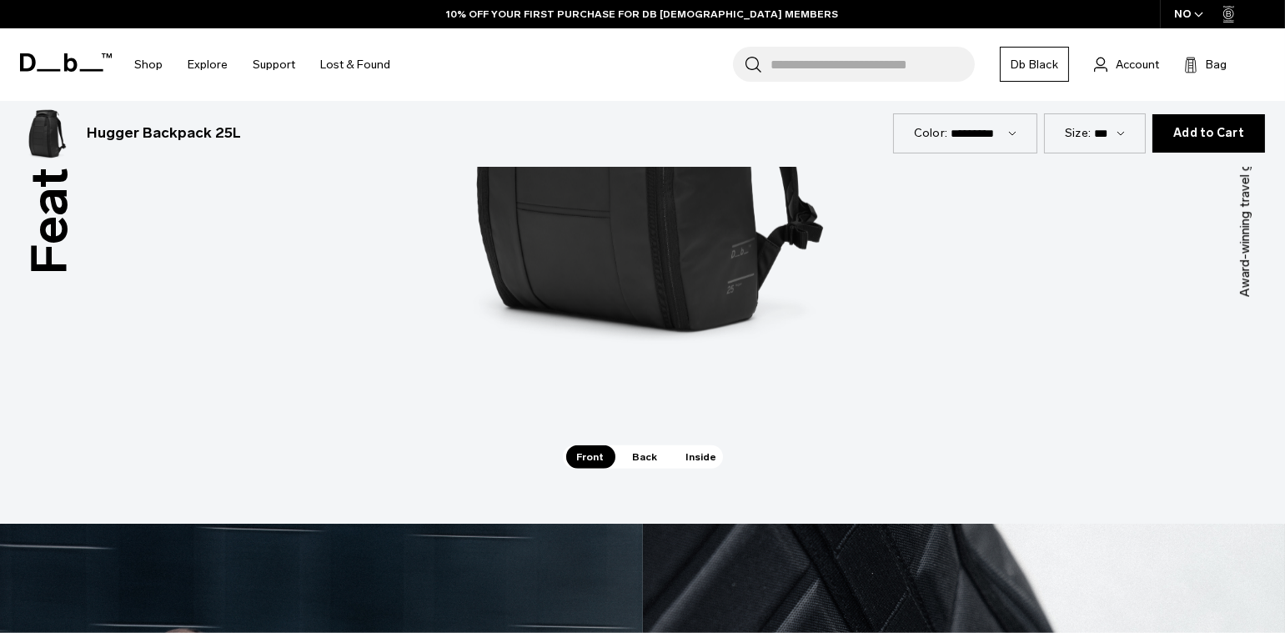
click at [703, 465] on span "Inside" at bounding box center [702, 456] width 53 height 23
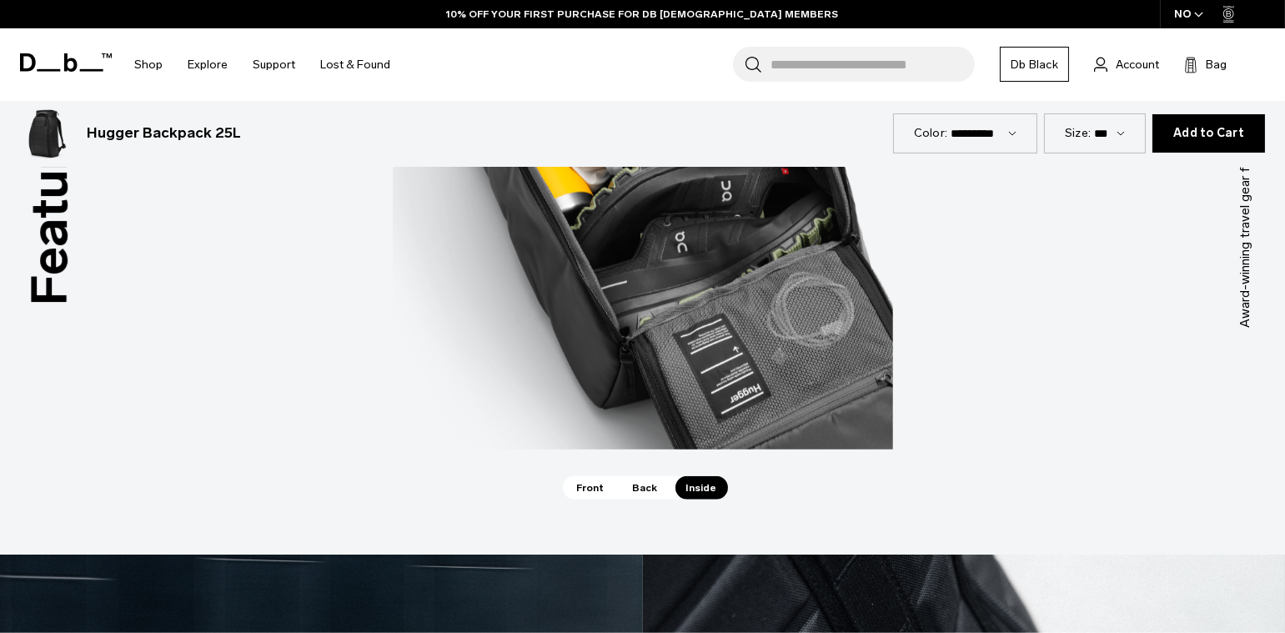
scroll to position [2383, 0]
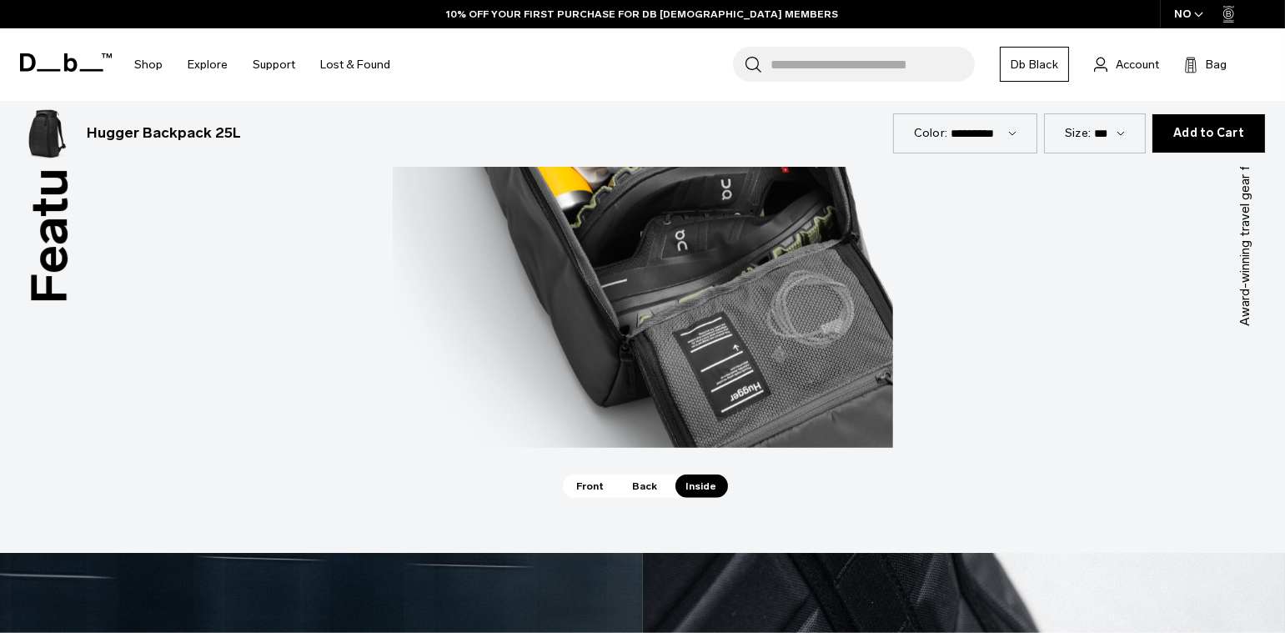
click at [641, 480] on span "Back" at bounding box center [645, 486] width 47 height 23
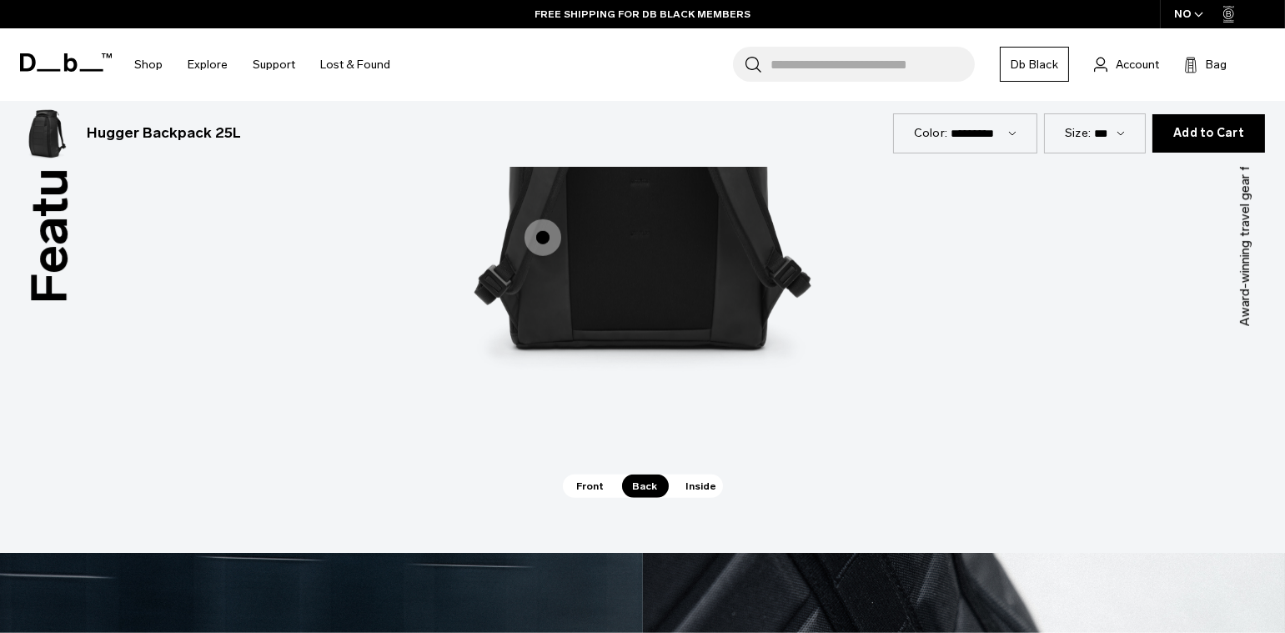
click at [600, 485] on span "Front" at bounding box center [590, 486] width 49 height 23
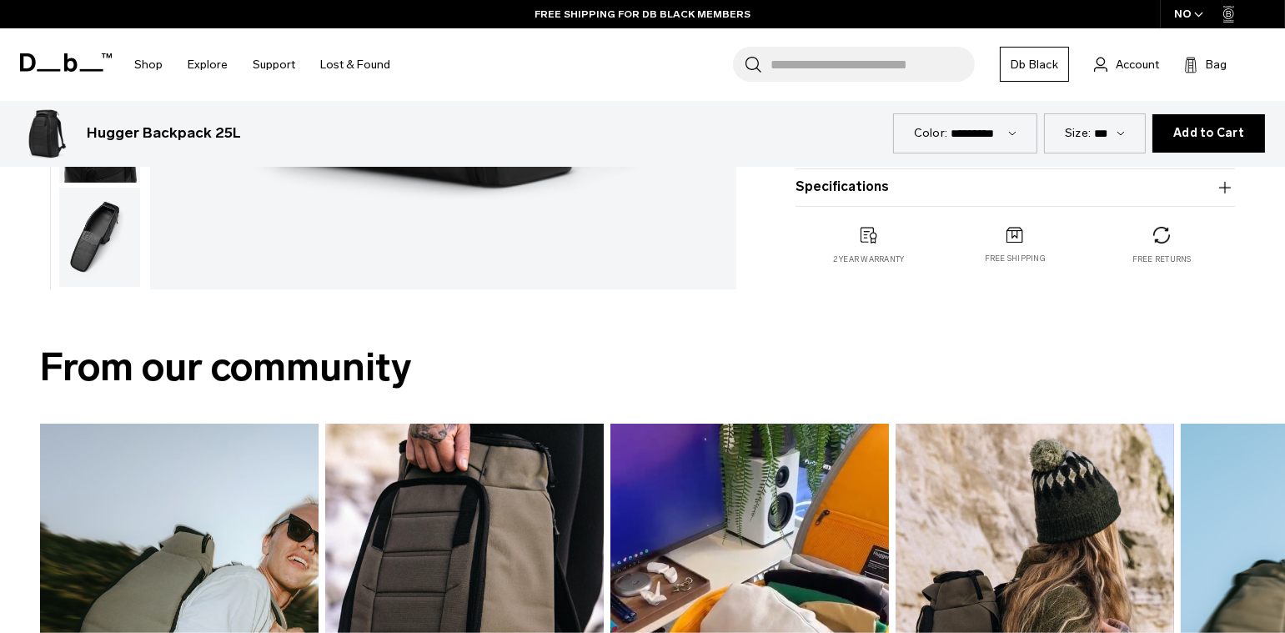
scroll to position [0, 0]
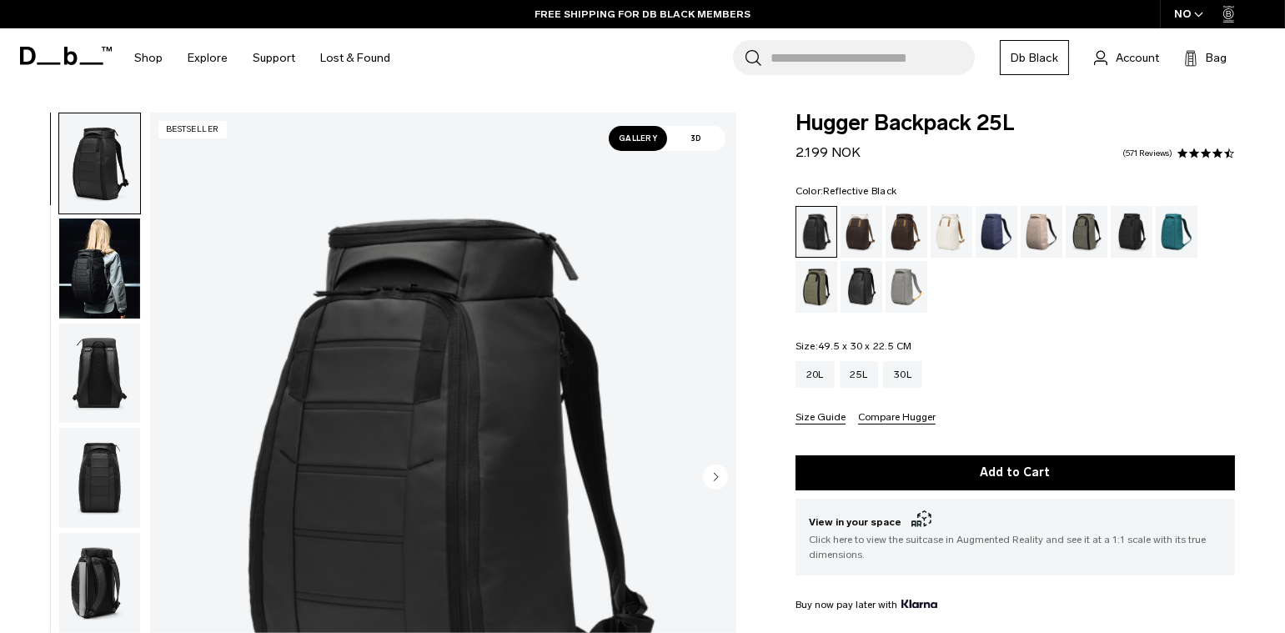
click at [862, 276] on div "Reflective Black" at bounding box center [862, 287] width 43 height 52
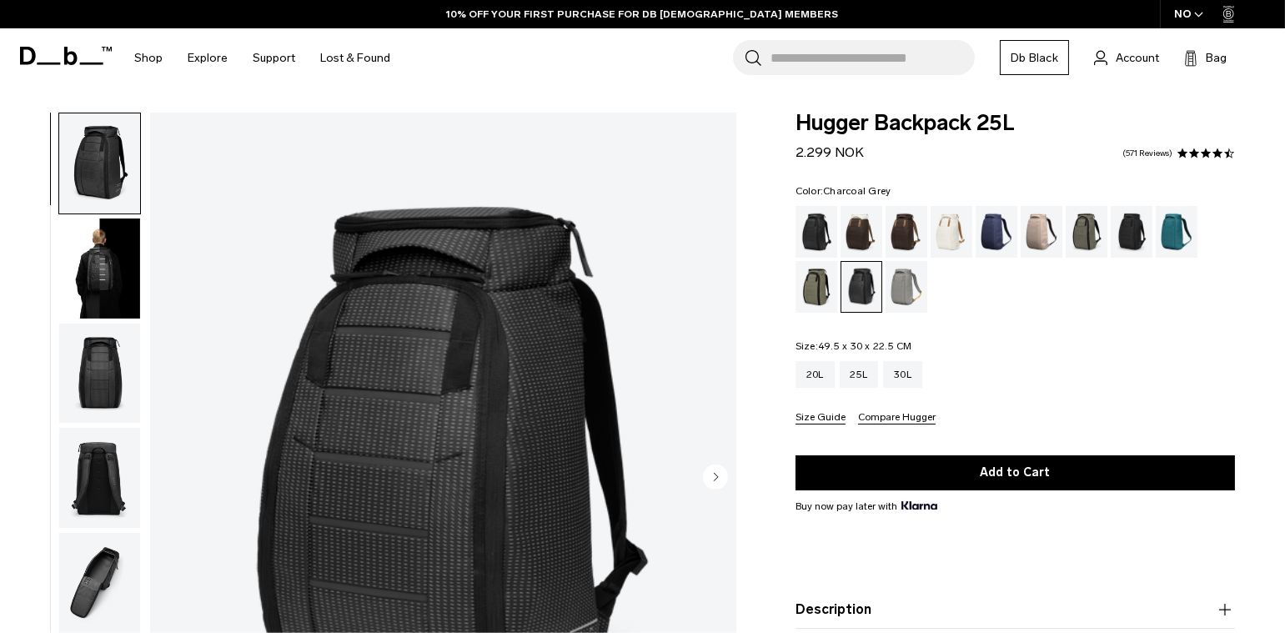
click at [1130, 236] on div "Charcoal Grey" at bounding box center [1132, 232] width 43 height 52
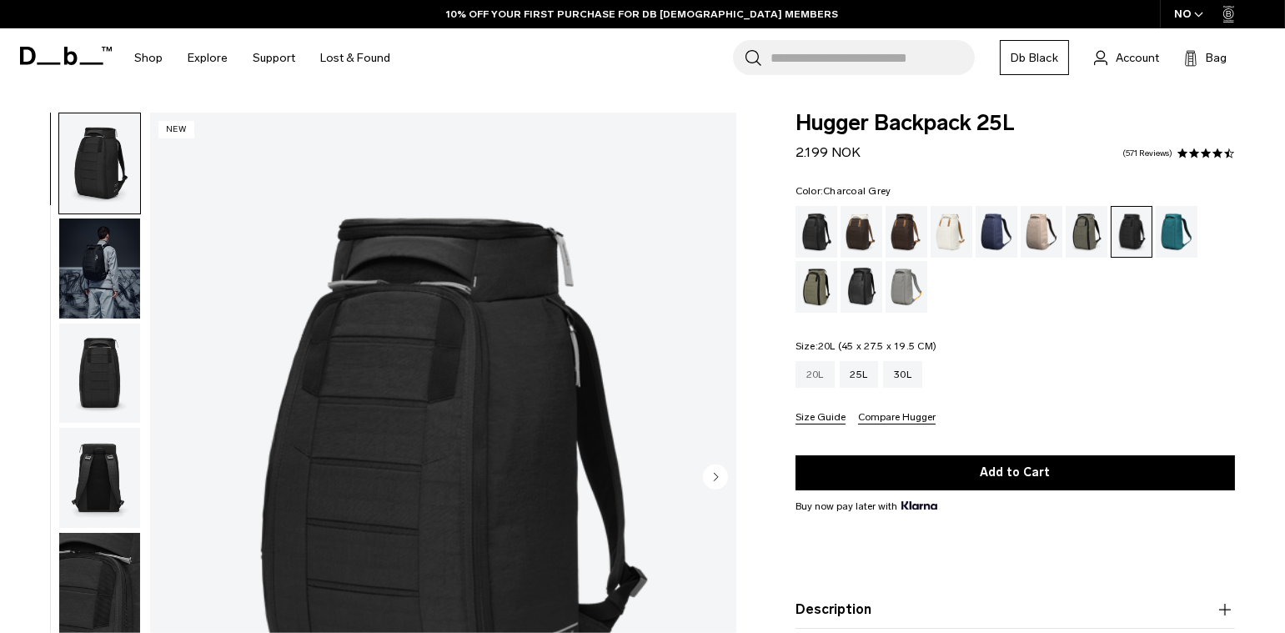
click at [804, 372] on div "20L" at bounding box center [815, 374] width 39 height 27
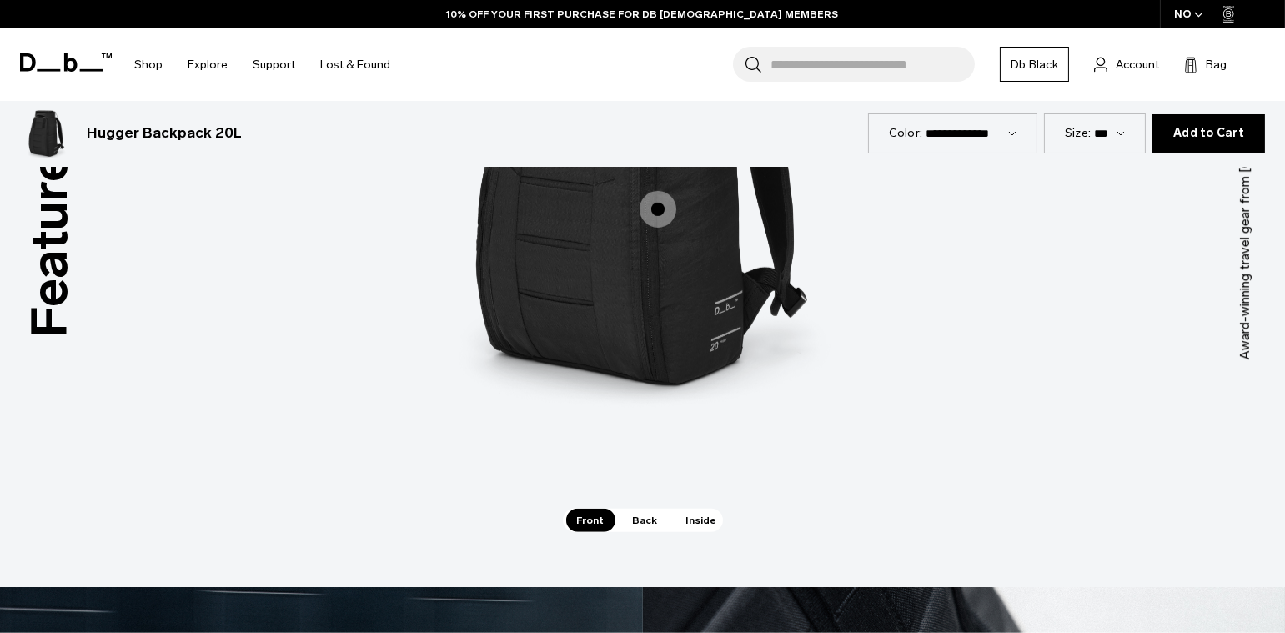
scroll to position [2317, 0]
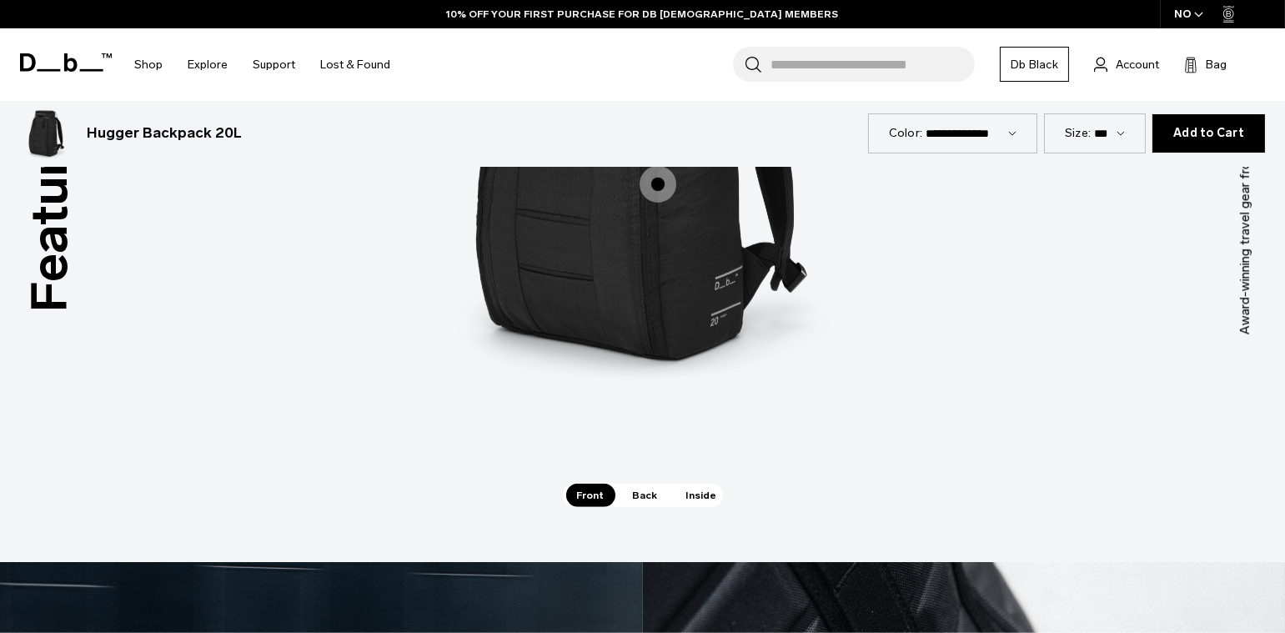
click at [654, 495] on span "Back" at bounding box center [645, 495] width 47 height 23
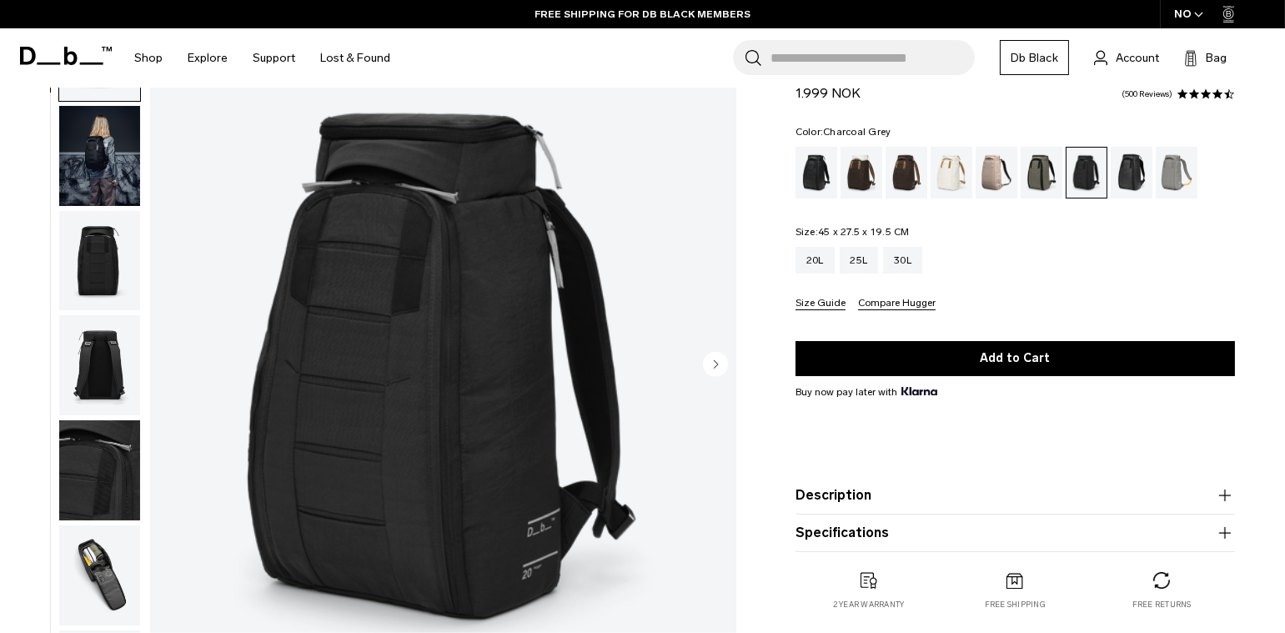
scroll to position [72, 0]
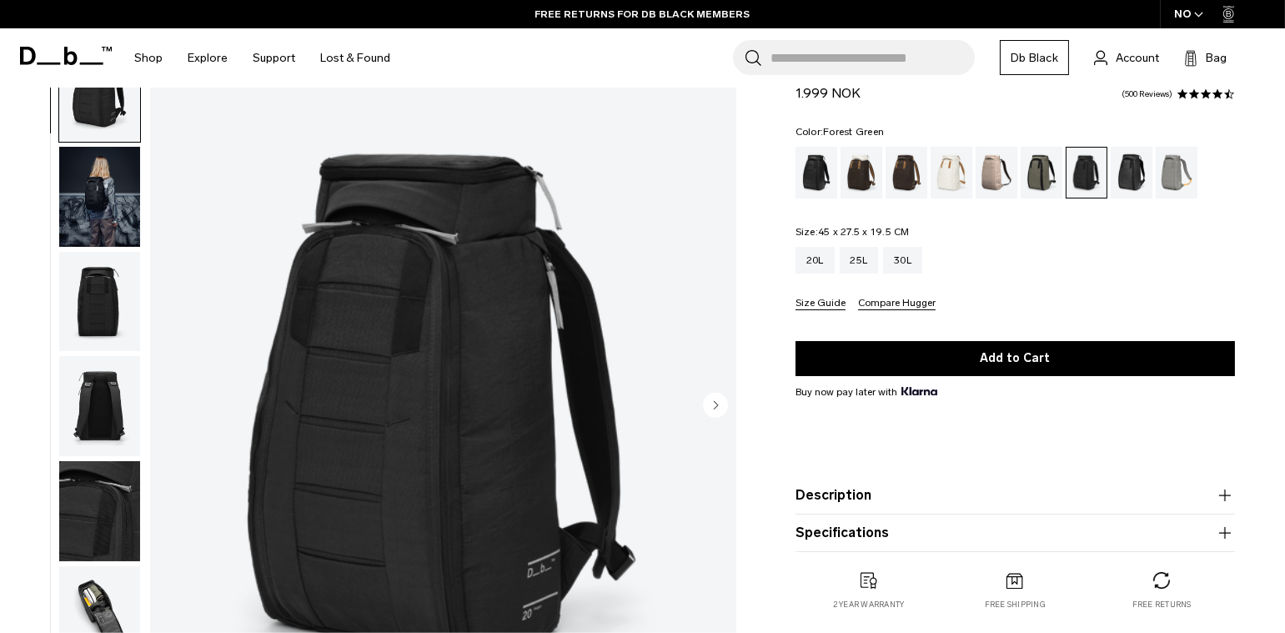
click at [1041, 177] on div "Forest Green" at bounding box center [1042, 173] width 43 height 52
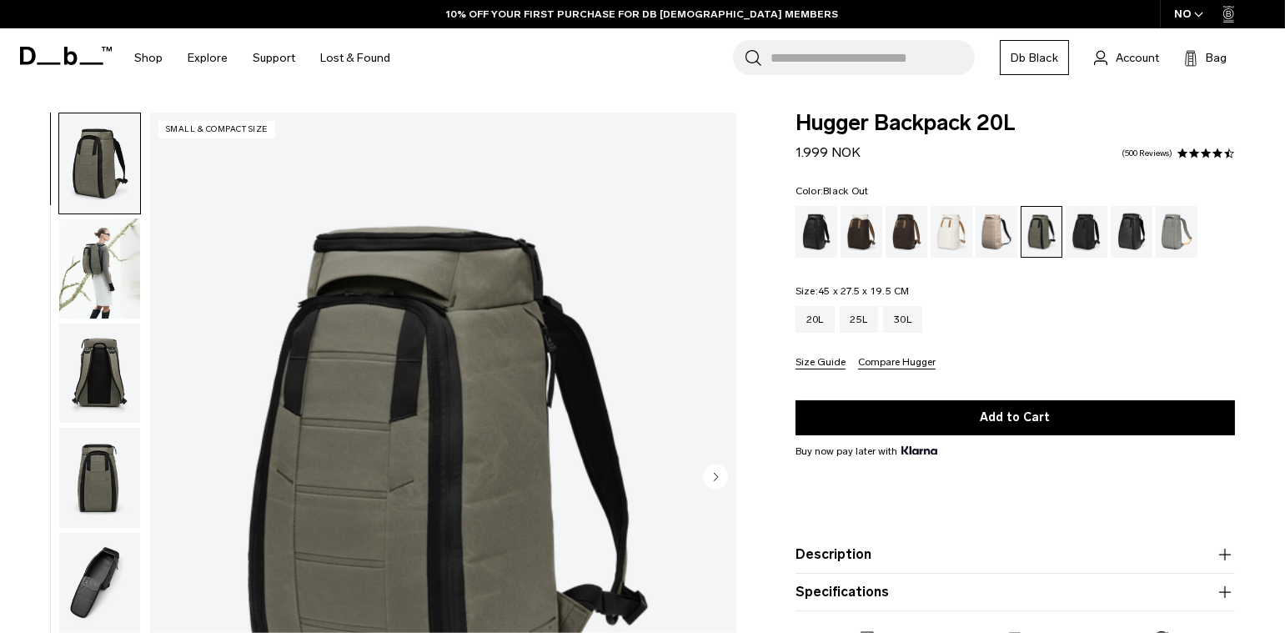
click at [819, 234] on div "Black Out" at bounding box center [817, 232] width 43 height 52
click at [771, 256] on div "Hugger Backpack 20L 1.999 NOK 4.6 star rating 500 Reviews Color: [GEOGRAPHIC_DA…" at bounding box center [1016, 408] width 540 height 590
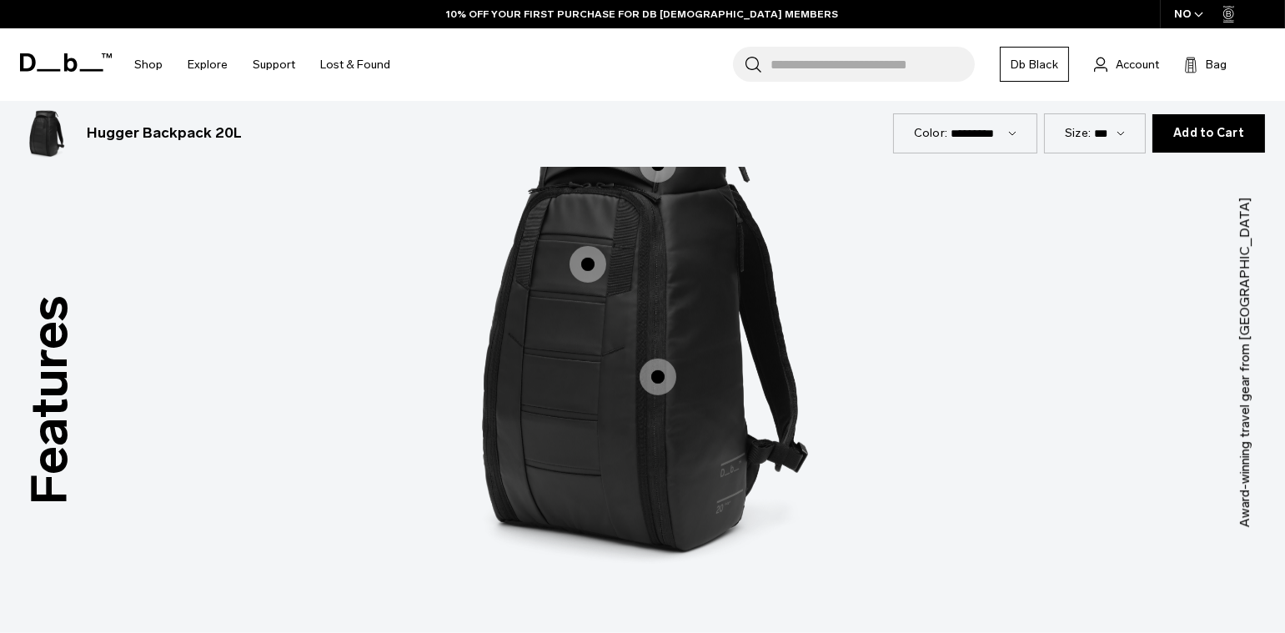
scroll to position [2076, 0]
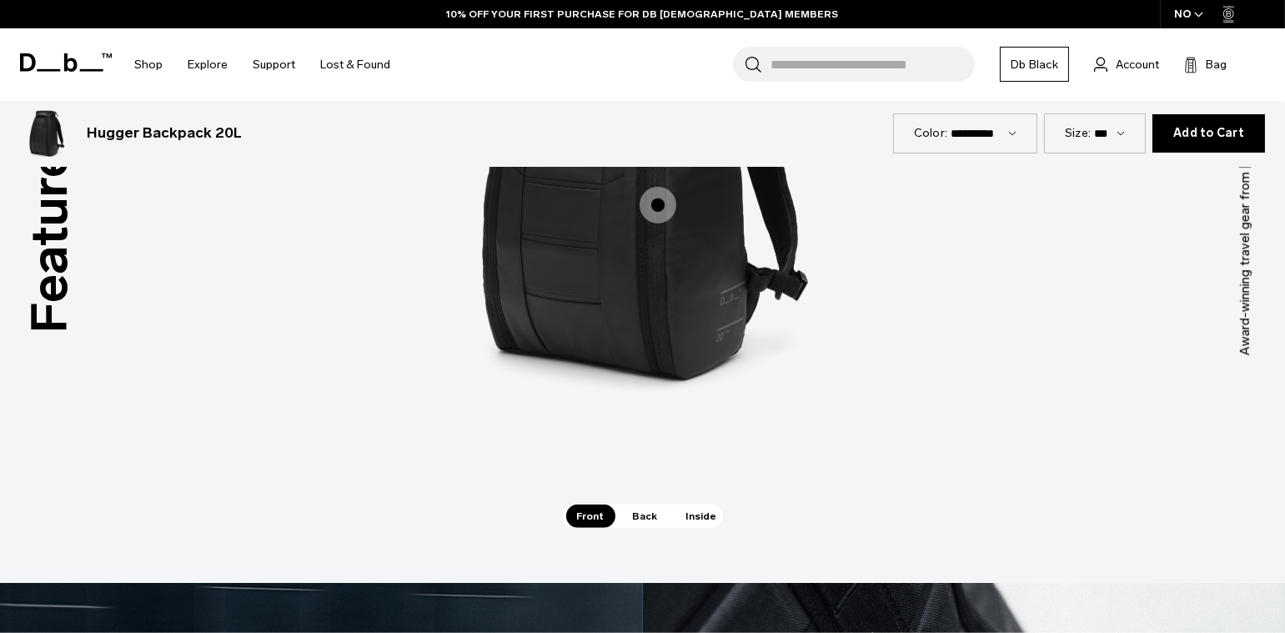
click at [648, 519] on span "Back" at bounding box center [645, 516] width 47 height 23
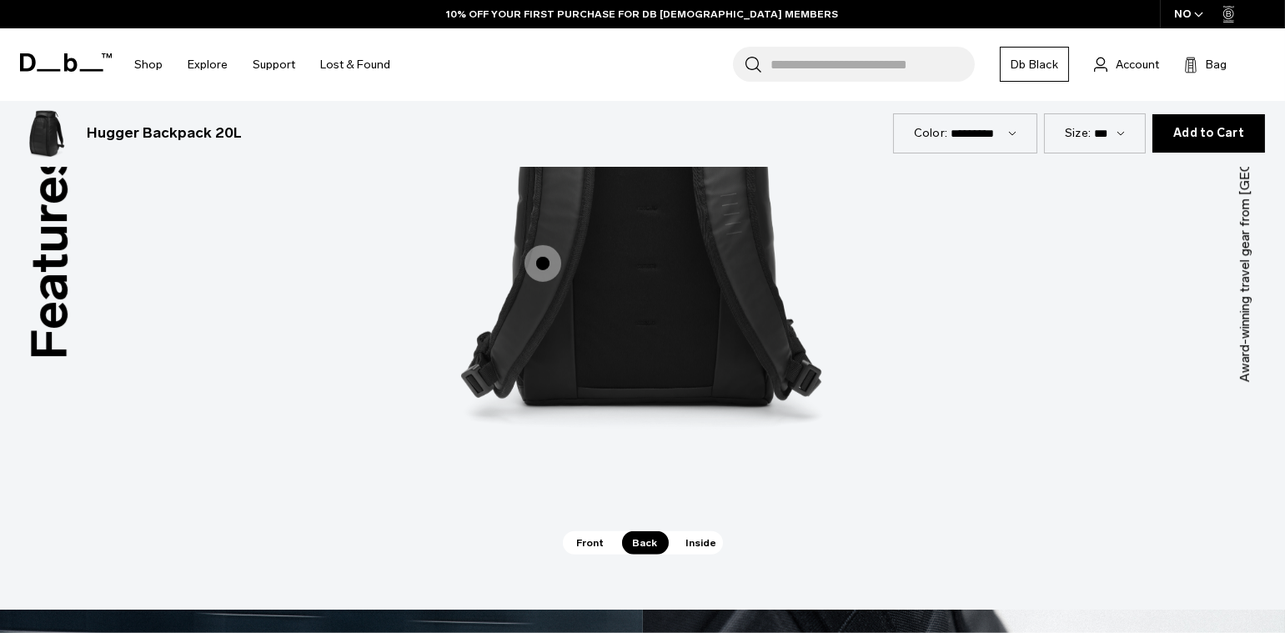
scroll to position [2270, 0]
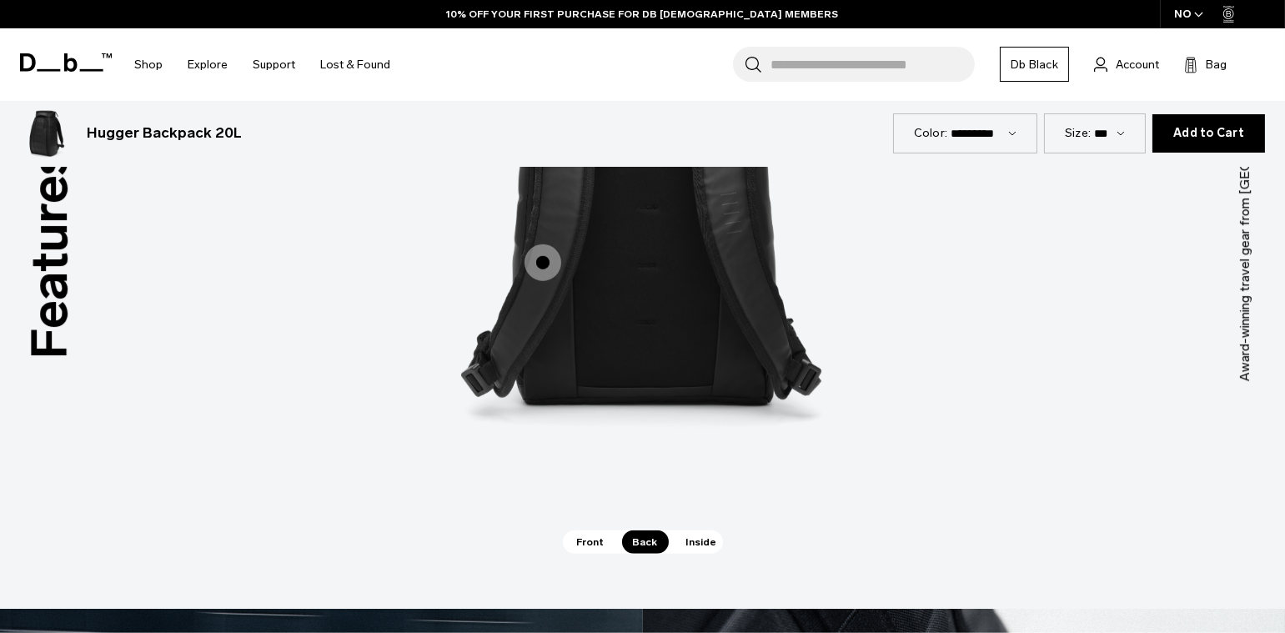
drag, startPoint x: 696, startPoint y: 543, endPoint x: 713, endPoint y: 531, distance: 20.4
click at [696, 543] on span "Inside" at bounding box center [702, 541] width 53 height 23
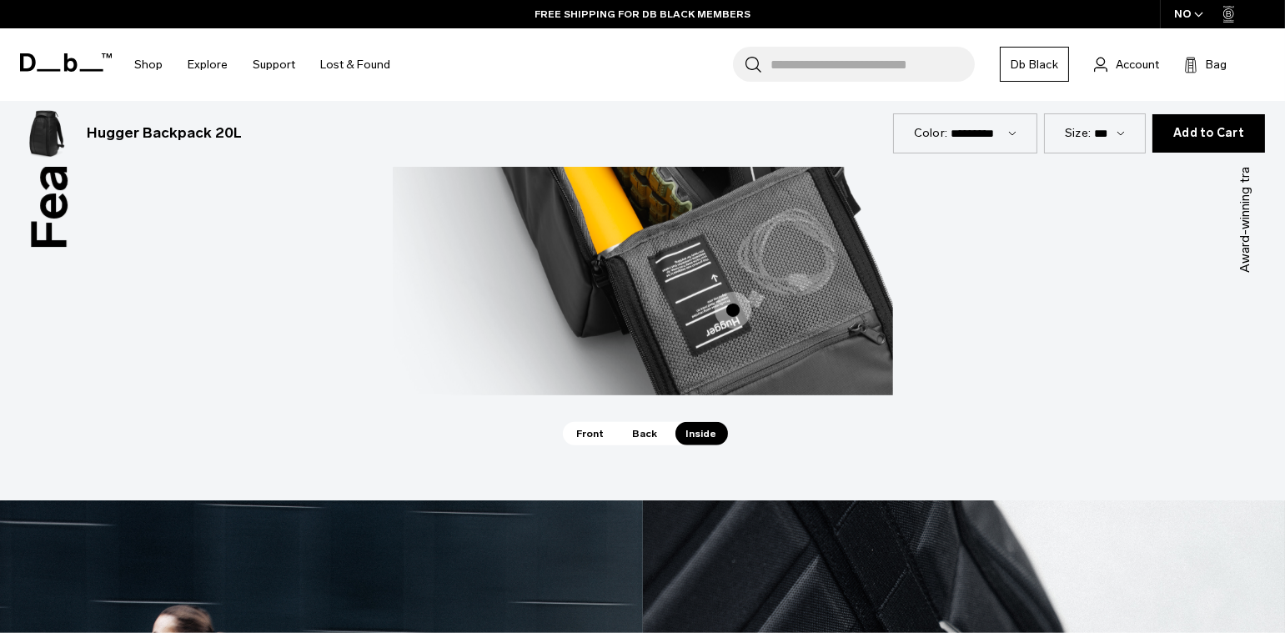
scroll to position [2396, 0]
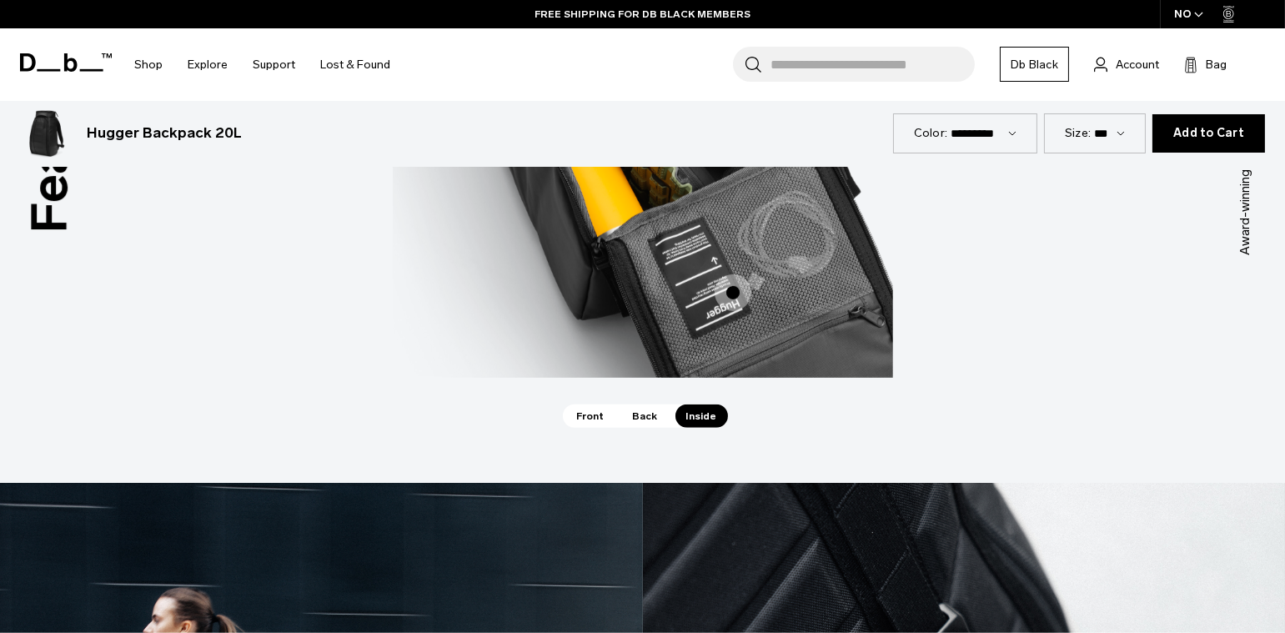
click at [604, 408] on span "Front" at bounding box center [590, 415] width 49 height 23
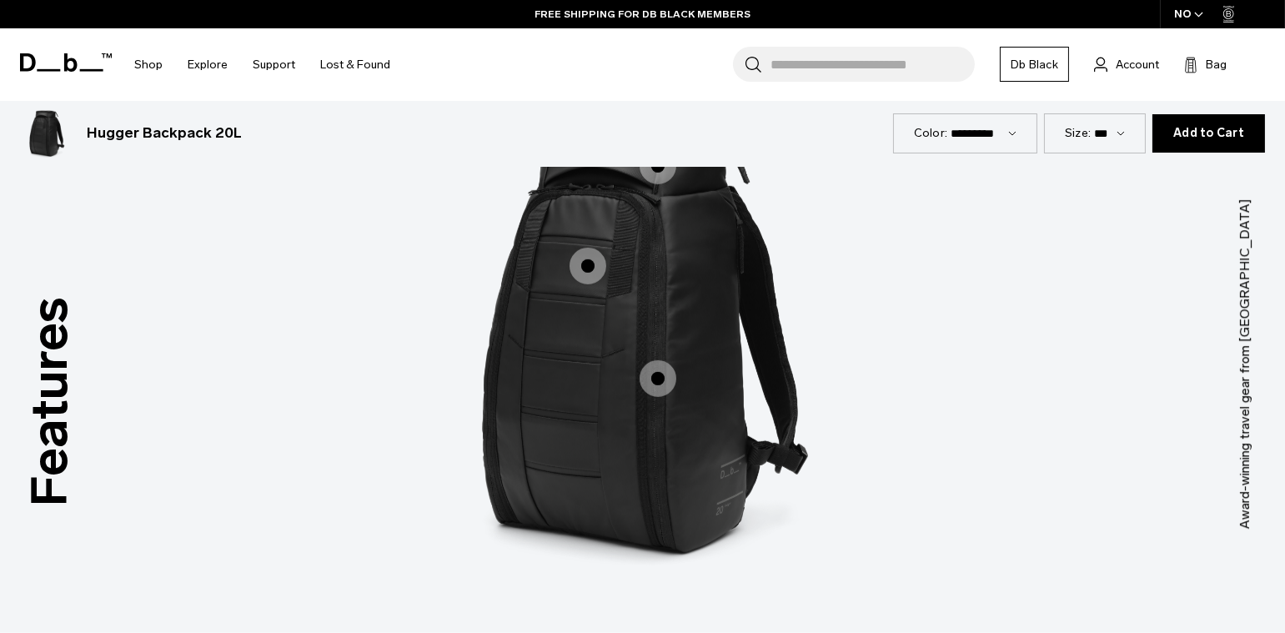
scroll to position [2099, 0]
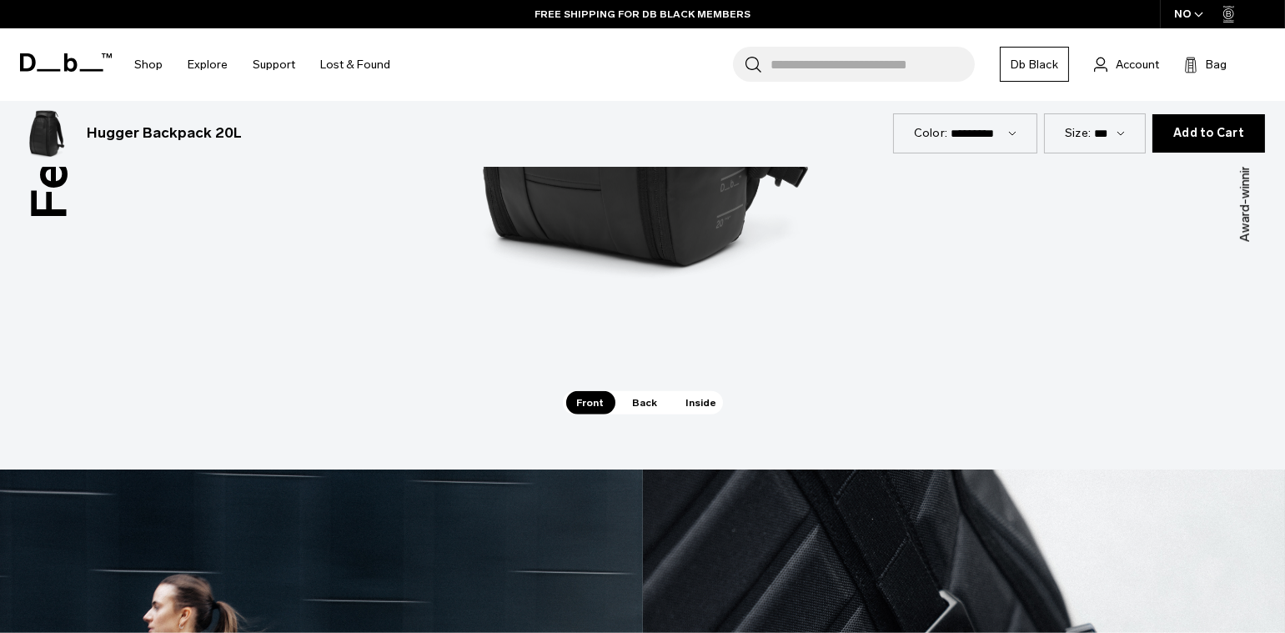
drag, startPoint x: 692, startPoint y: 404, endPoint x: 816, endPoint y: 316, distance: 151.8
click at [692, 404] on span "Inside" at bounding box center [702, 402] width 53 height 23
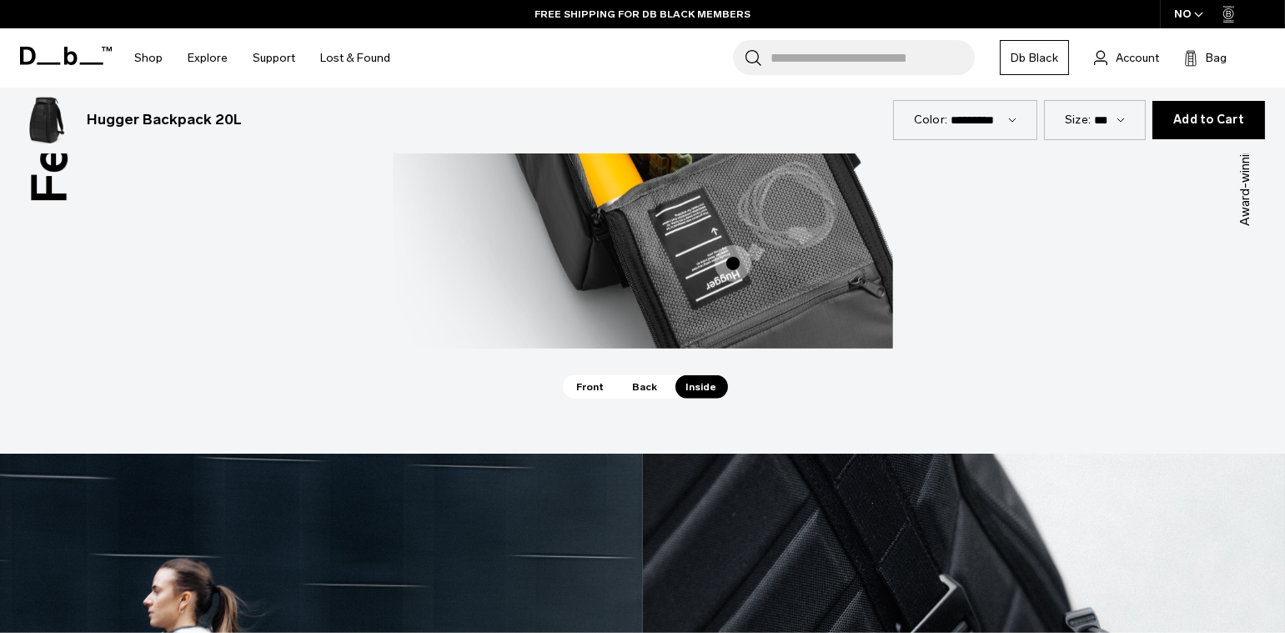
scroll to position [2436, 0]
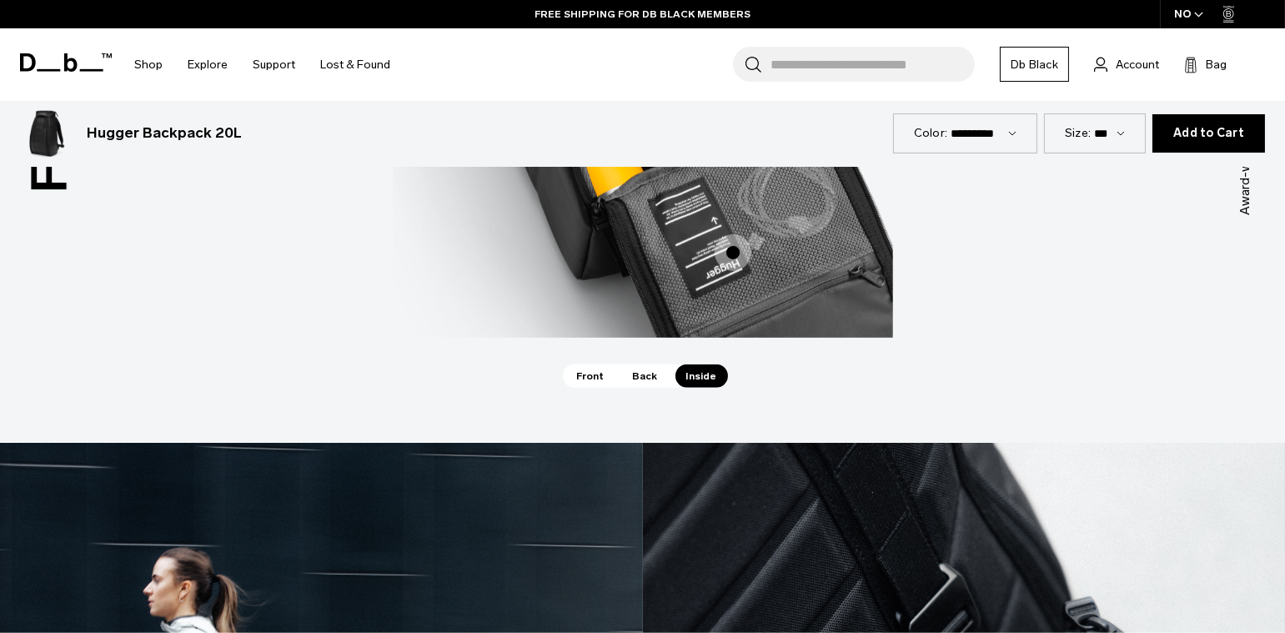
drag, startPoint x: 594, startPoint y: 379, endPoint x: 781, endPoint y: 356, distance: 189.0
click at [594, 379] on span "Front" at bounding box center [590, 375] width 49 height 23
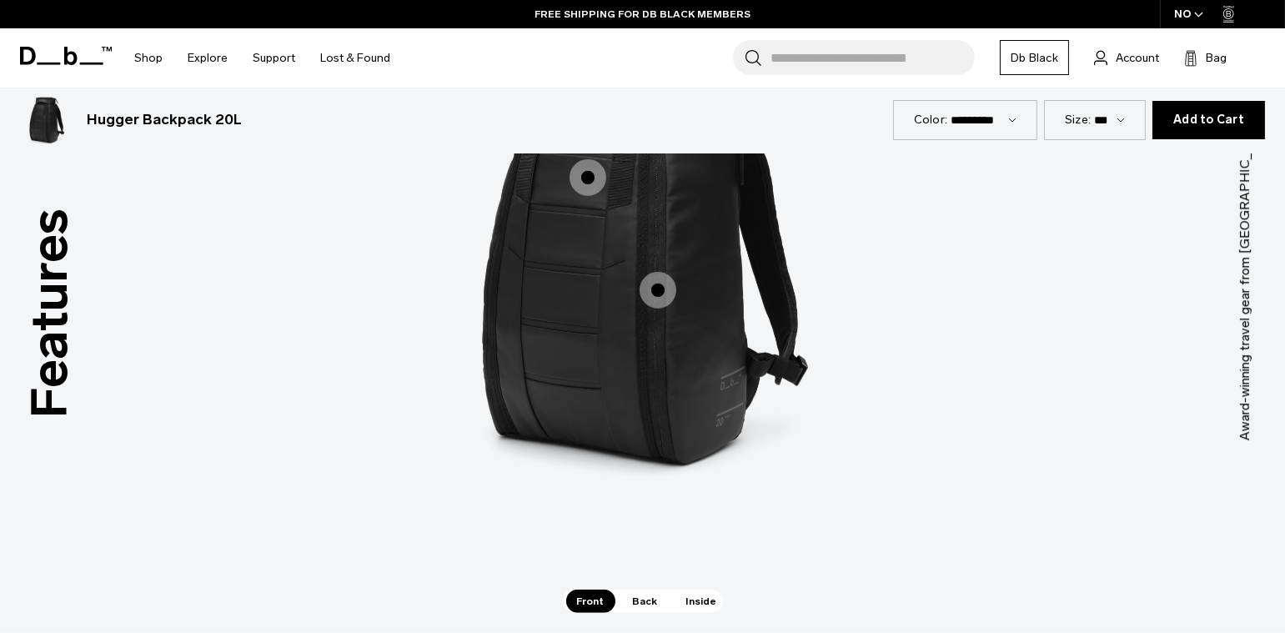
scroll to position [2183, 0]
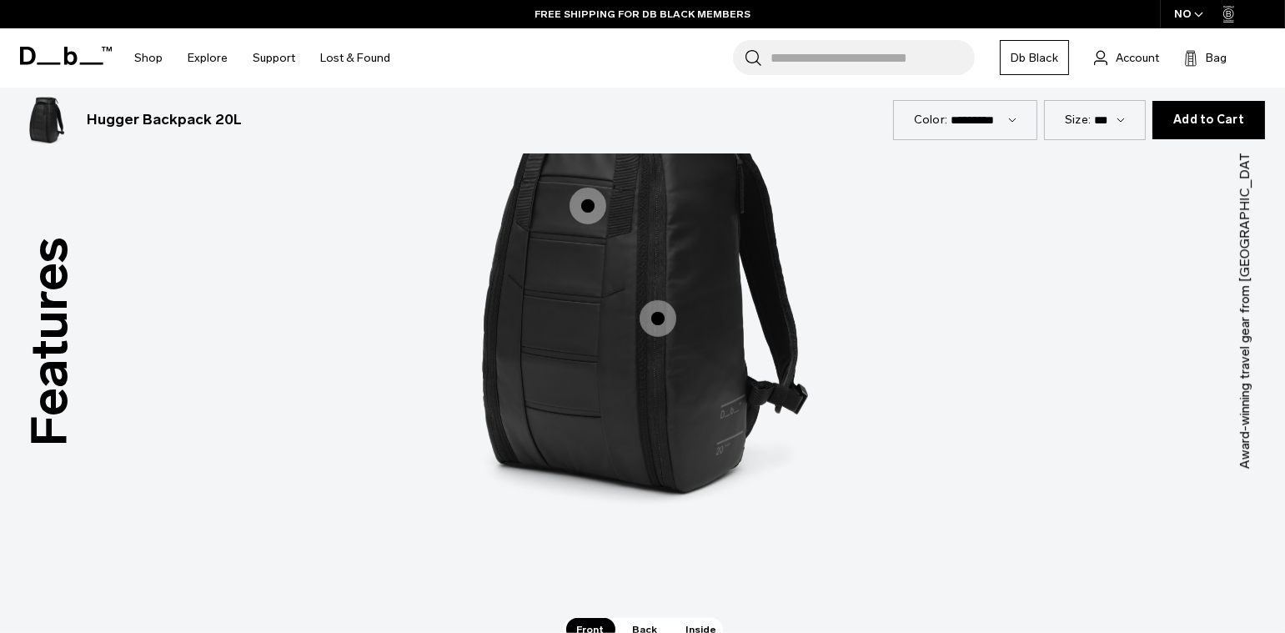
click at [660, 325] on span "1 / 3" at bounding box center [658, 318] width 37 height 37
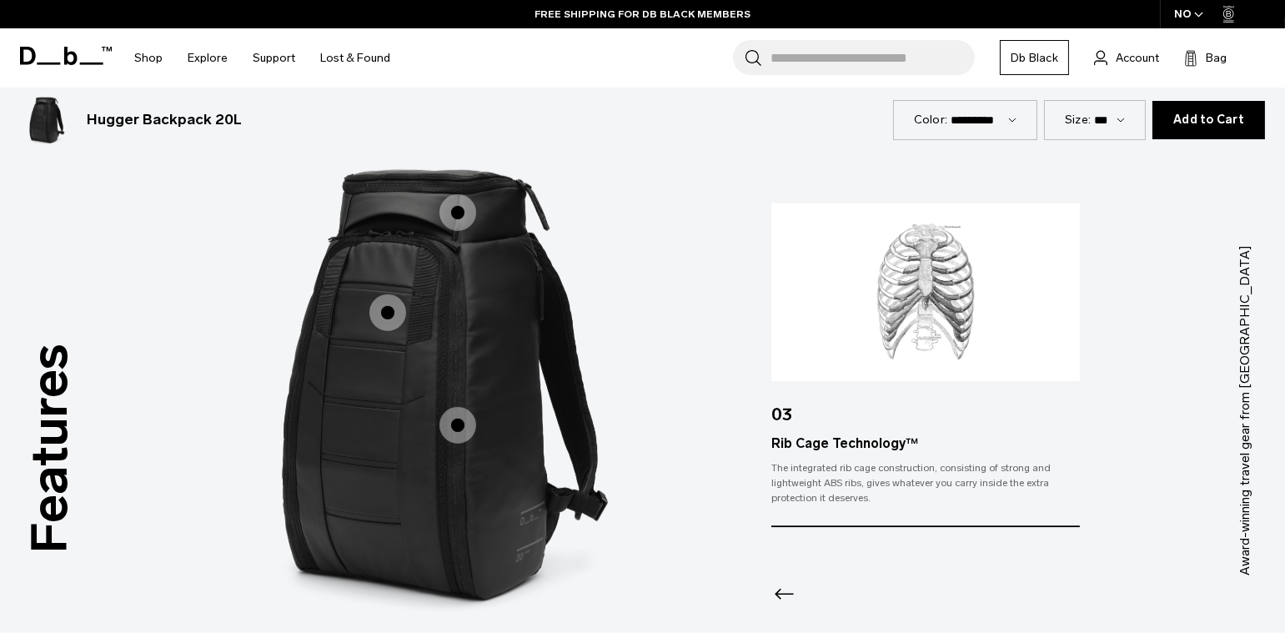
scroll to position [2100, 0]
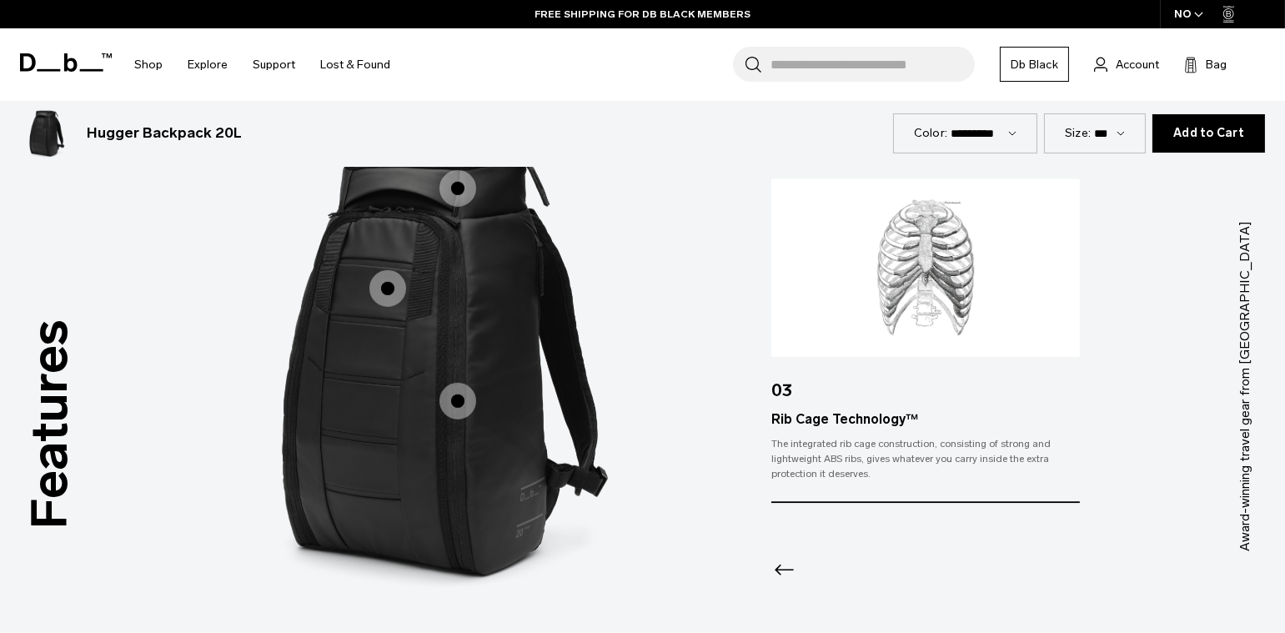
click at [778, 575] on icon "Previous slide" at bounding box center [784, 570] width 27 height 27
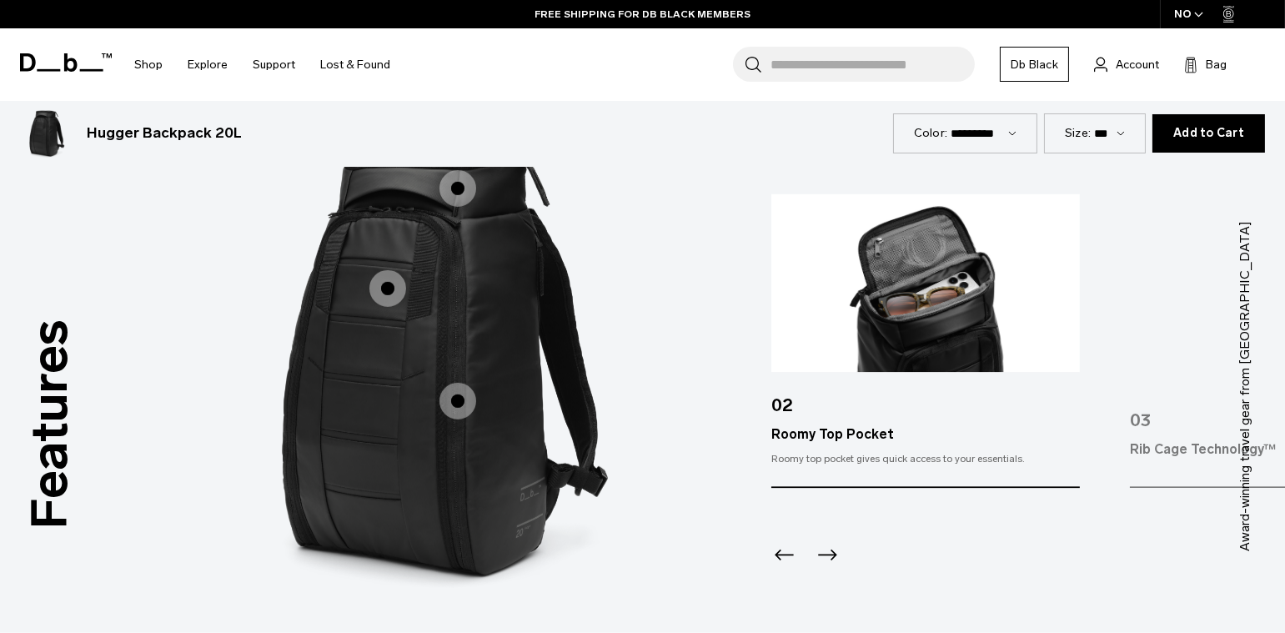
click at [781, 561] on icon "Previous slide" at bounding box center [784, 555] width 27 height 27
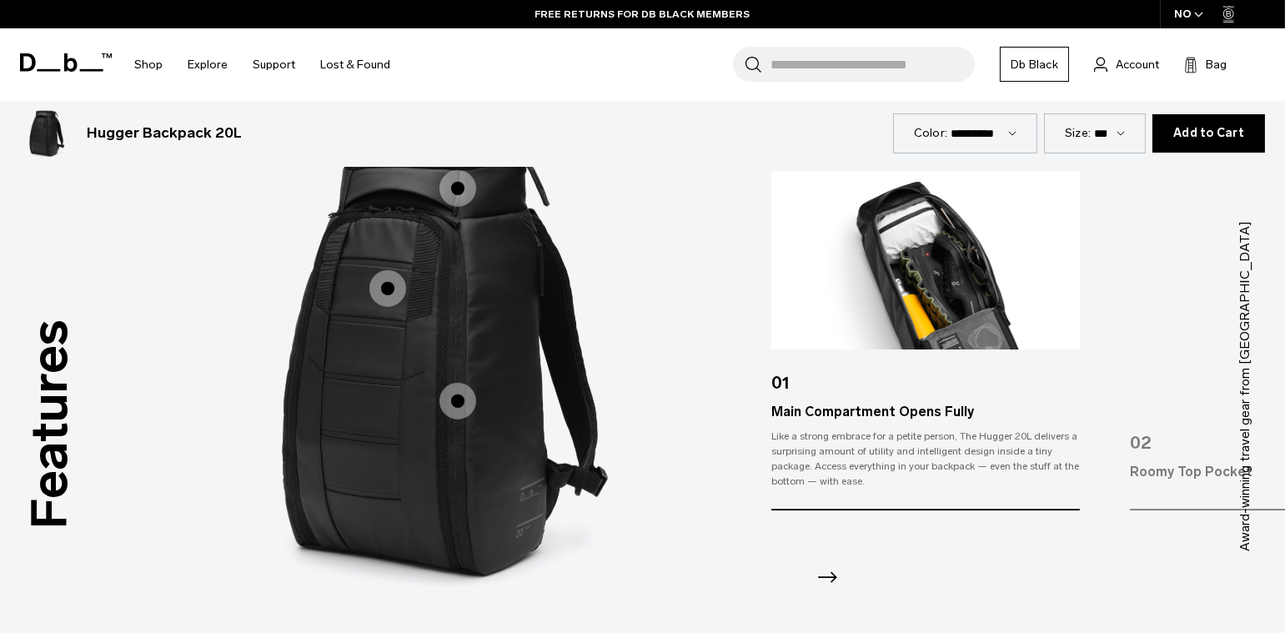
drag, startPoint x: 849, startPoint y: 575, endPoint x: 837, endPoint y: 577, distance: 11.9
click at [849, 575] on div at bounding box center [925, 556] width 309 height 90
click at [836, 577] on icon "Next slide" at bounding box center [827, 578] width 27 height 27
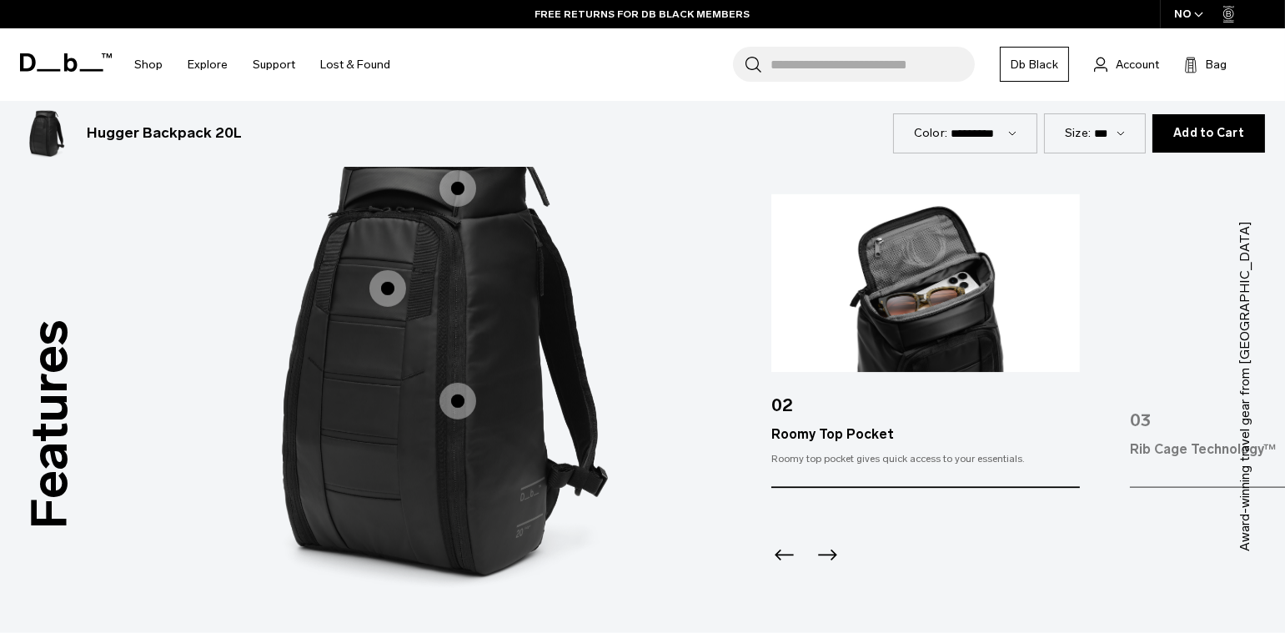
click at [831, 577] on div "Next slide" at bounding box center [825, 560] width 23 height 37
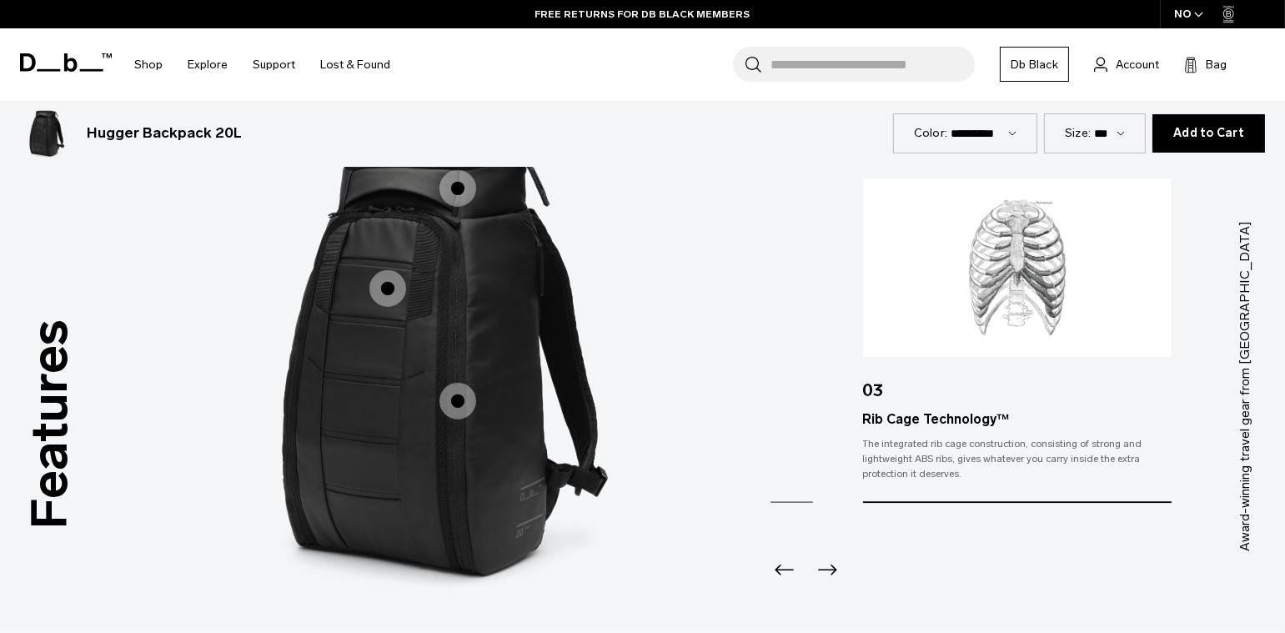
click at [863, 426] on div "Rib Cage Technology™" at bounding box center [1017, 420] width 309 height 20
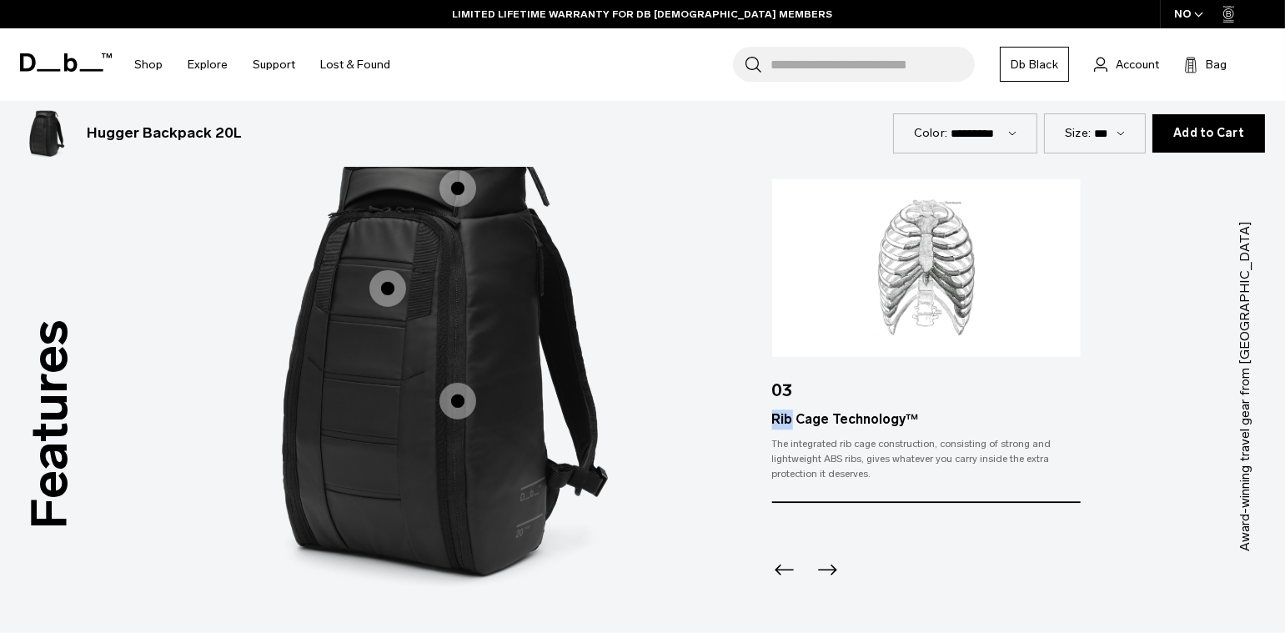
click at [927, 422] on div "Rib Cage Technology™" at bounding box center [925, 420] width 309 height 20
copy div "Rib"
click at [909, 418] on div "Rib Cage Technology™" at bounding box center [925, 420] width 309 height 20
click at [911, 418] on div "Rib Cage Technology™" at bounding box center [925, 420] width 309 height 20
copy div "Rib Cage Technology™"
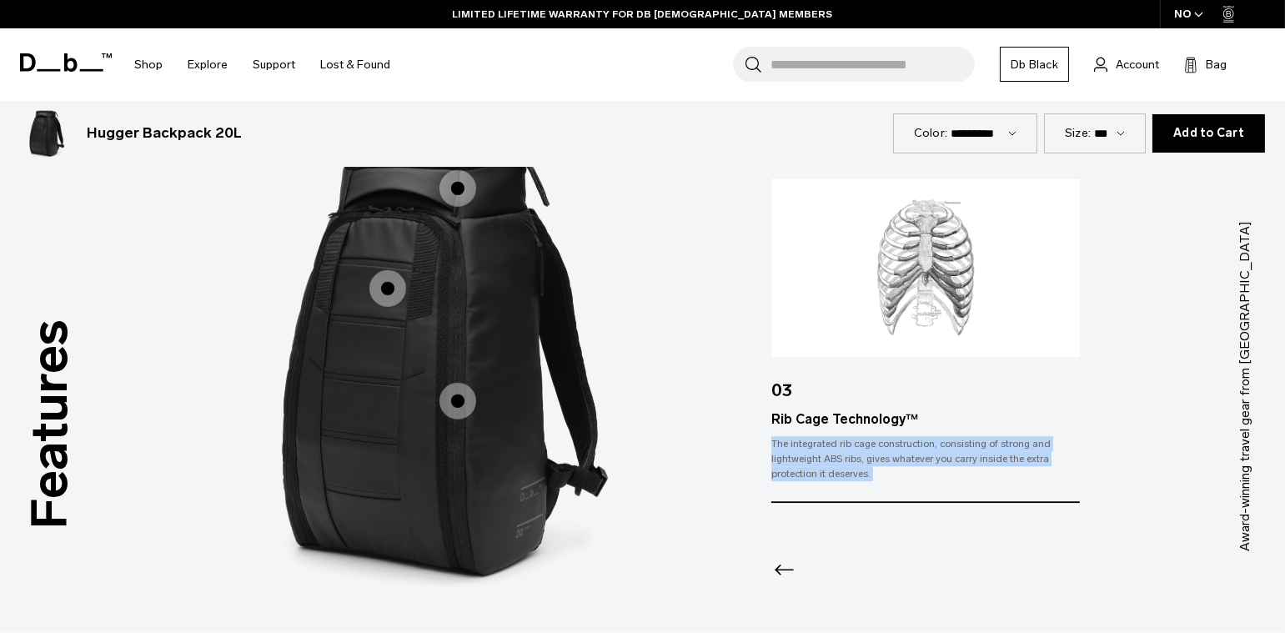
copy div "The integrated rib cage construction, consisting of strong and lightweight ABS …"
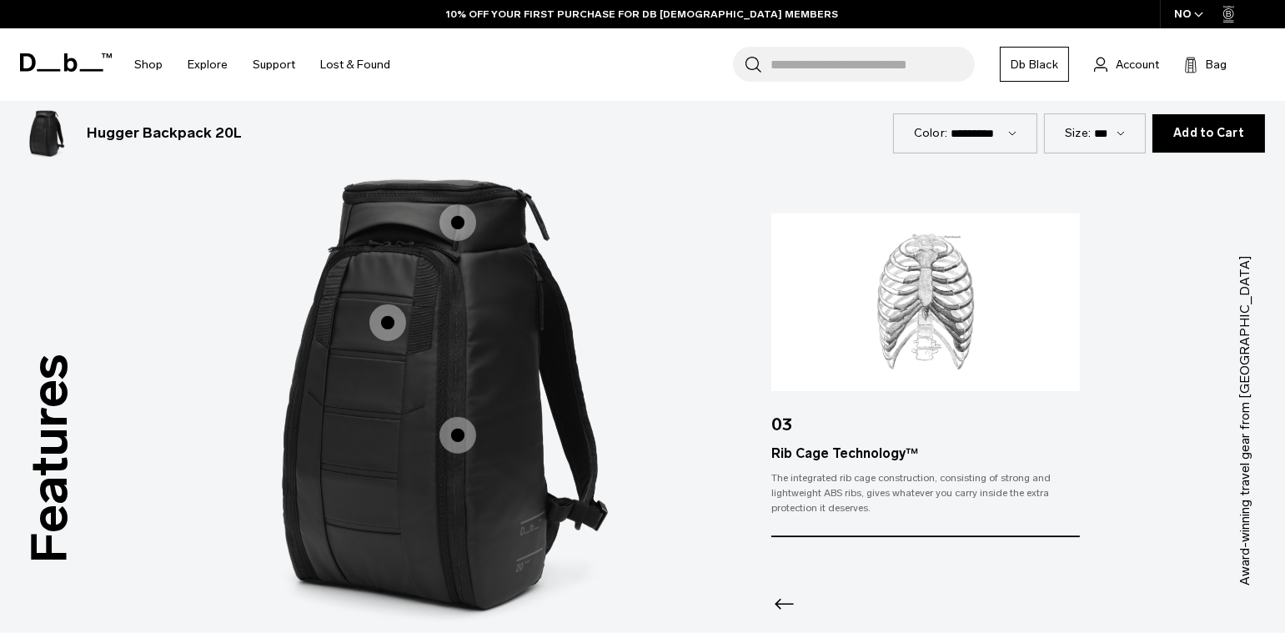
scroll to position [2087, 0]
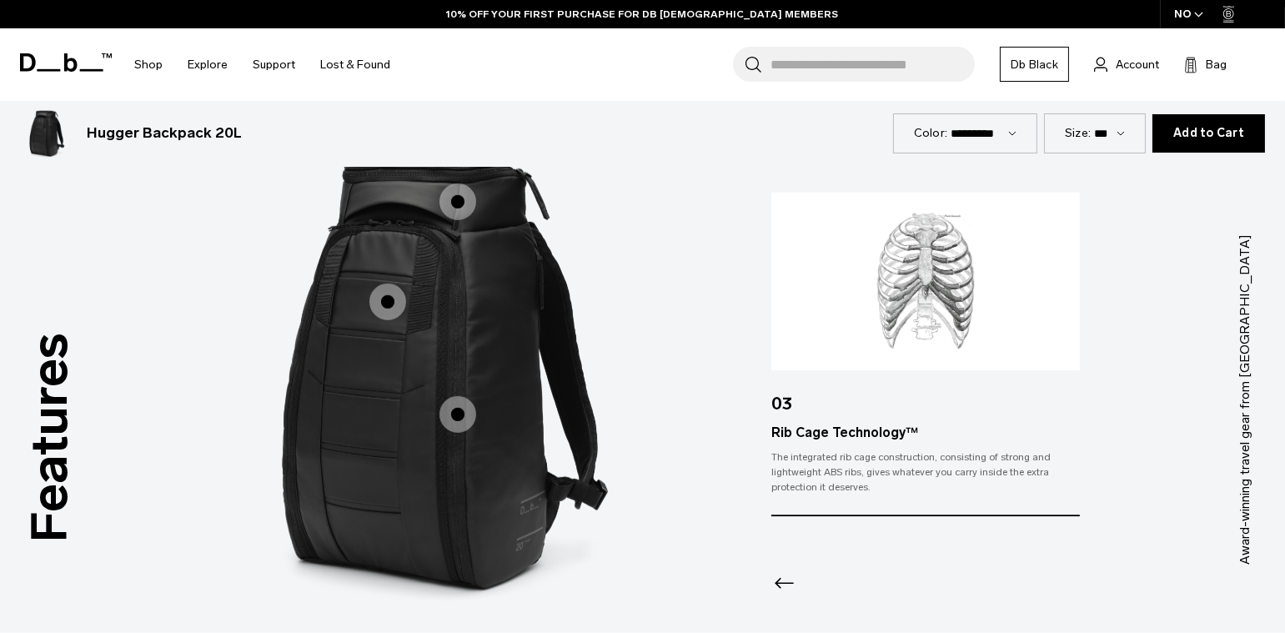
click at [780, 585] on icon "Previous slide" at bounding box center [784, 583] width 27 height 27
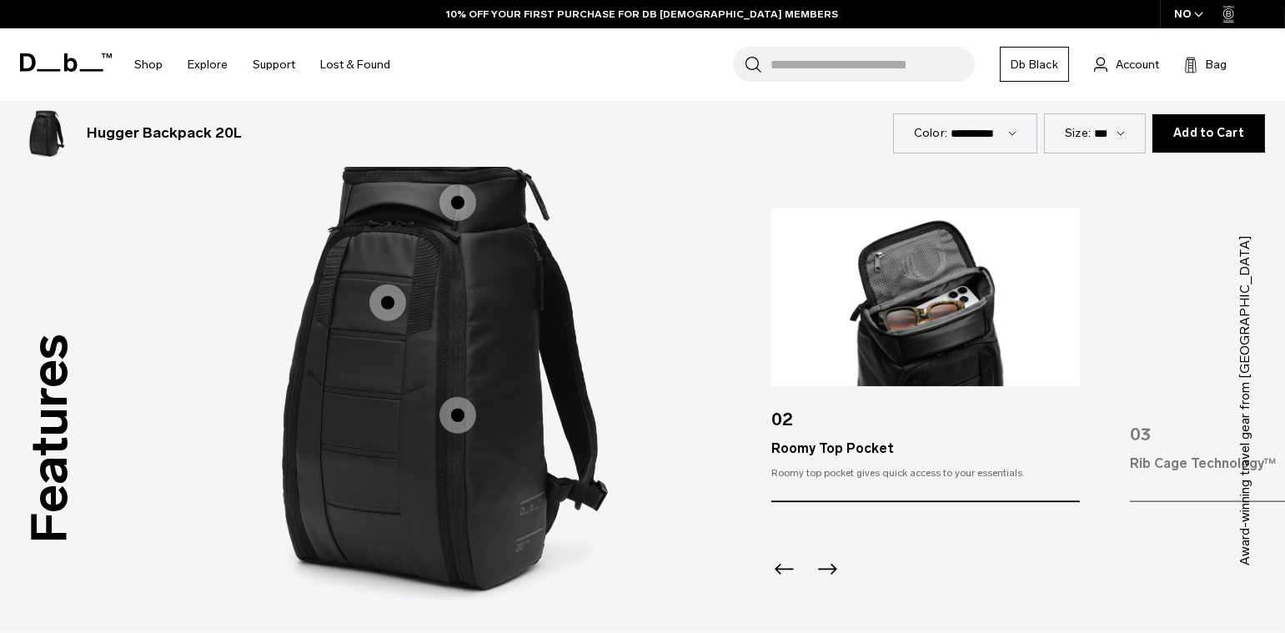
click at [394, 301] on span "1 / 3" at bounding box center [387, 302] width 37 height 37
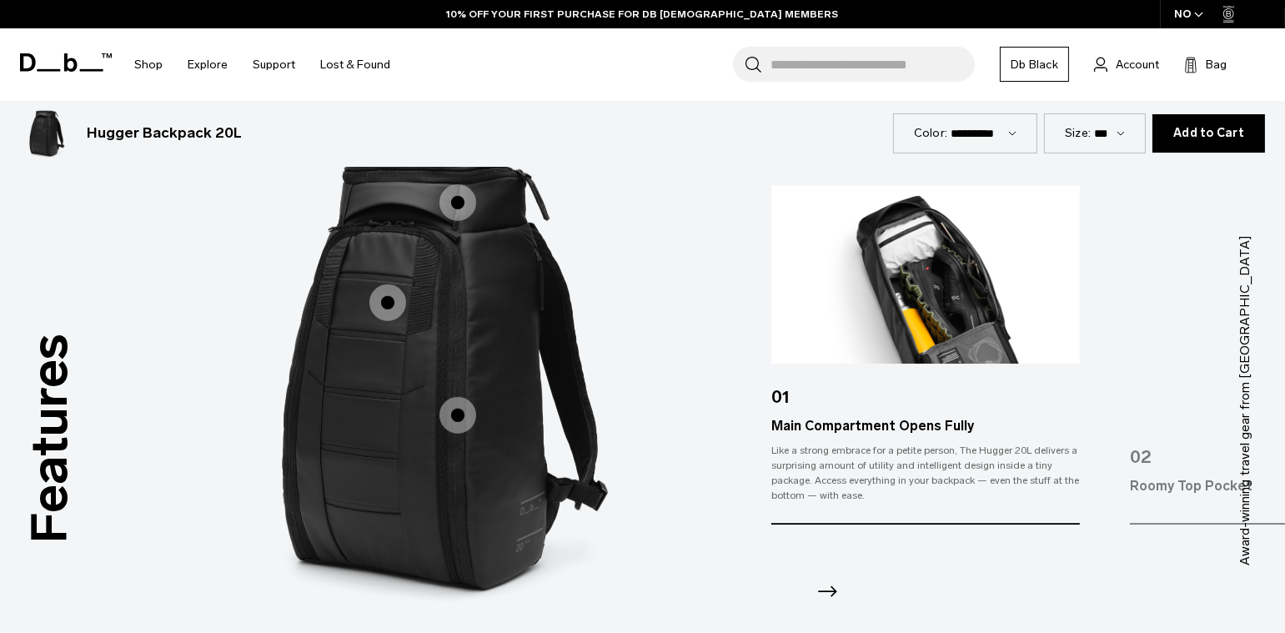
click at [460, 424] on span "1 / 3" at bounding box center [458, 415] width 37 height 37
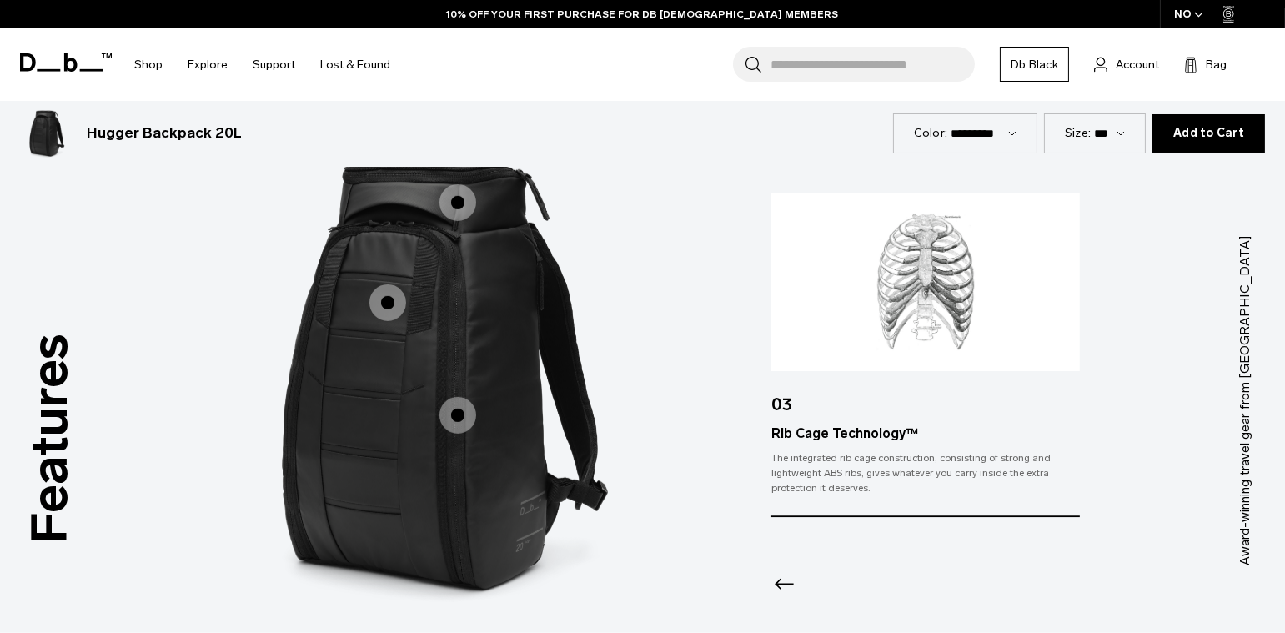
click at [381, 297] on span "1 / 3" at bounding box center [387, 302] width 37 height 37
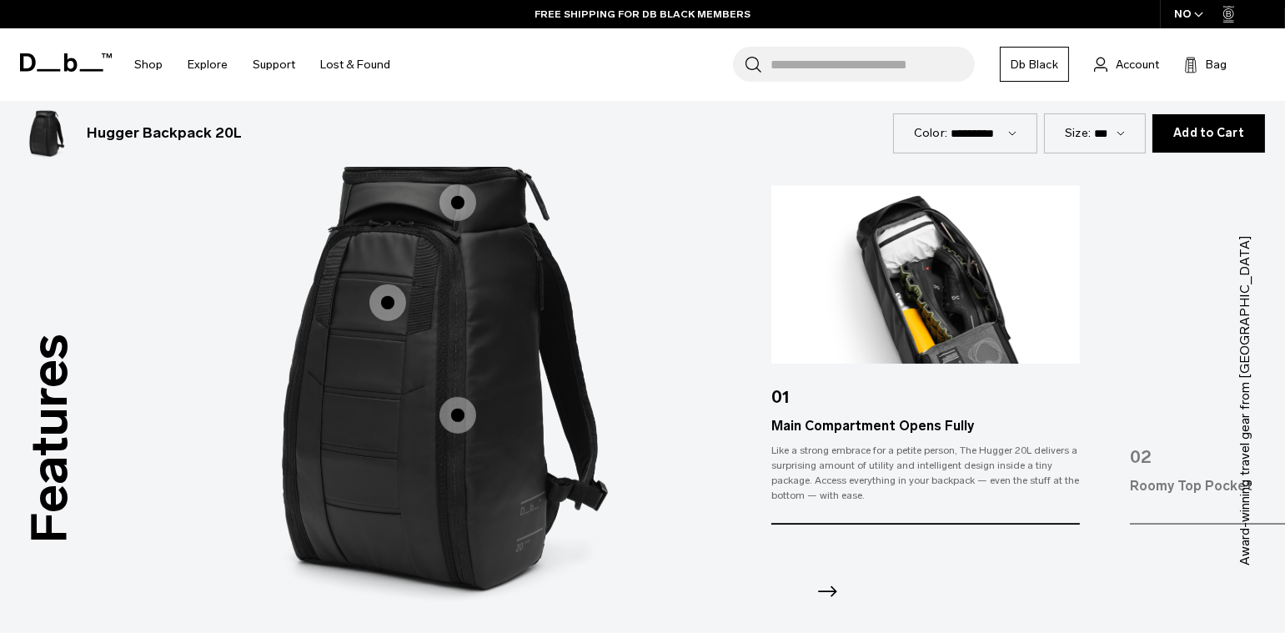
scroll to position [2082, 0]
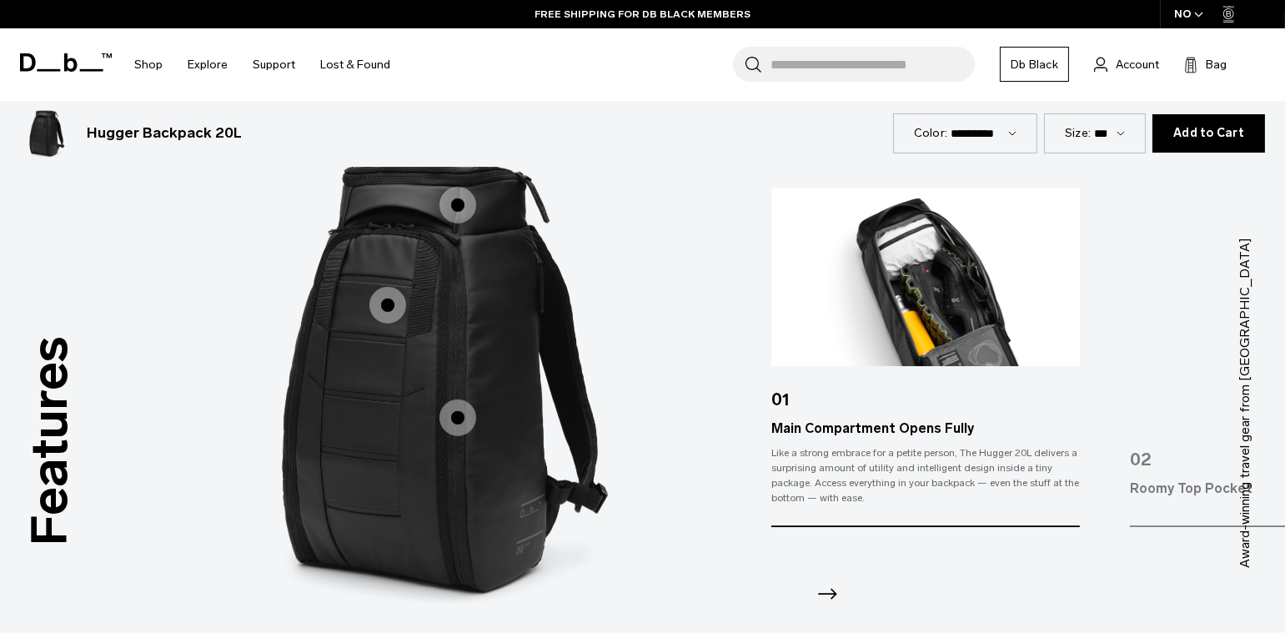
click at [459, 199] on span "1 / 3" at bounding box center [458, 205] width 37 height 37
click at [459, 204] on span "1 / 3" at bounding box center [458, 205] width 37 height 37
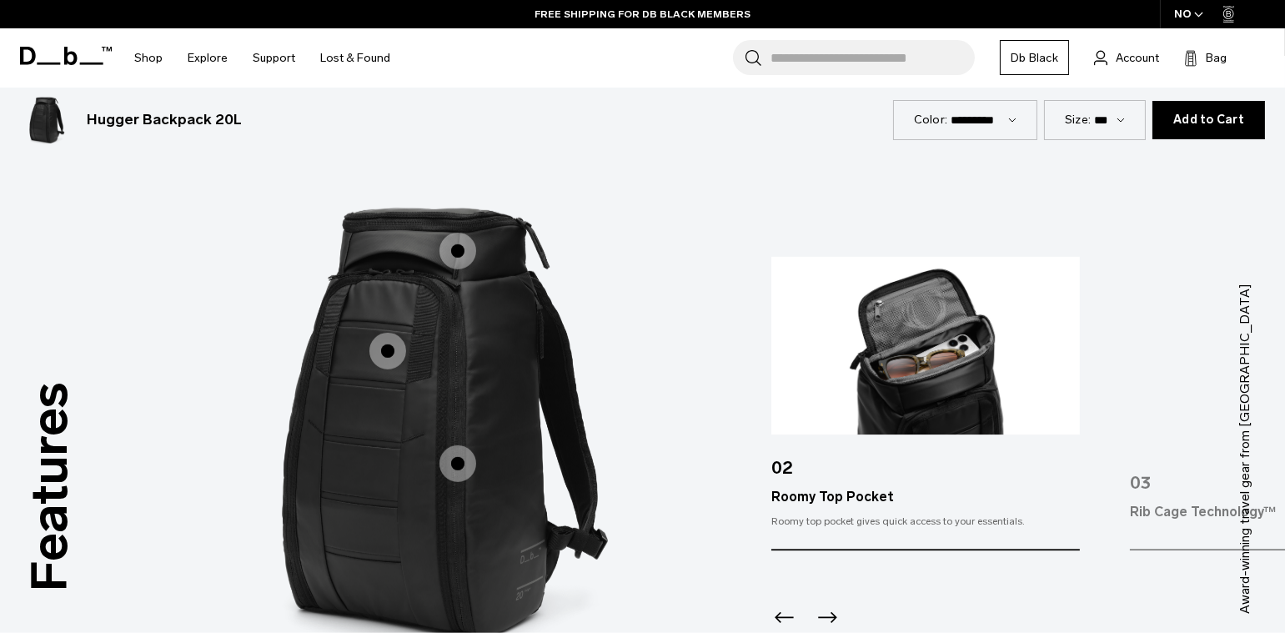
scroll to position [2042, 0]
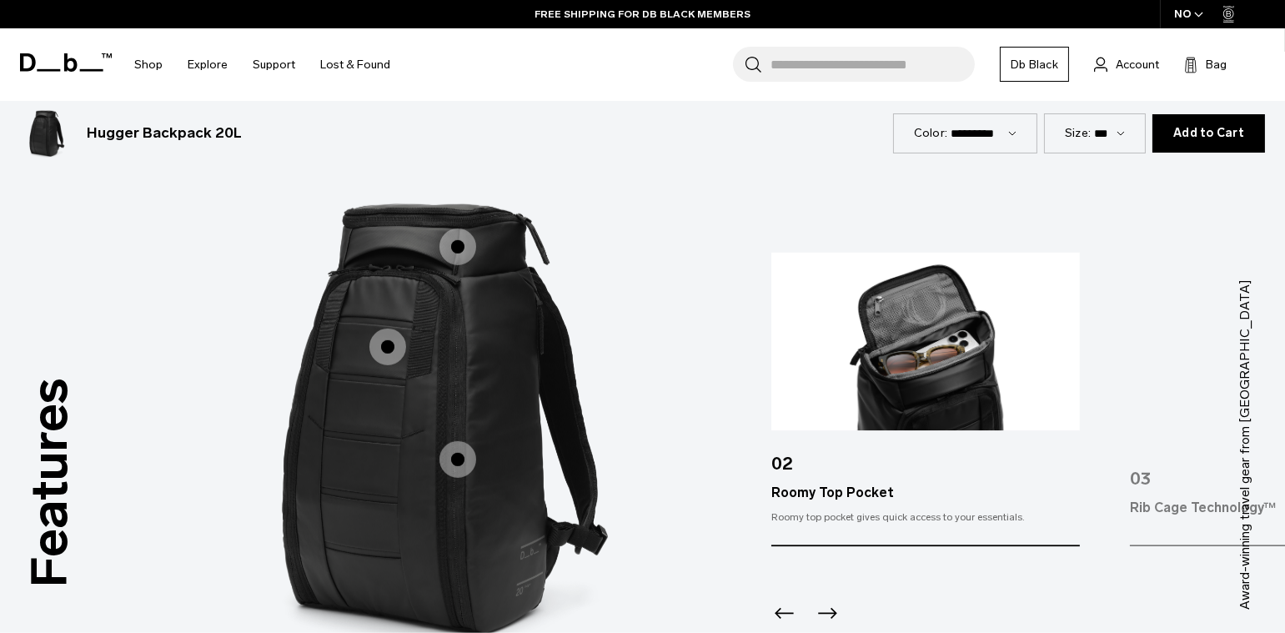
click at [391, 348] on span "1 / 3" at bounding box center [387, 347] width 37 height 37
click at [390, 348] on span "1 / 3" at bounding box center [387, 347] width 37 height 37
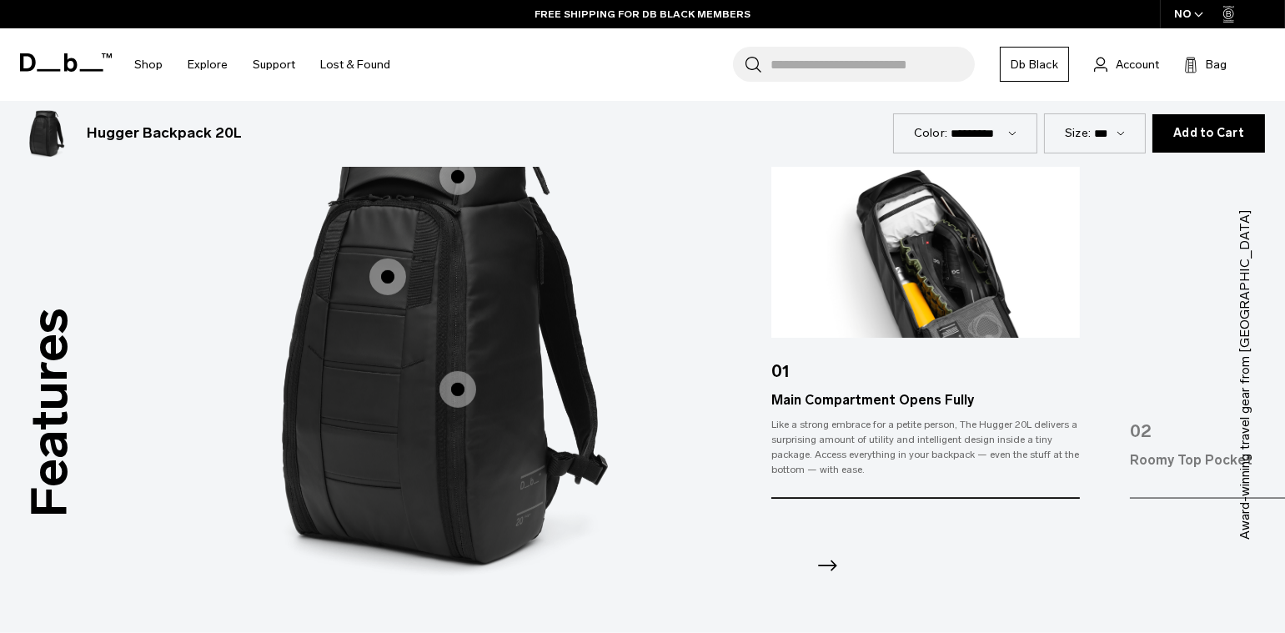
scroll to position [2254, 0]
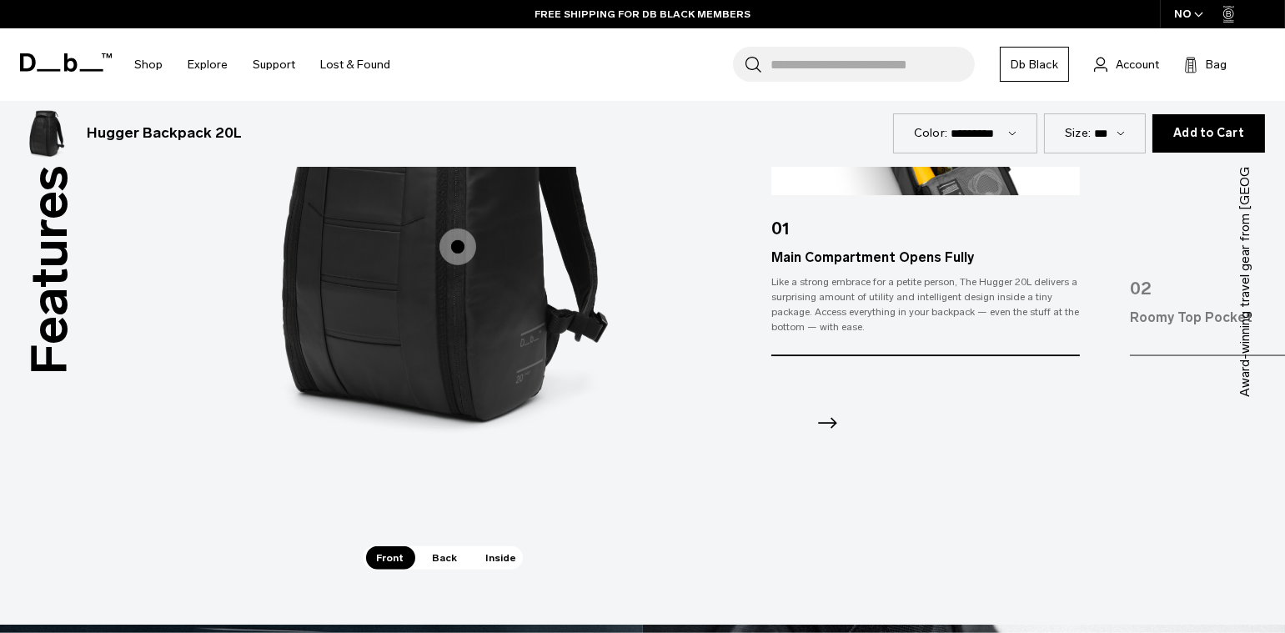
click at [454, 558] on span "Back" at bounding box center [445, 557] width 47 height 23
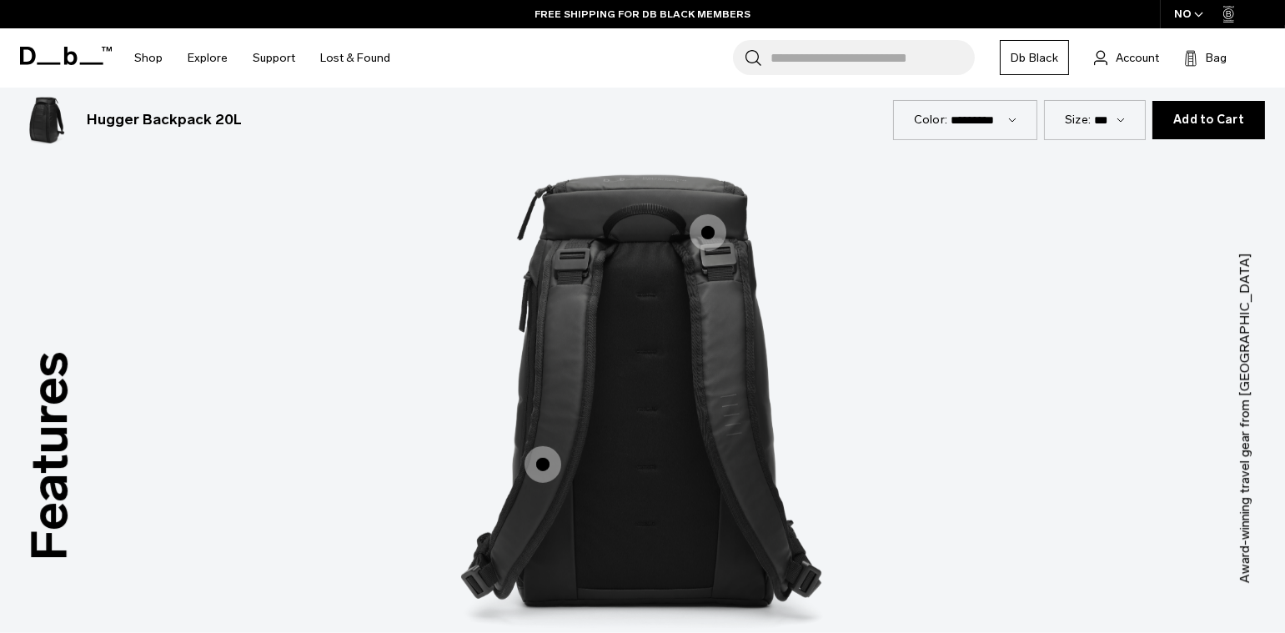
scroll to position [2085, 0]
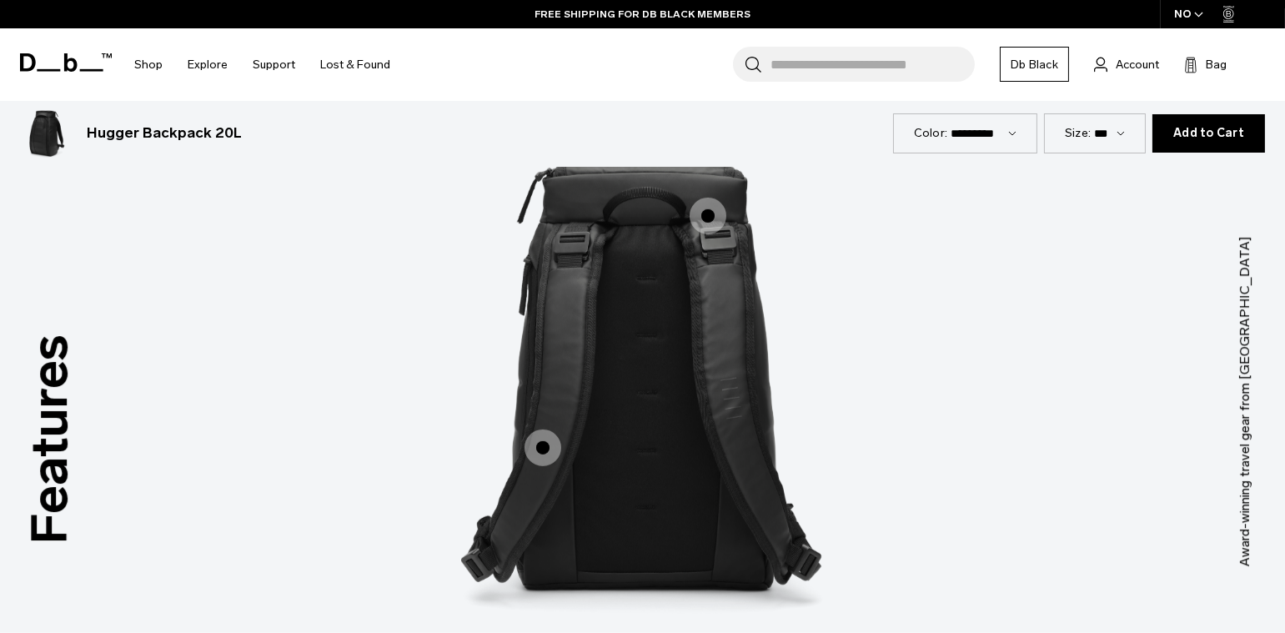
click at [548, 455] on span "2 / 3" at bounding box center [543, 448] width 37 height 37
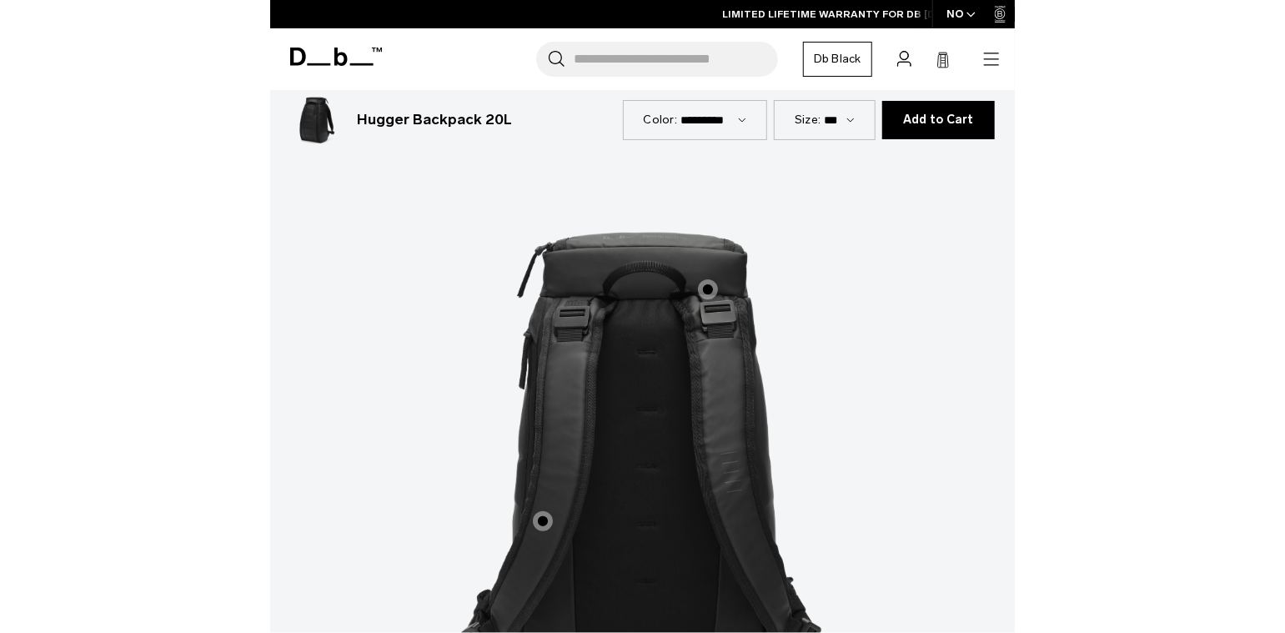
scroll to position [2074, 0]
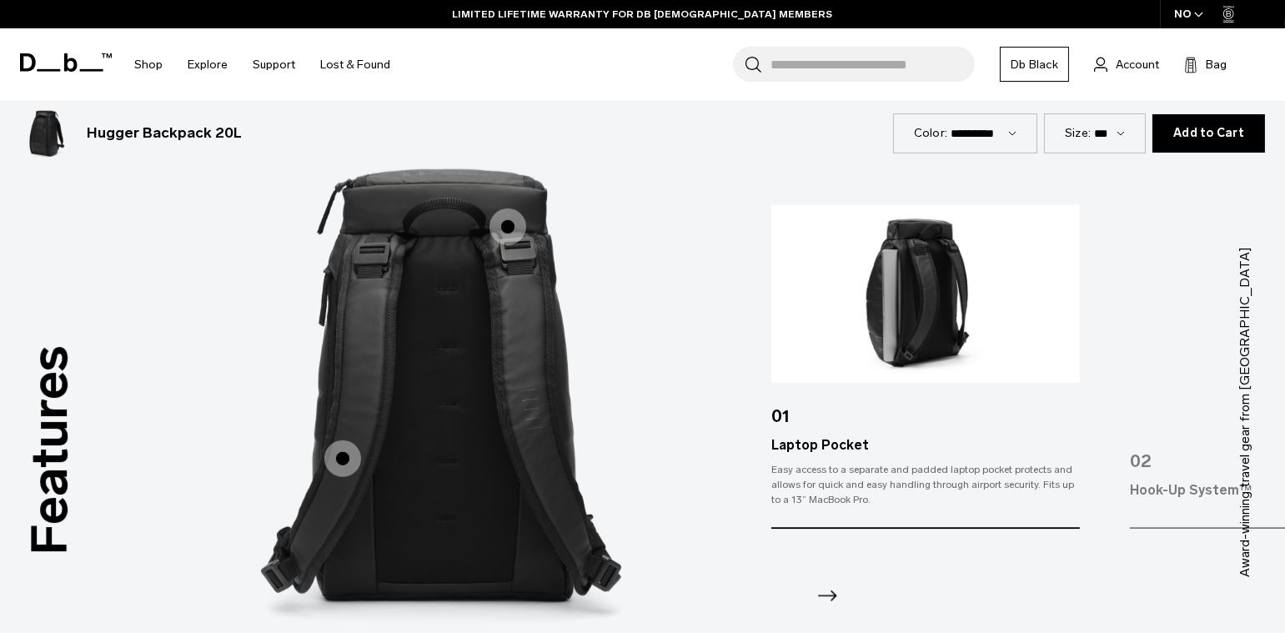
click at [512, 234] on span "2 / 3" at bounding box center [508, 226] width 37 height 37
click at [505, 226] on span "2 / 3" at bounding box center [508, 226] width 37 height 37
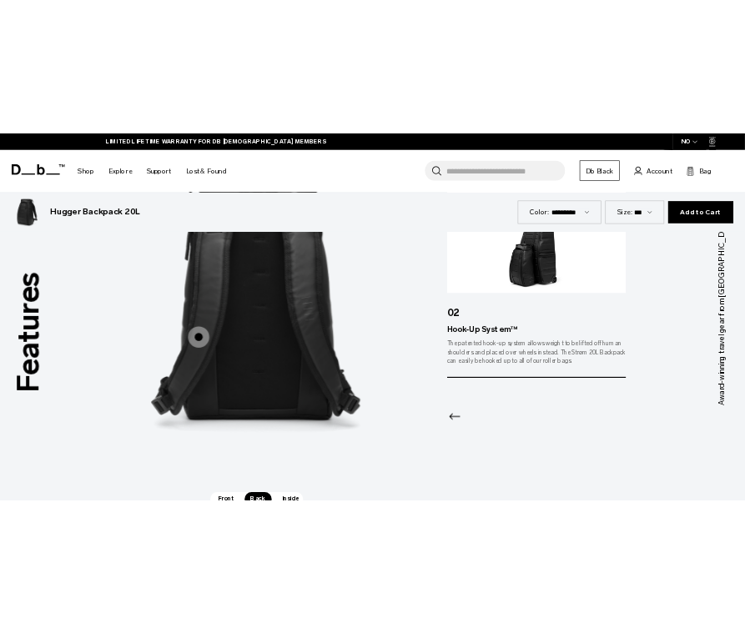
scroll to position [1956, 0]
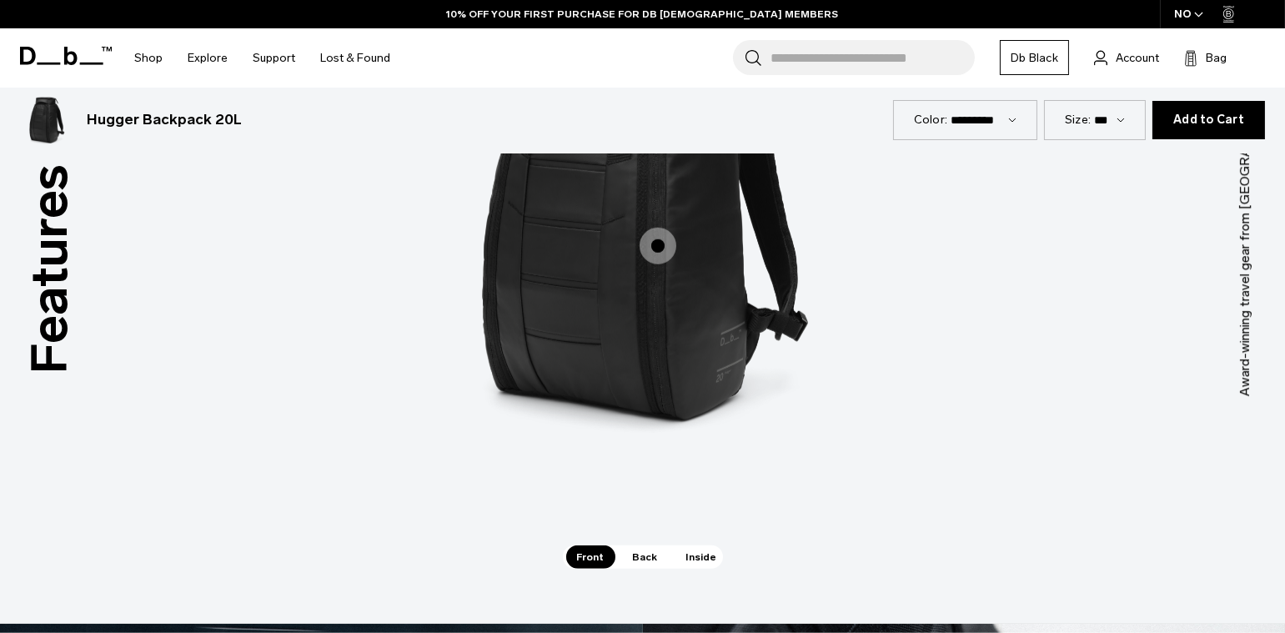
click at [654, 555] on span "Back" at bounding box center [645, 556] width 47 height 23
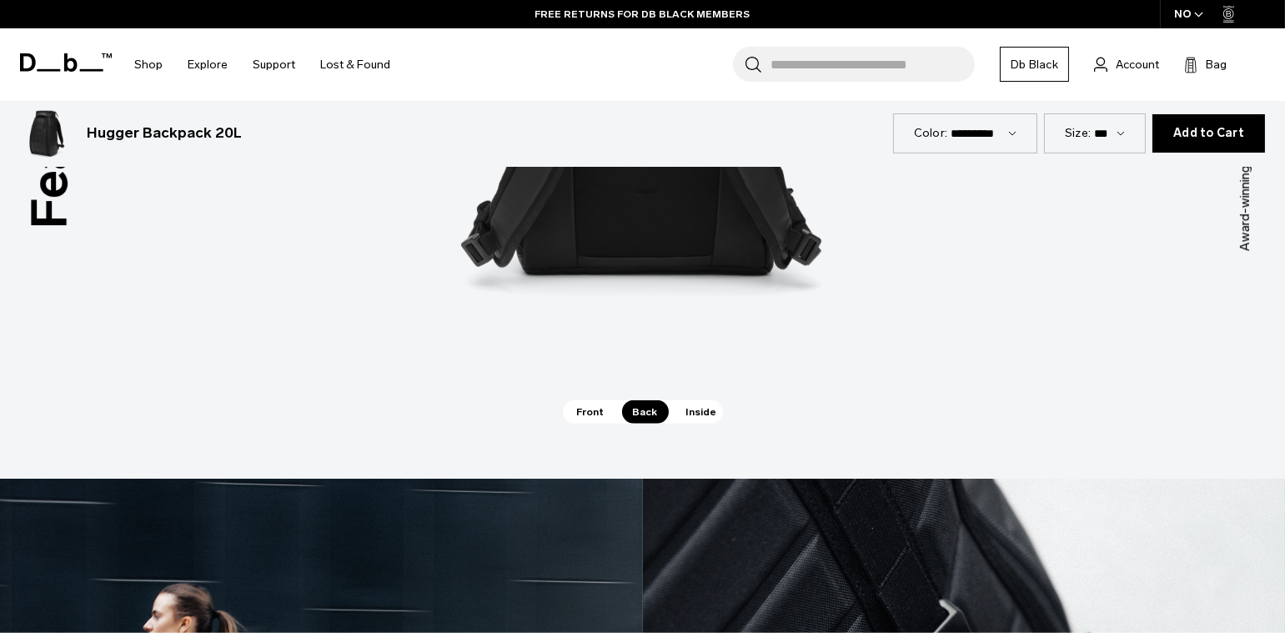
scroll to position [2423, 0]
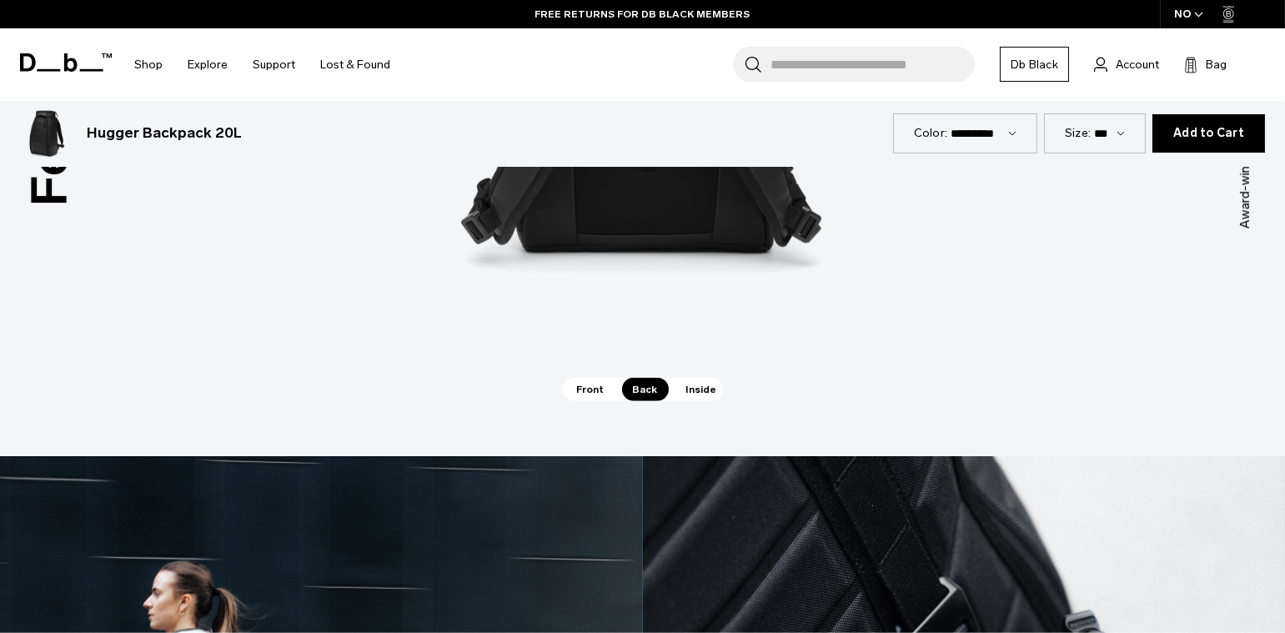
click at [701, 387] on span "Inside" at bounding box center [702, 389] width 53 height 23
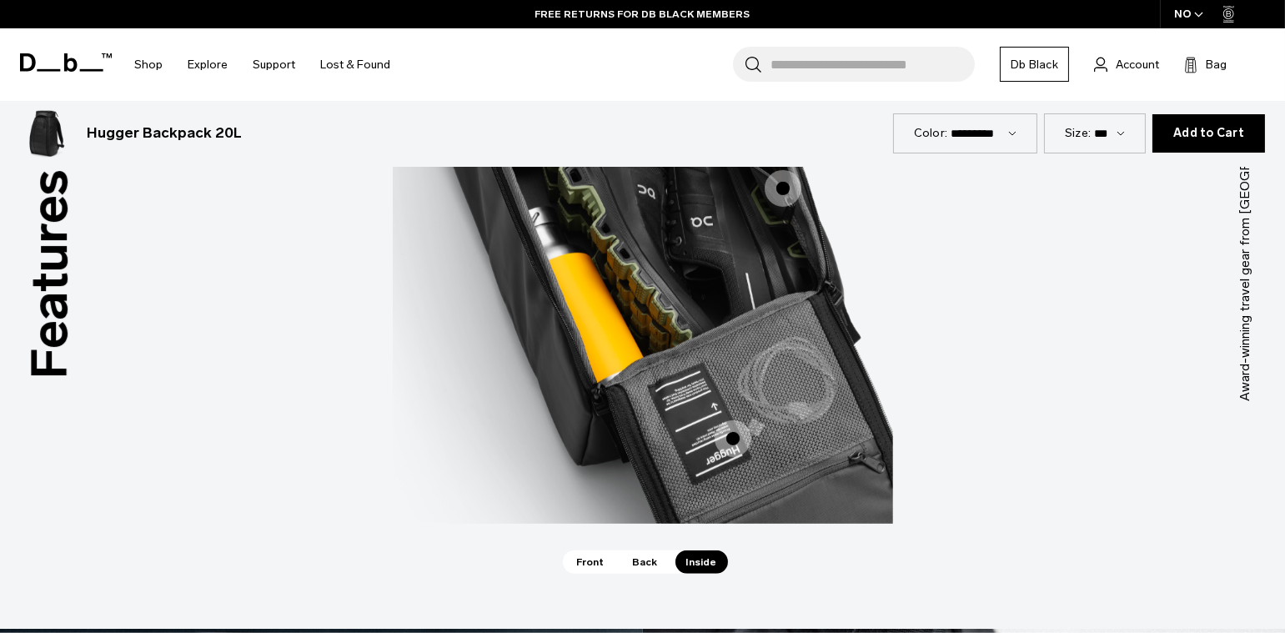
scroll to position [2252, 0]
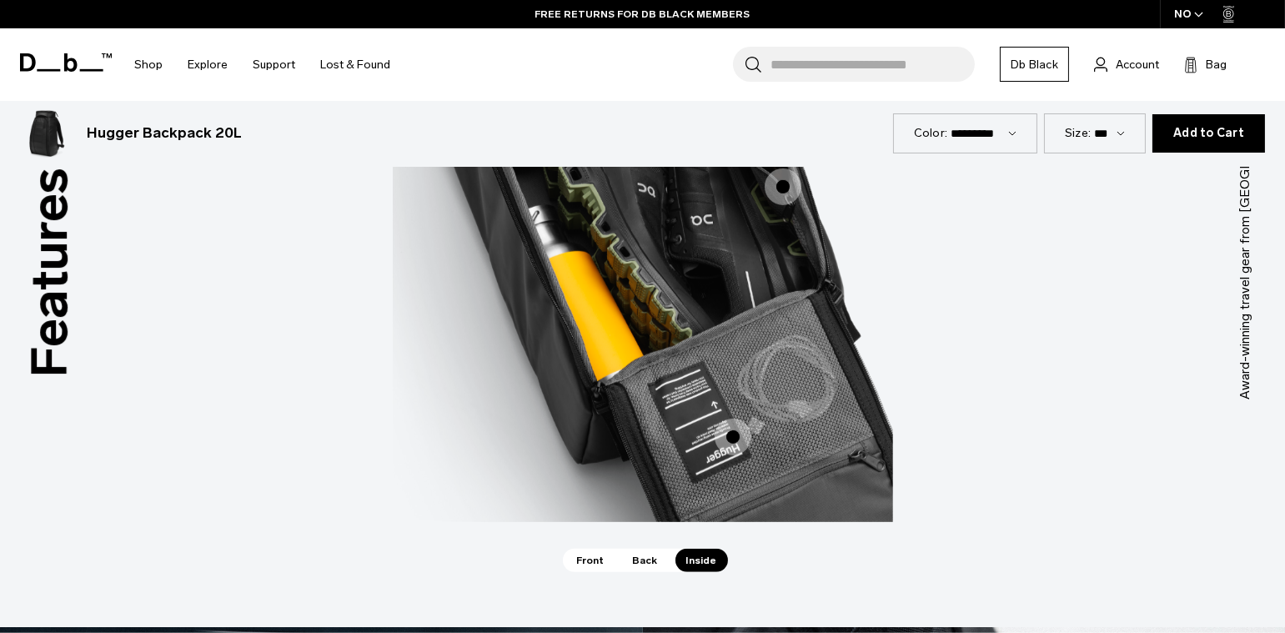
click at [746, 435] on span "3 / 3" at bounding box center [733, 437] width 37 height 37
click at [732, 437] on span "3 / 3" at bounding box center [733, 437] width 37 height 37
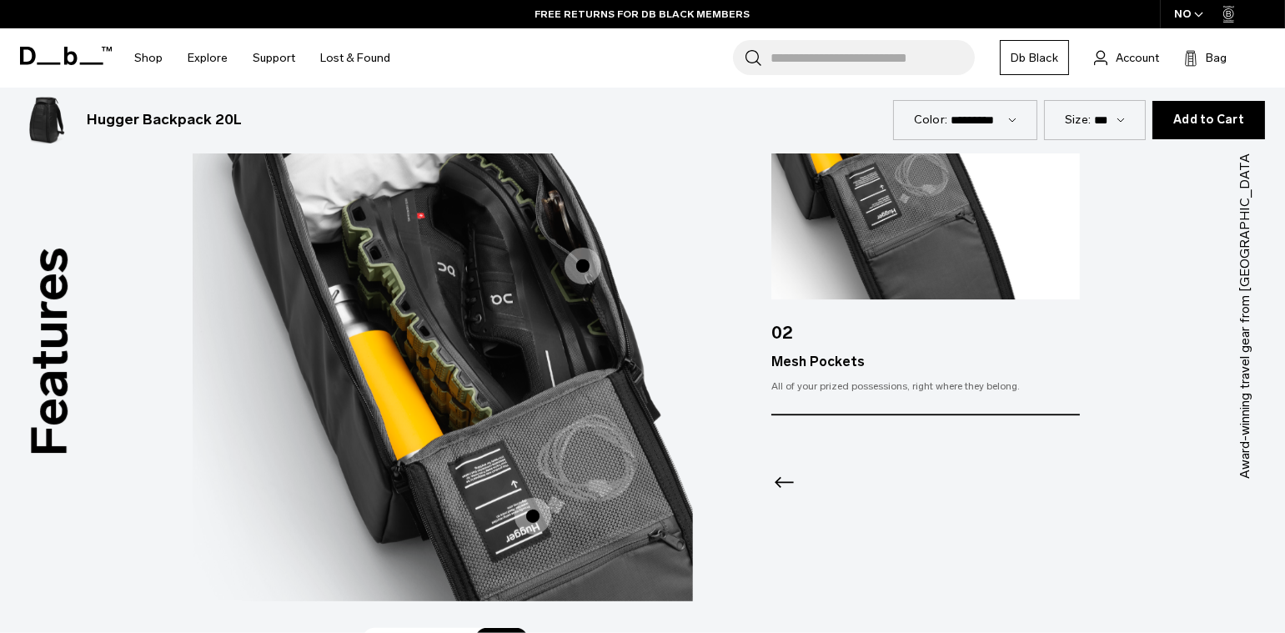
scroll to position [2156, 0]
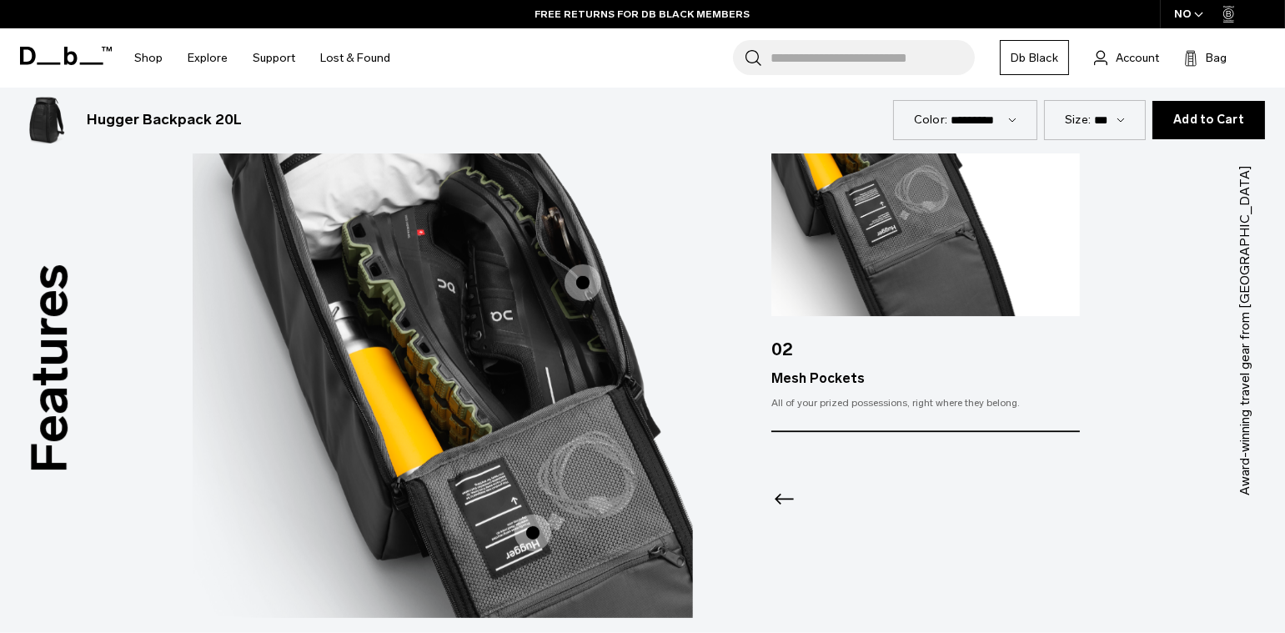
click at [788, 382] on div "Mesh Pockets" at bounding box center [925, 379] width 309 height 20
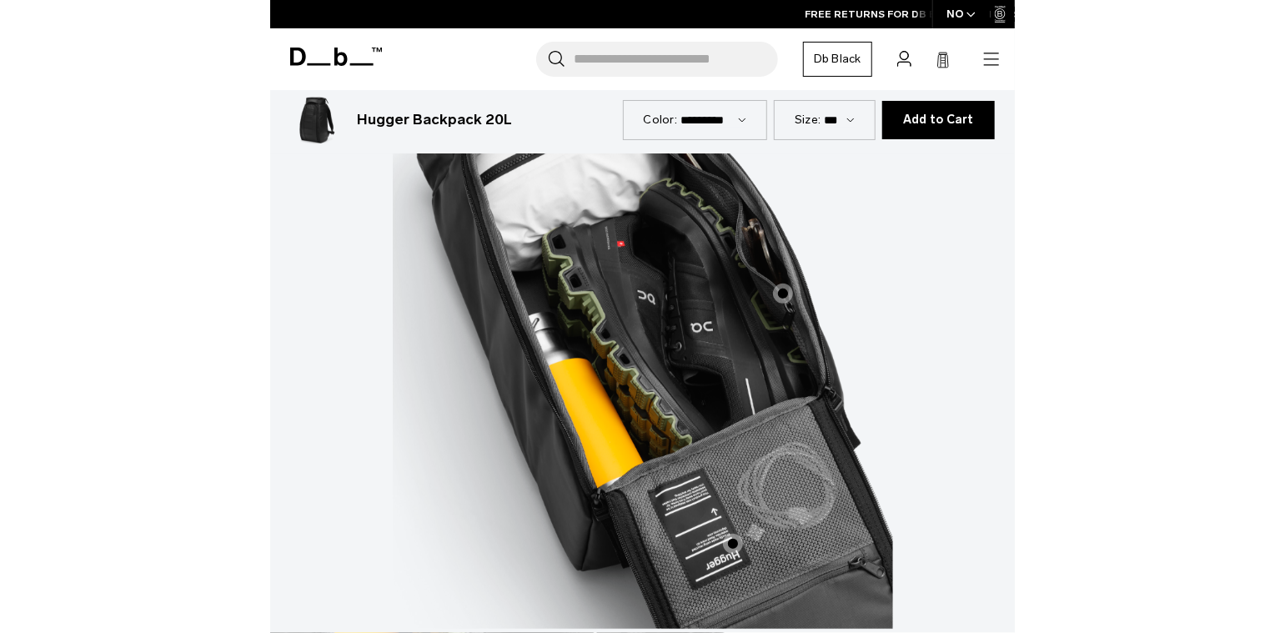
scroll to position [2207, 0]
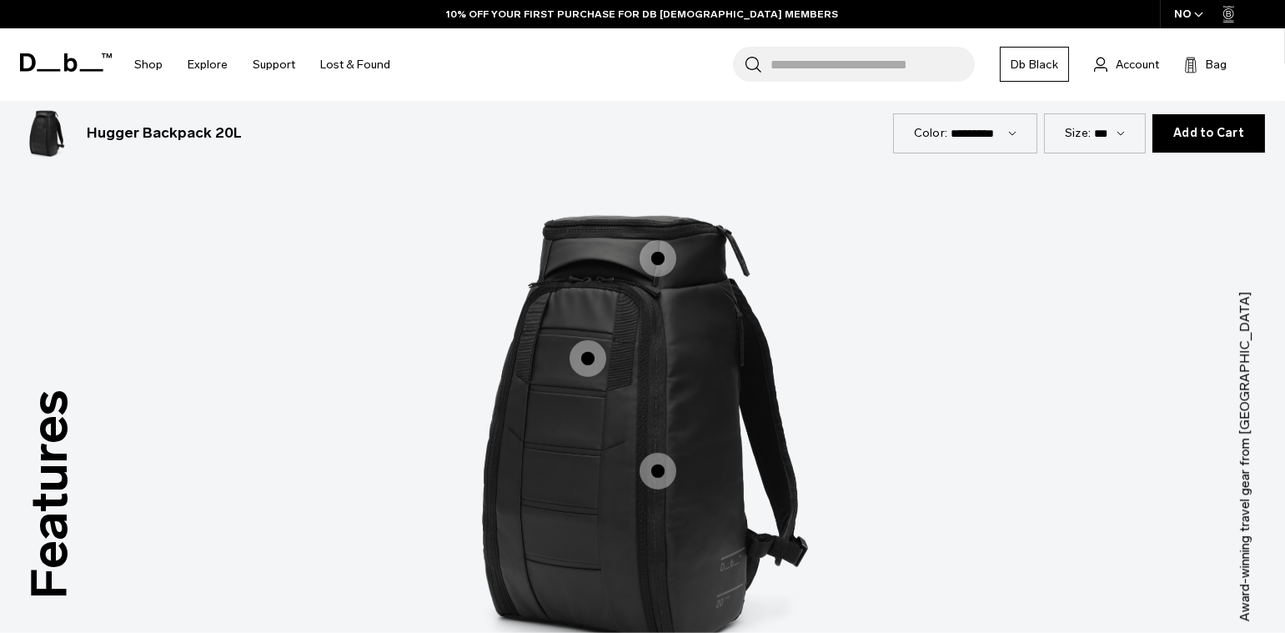
scroll to position [2258, 0]
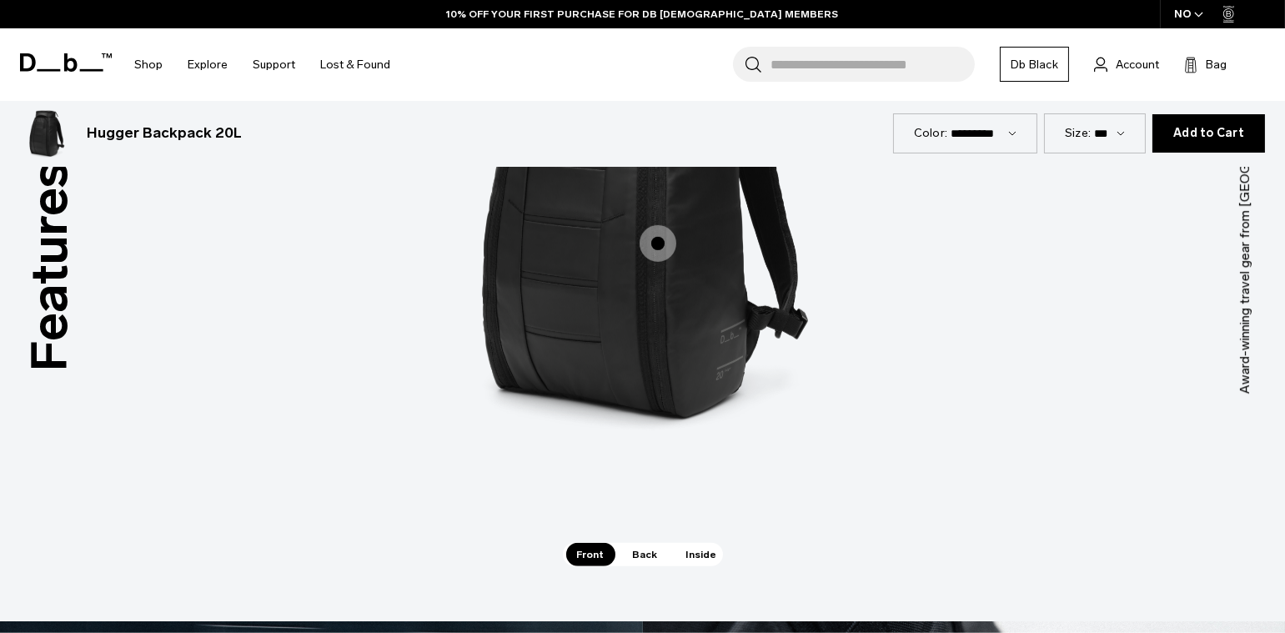
click at [696, 557] on span "Inside" at bounding box center [702, 554] width 53 height 23
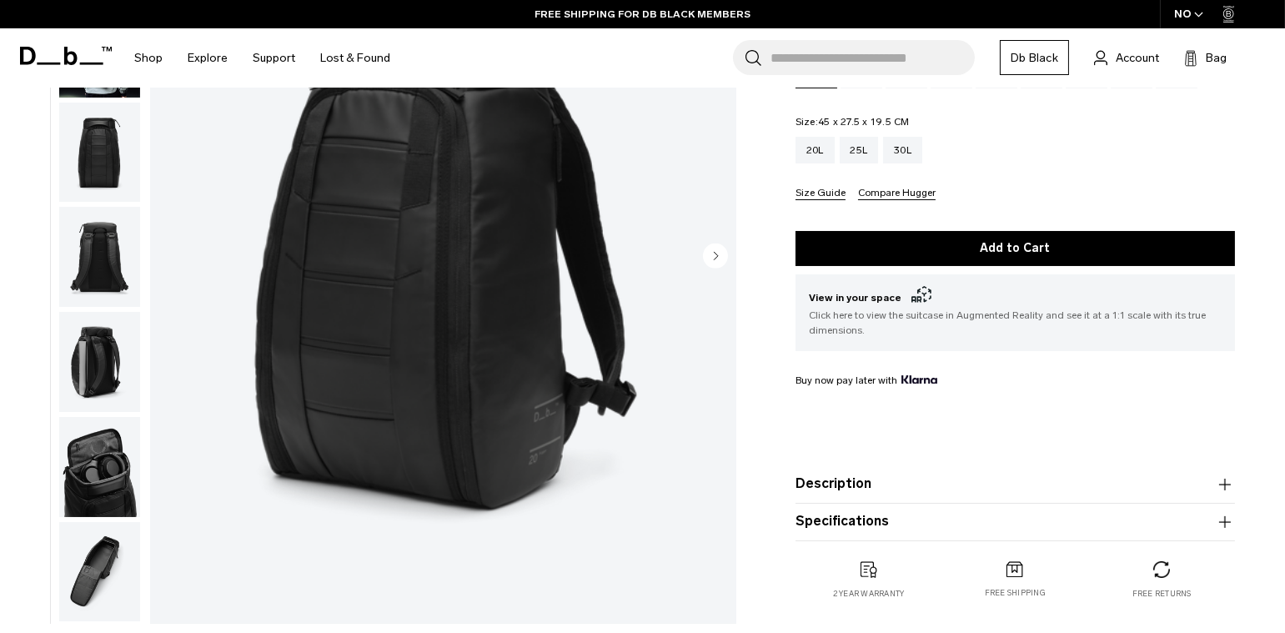
scroll to position [0, 0]
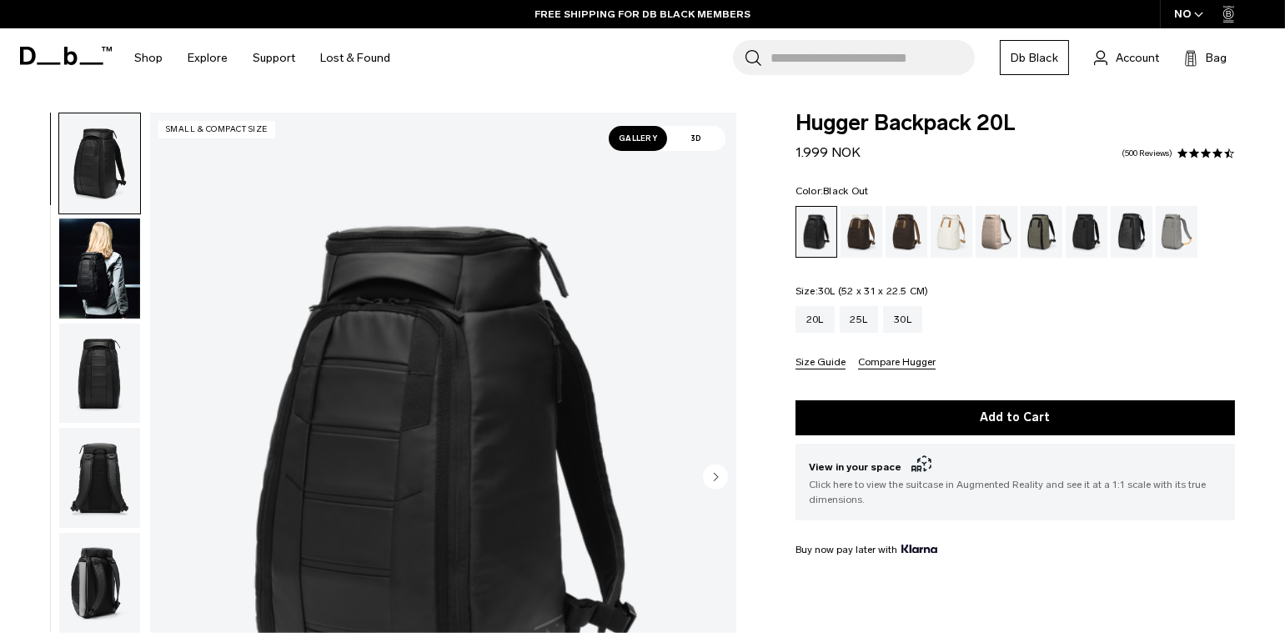
drag, startPoint x: 902, startPoint y: 314, endPoint x: 983, endPoint y: 325, distance: 81.6
click at [902, 314] on div "30L" at bounding box center [902, 319] width 39 height 27
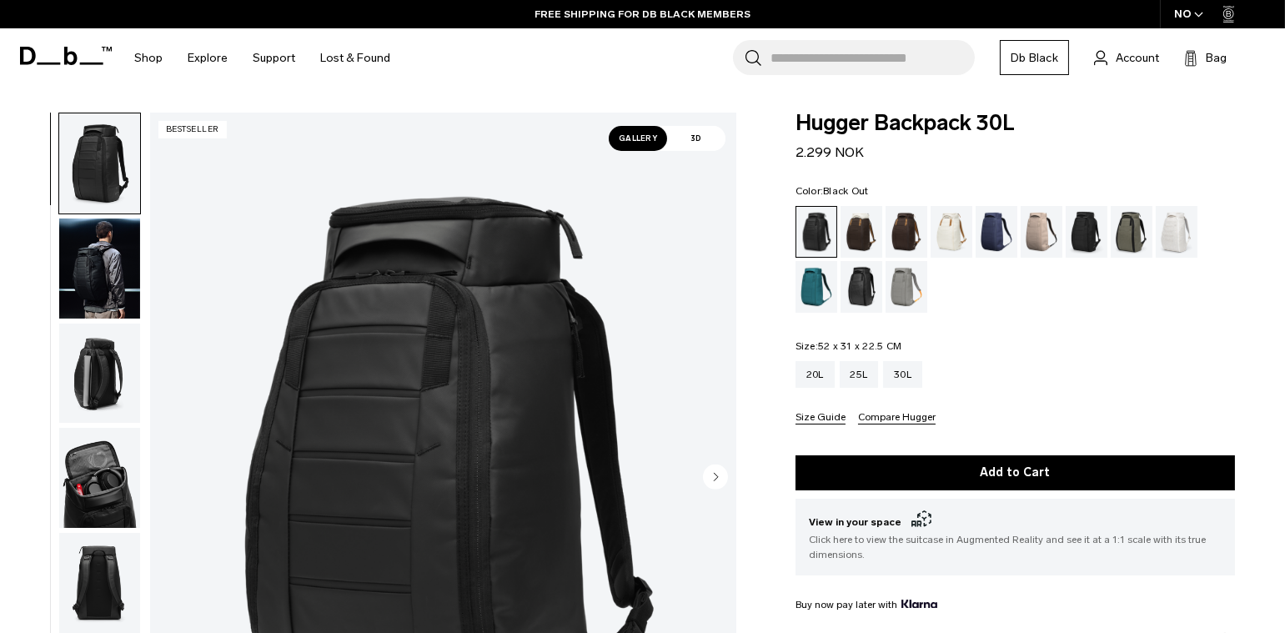
scroll to position [1228, 0]
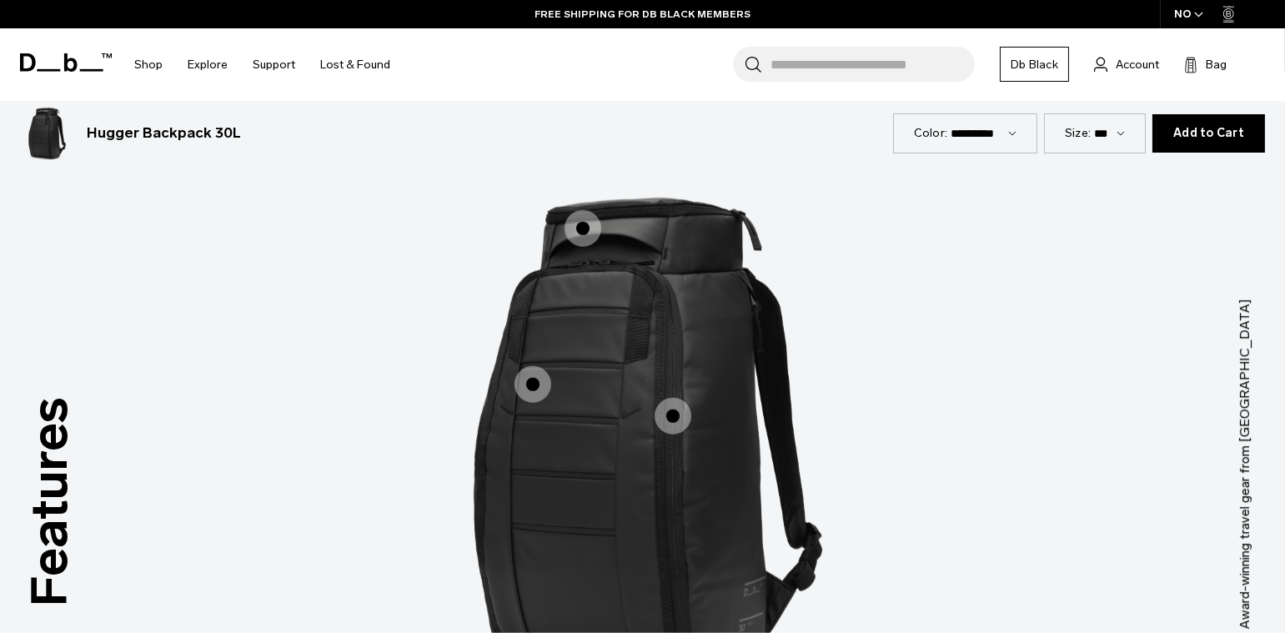
scroll to position [2071, 0]
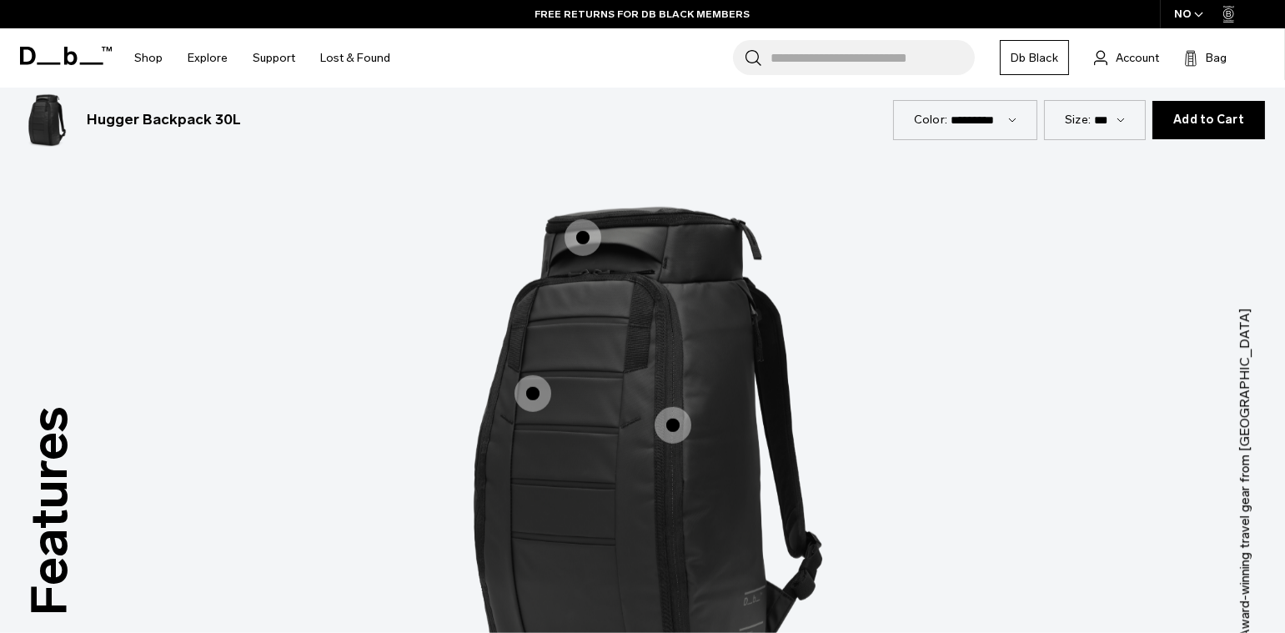
click at [669, 422] on span "1 / 3" at bounding box center [673, 425] width 37 height 37
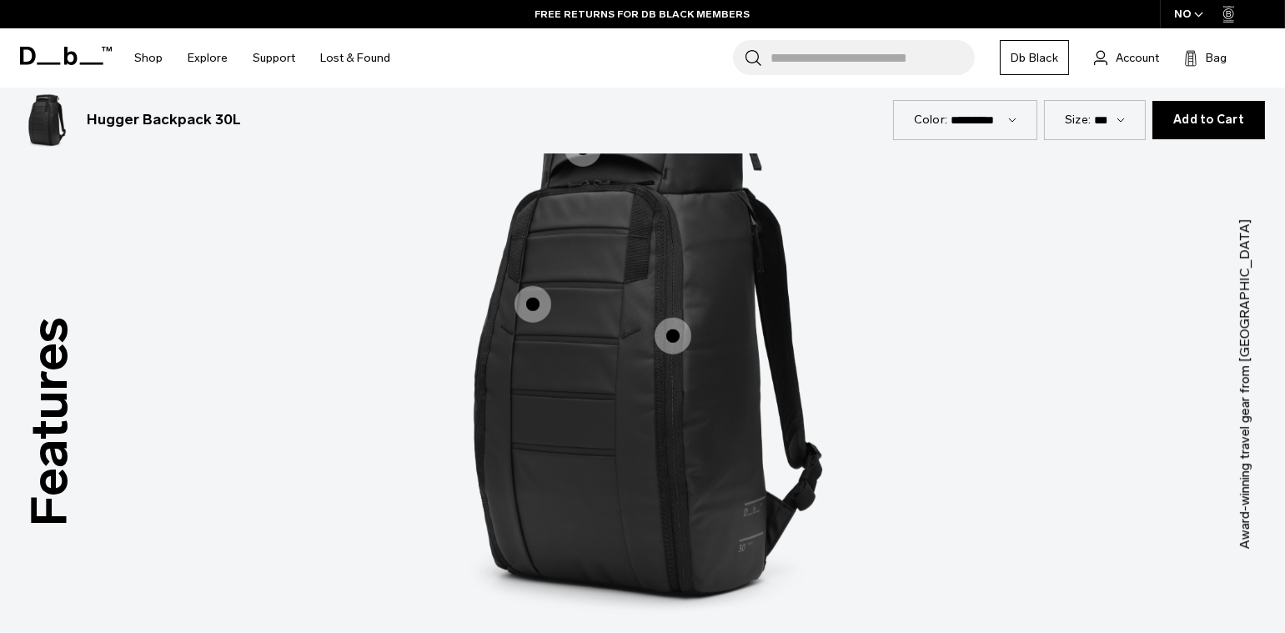
scroll to position [2188, 0]
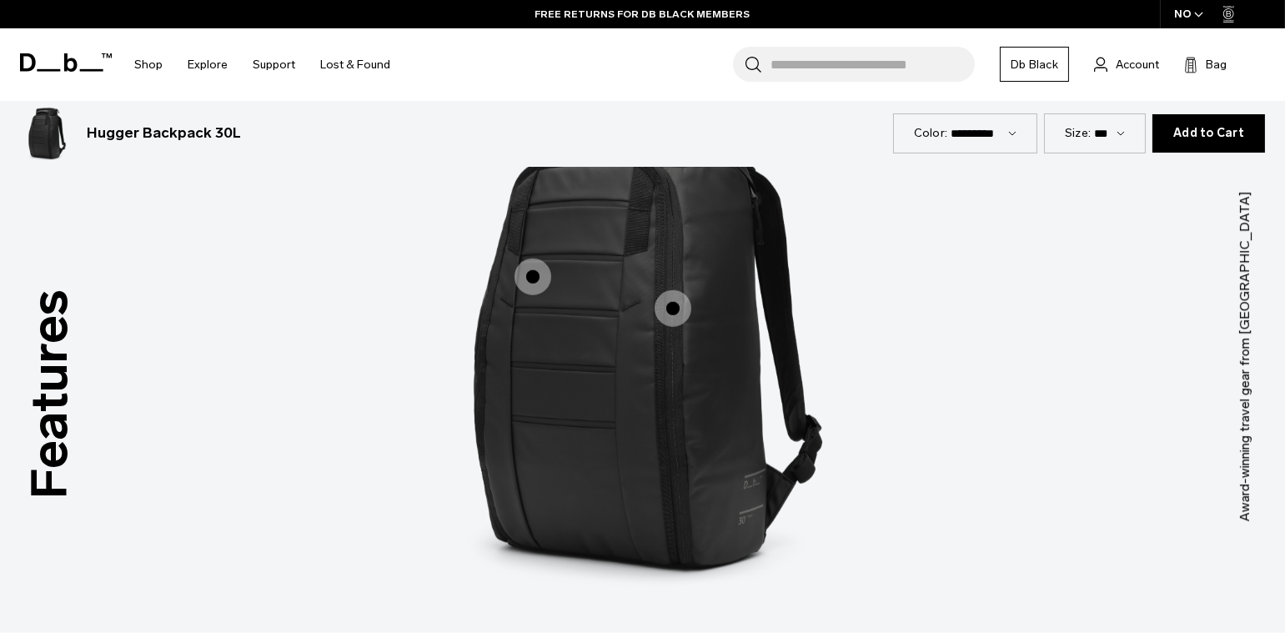
click at [680, 309] on span "1 / 3" at bounding box center [673, 308] width 37 height 37
click at [670, 312] on span "1 / 3" at bounding box center [673, 308] width 37 height 37
click at [671, 306] on span "1 / 3" at bounding box center [673, 308] width 37 height 37
click at [673, 309] on span "1 / 3" at bounding box center [673, 308] width 37 height 37
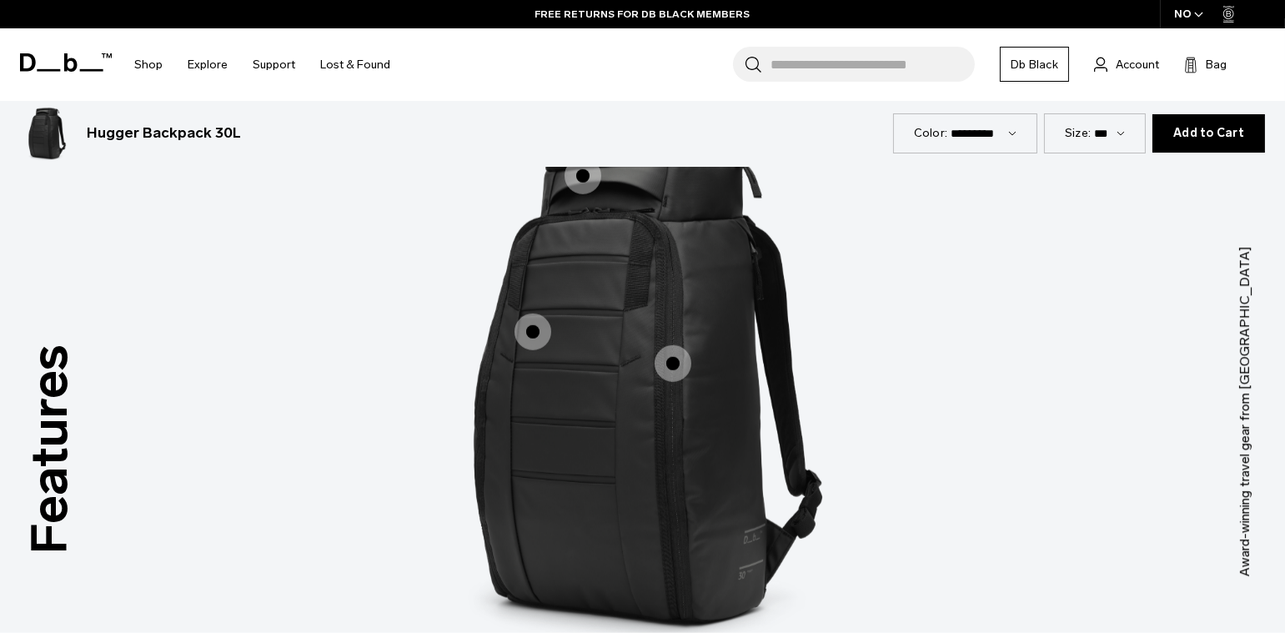
click at [675, 364] on span "1 / 3" at bounding box center [673, 363] width 37 height 37
click at [675, 362] on span "1 / 3" at bounding box center [673, 363] width 37 height 37
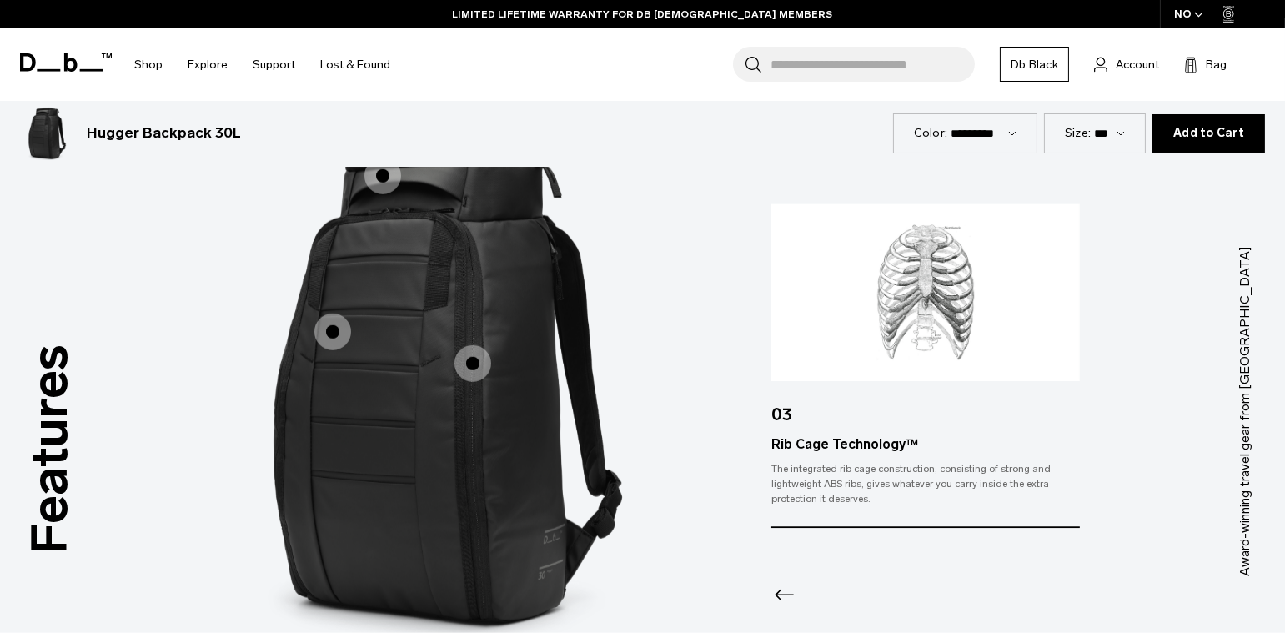
click at [786, 597] on icon "Previous slide" at bounding box center [784, 594] width 27 height 27
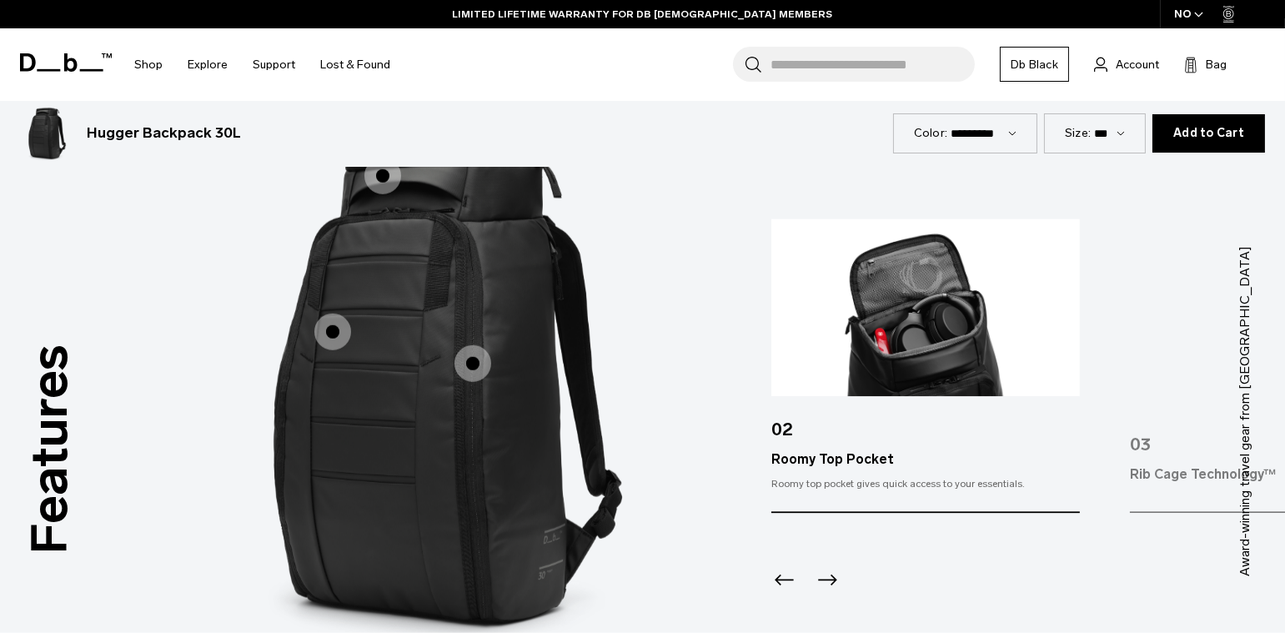
click at [782, 593] on div "Previous slide" at bounding box center [782, 584] width 23 height 37
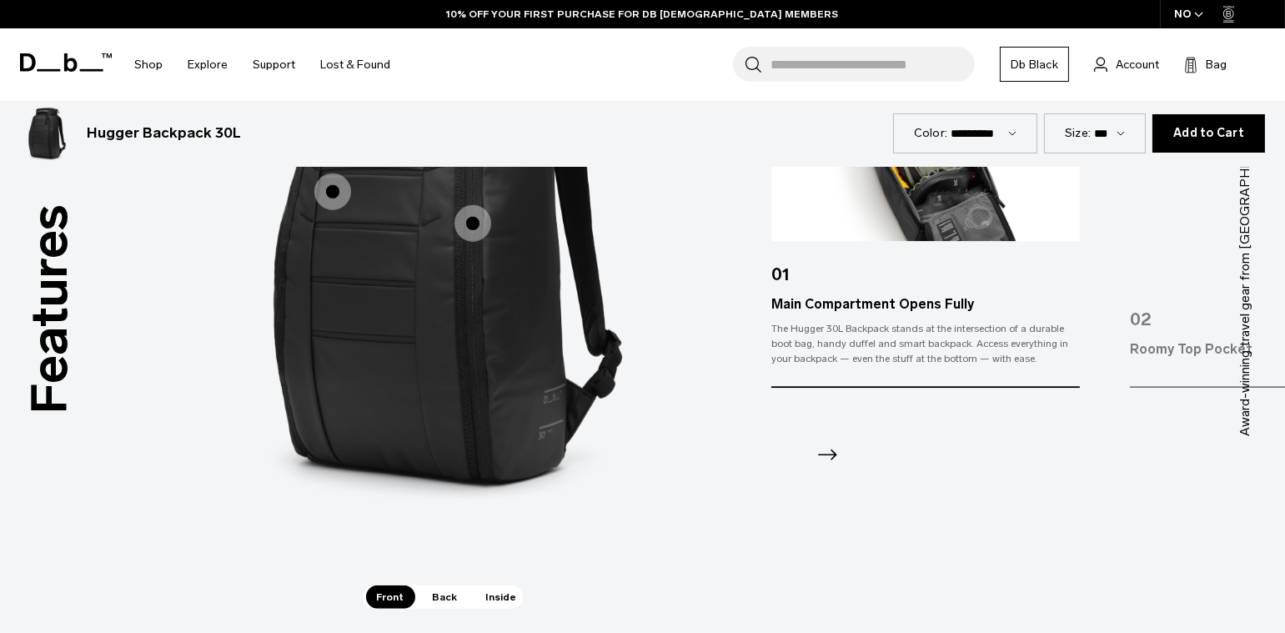
scroll to position [2327, 0]
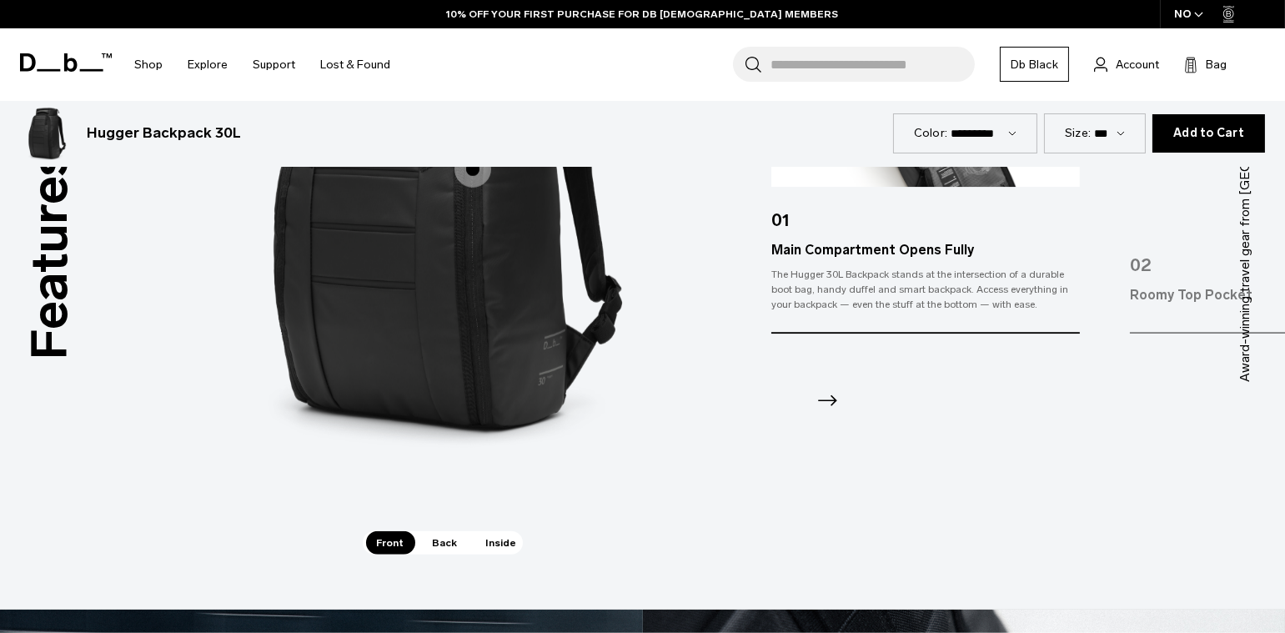
drag, startPoint x: 498, startPoint y: 548, endPoint x: 584, endPoint y: 502, distance: 97.4
click at [498, 548] on span "Inside" at bounding box center [501, 542] width 53 height 23
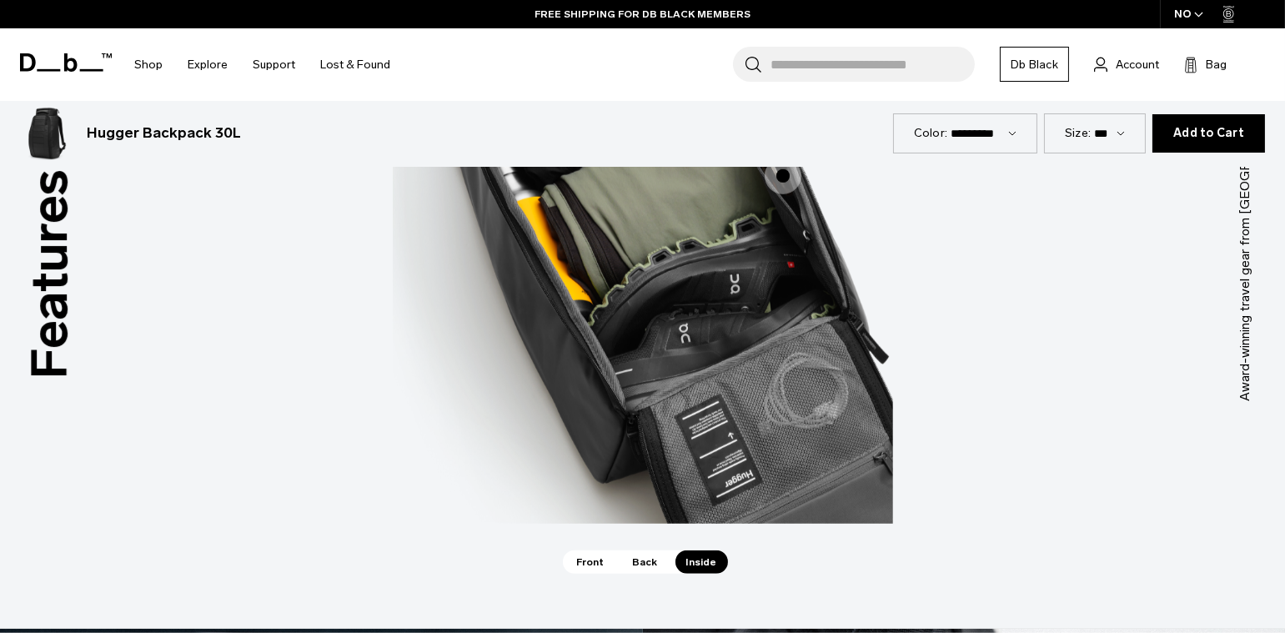
scroll to position [2320, 0]
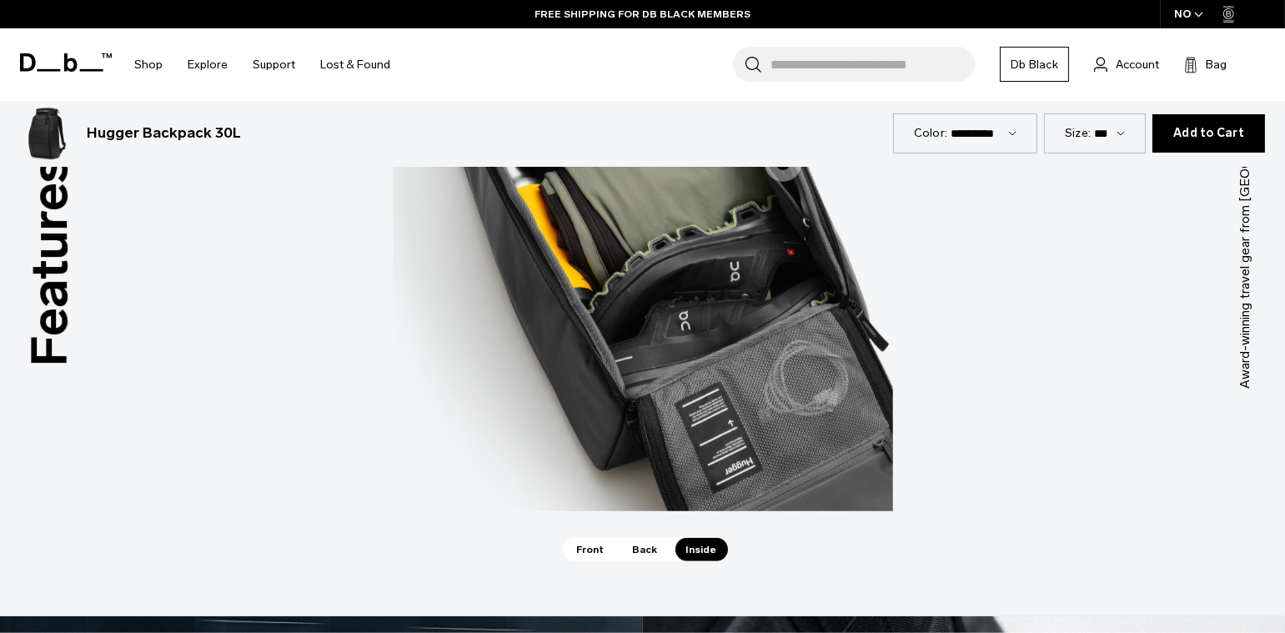
click at [577, 553] on span "Front" at bounding box center [590, 549] width 49 height 23
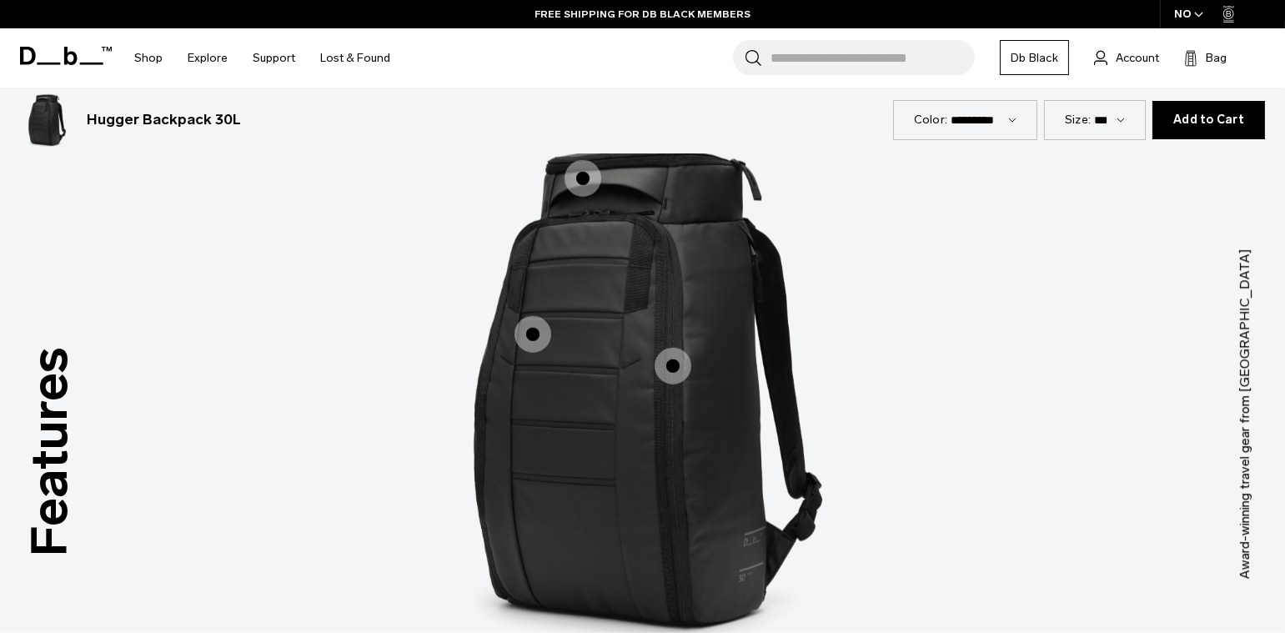
scroll to position [2128, 0]
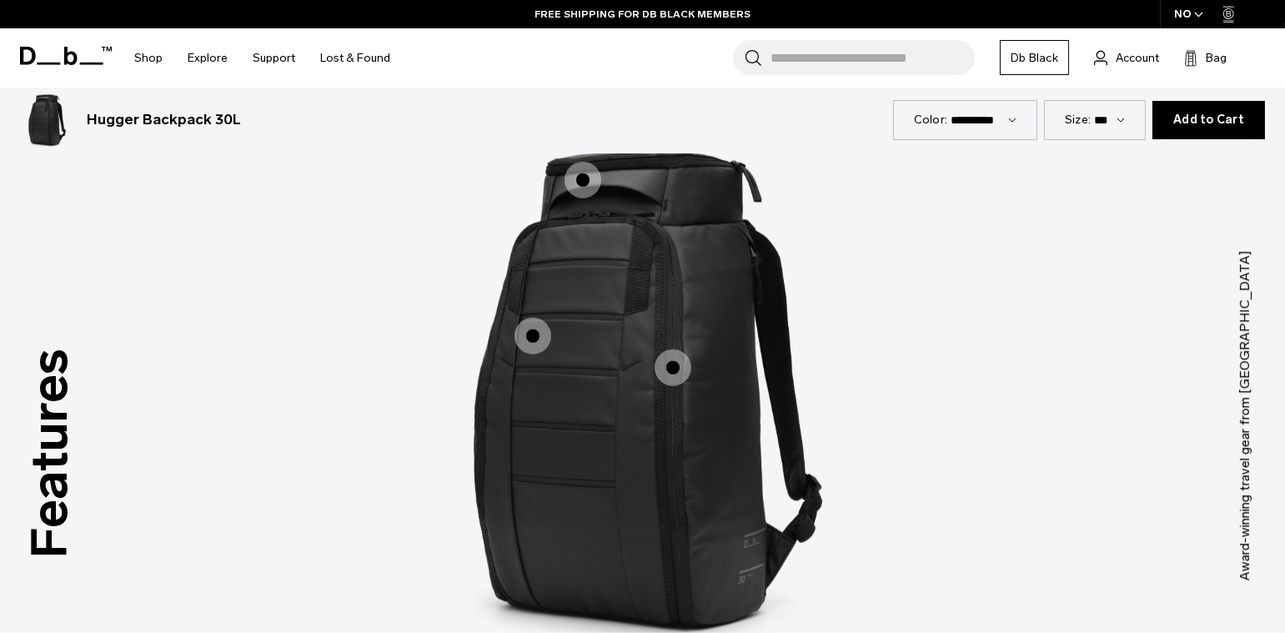
click at [681, 369] on span "1 / 3" at bounding box center [673, 367] width 37 height 37
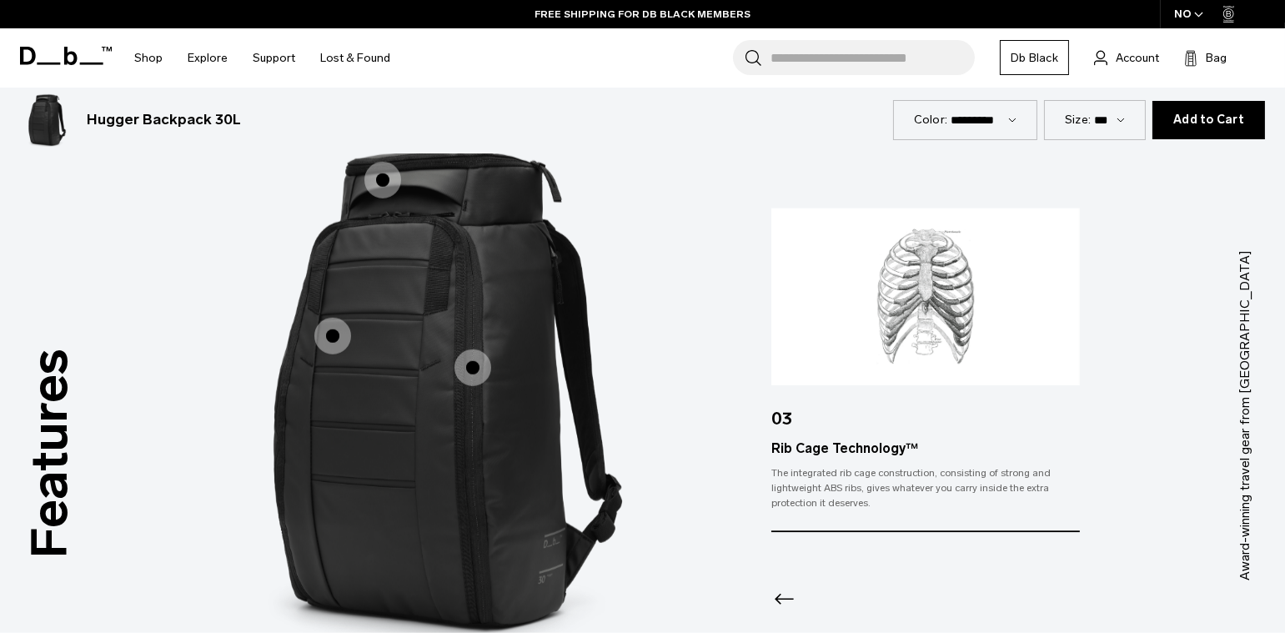
click at [779, 594] on icon "Previous slide" at bounding box center [784, 599] width 19 height 11
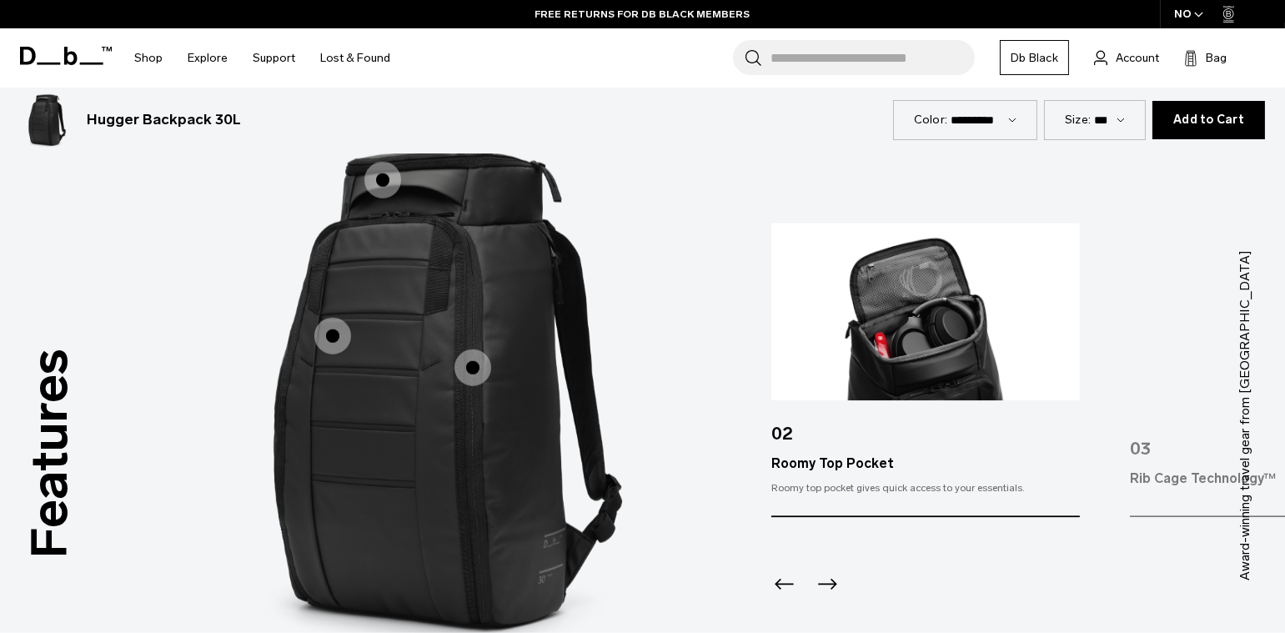
click at [787, 581] on icon "Previous slide" at bounding box center [784, 583] width 27 height 27
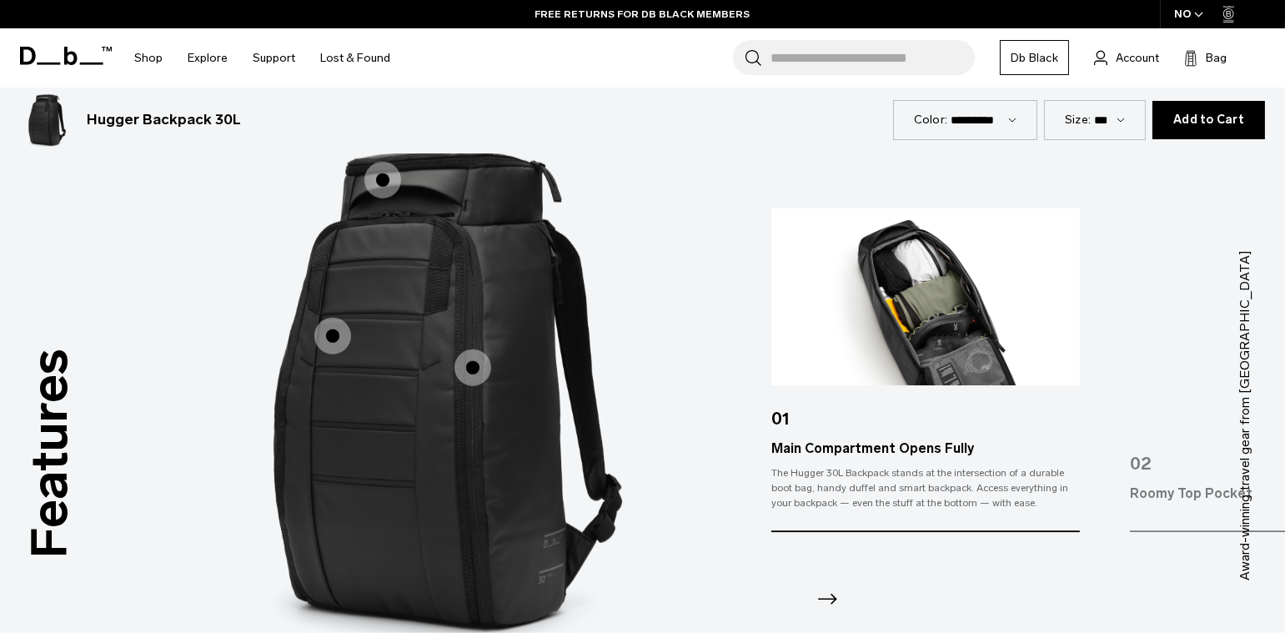
click at [336, 337] on span "1 / 3" at bounding box center [332, 336] width 37 height 37
click at [332, 335] on span "1 / 3" at bounding box center [332, 336] width 37 height 37
click at [821, 591] on icon "Next slide" at bounding box center [827, 598] width 27 height 27
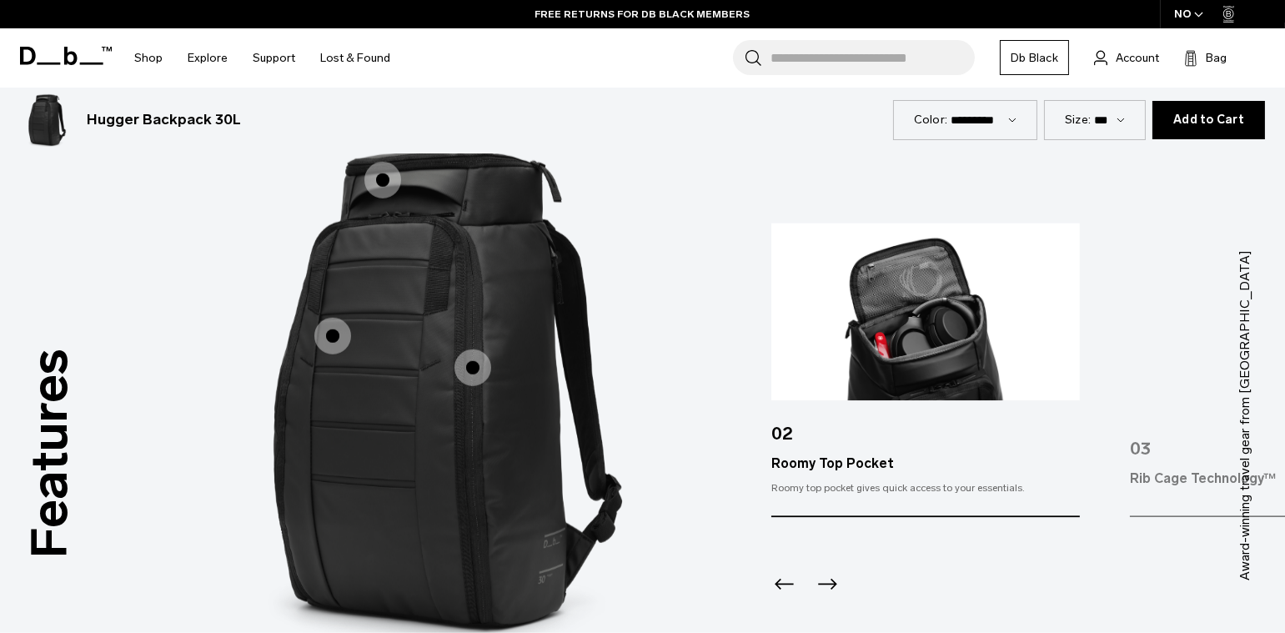
click at [769, 590] on img "2 / 3" at bounding box center [956, 390] width 500 height 625
click at [331, 335] on span "1 / 3" at bounding box center [332, 336] width 37 height 37
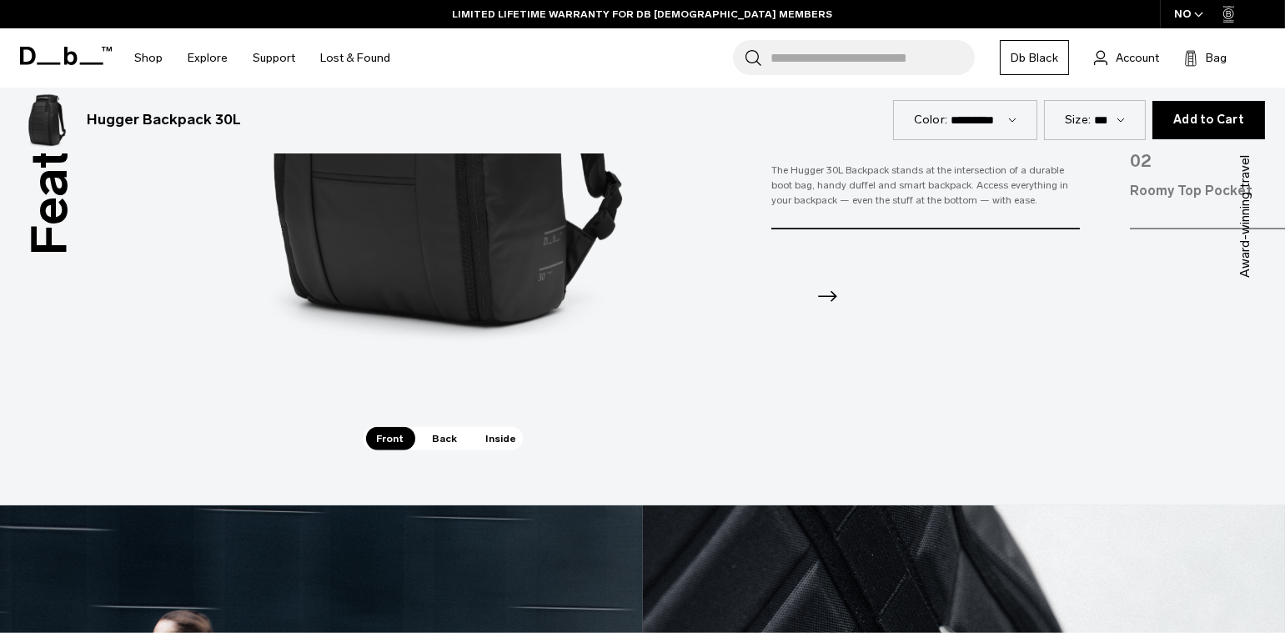
scroll to position [2439, 0]
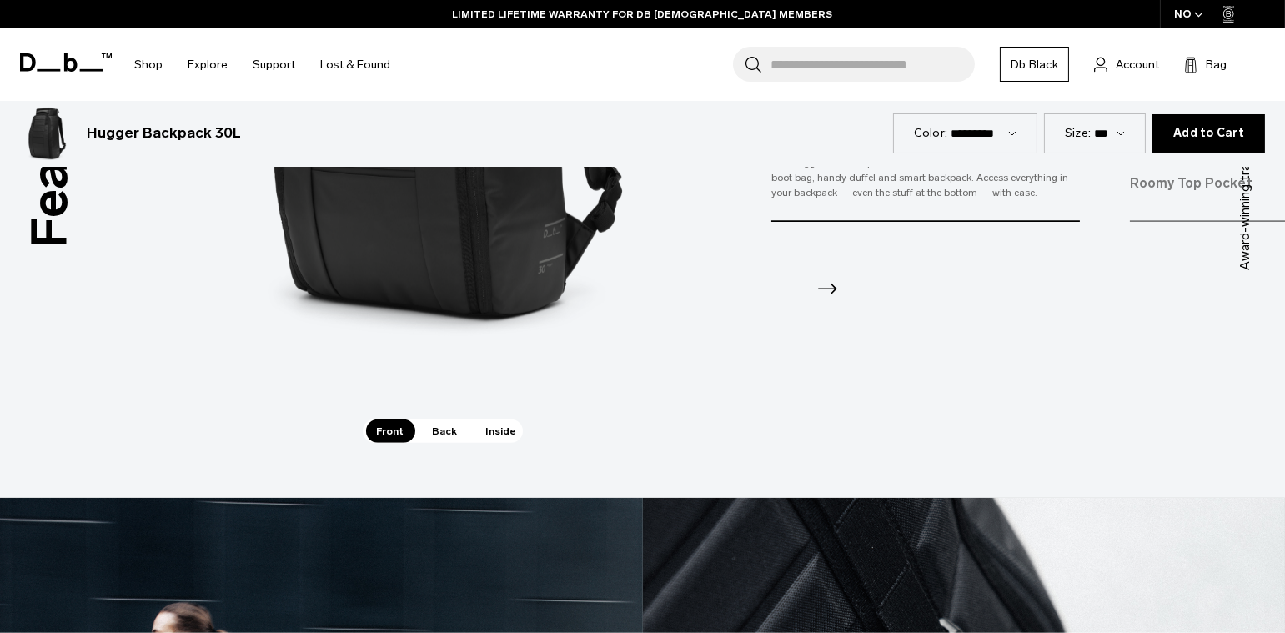
click at [451, 424] on span "Back" at bounding box center [445, 430] width 47 height 23
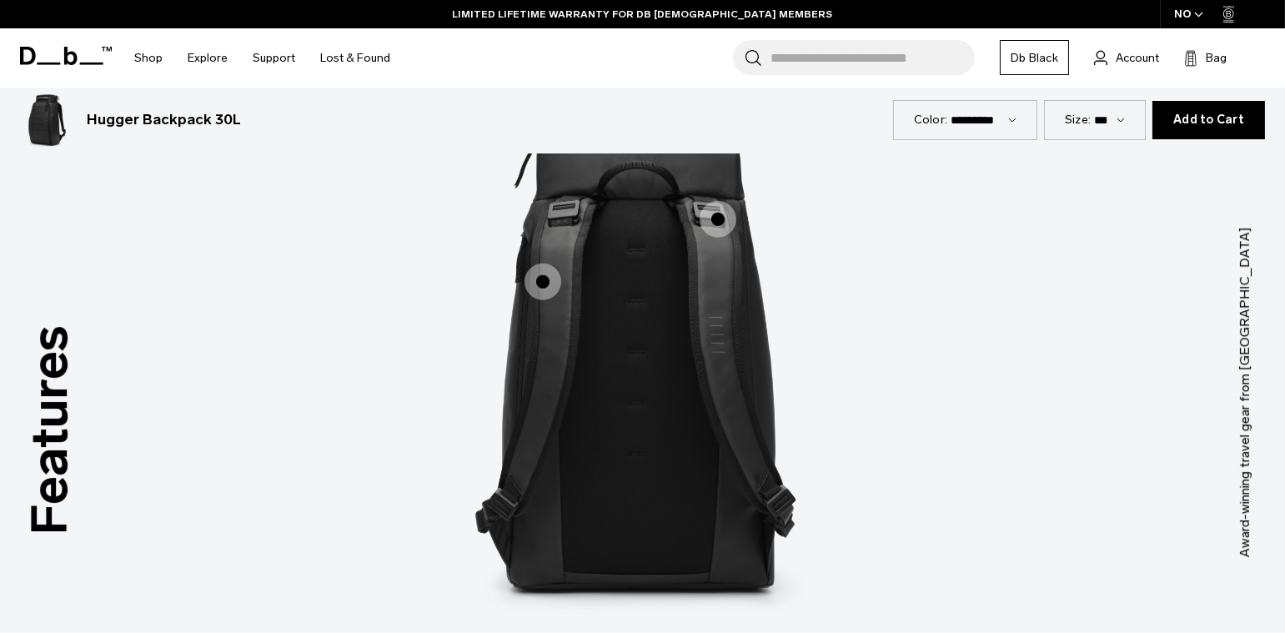
scroll to position [2148, 0]
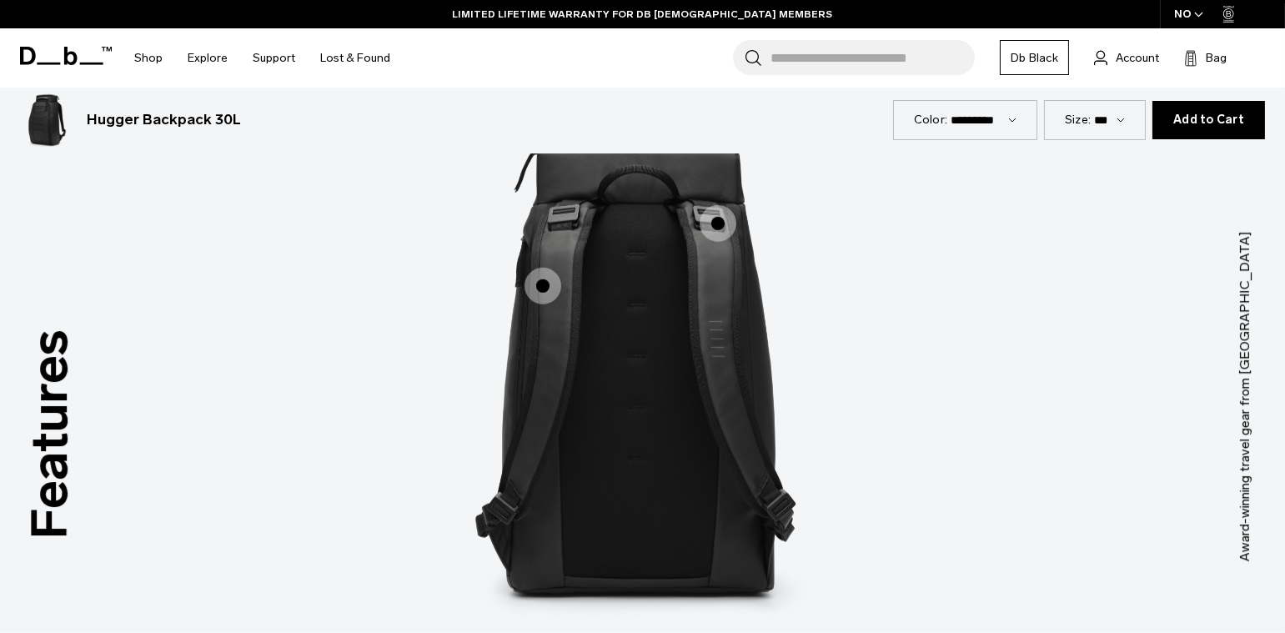
click at [544, 289] on span "2 / 3" at bounding box center [543, 286] width 37 height 37
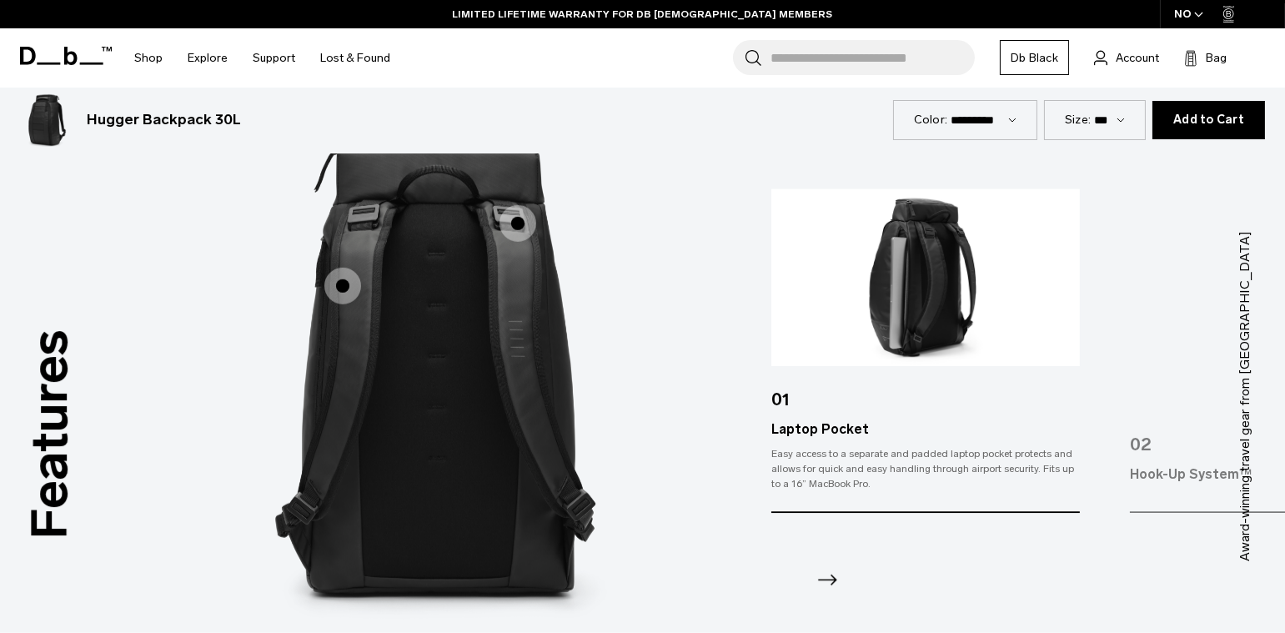
click at [797, 432] on div "Laptop Pocket" at bounding box center [925, 429] width 309 height 20
click at [798, 432] on div "Laptop Pocket" at bounding box center [925, 429] width 309 height 20
click at [828, 583] on icon "Next slide" at bounding box center [827, 579] width 27 height 27
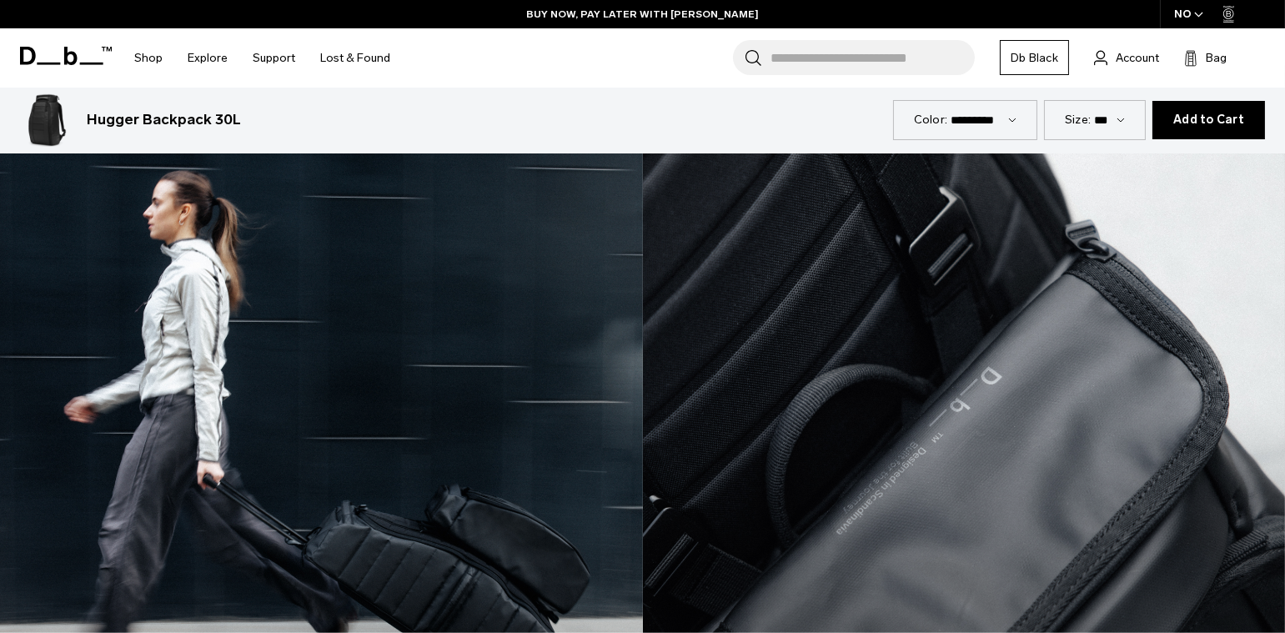
scroll to position [2275, 0]
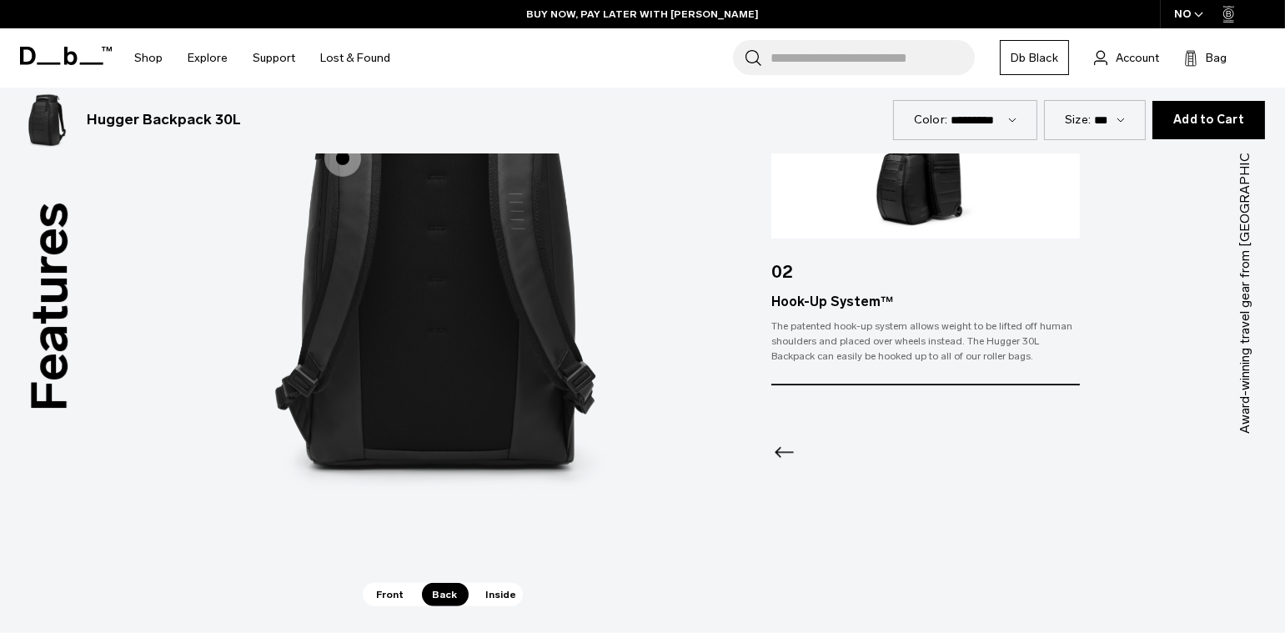
drag, startPoint x: 500, startPoint y: 594, endPoint x: 568, endPoint y: 578, distance: 69.4
click at [500, 594] on span "Inside" at bounding box center [501, 594] width 53 height 23
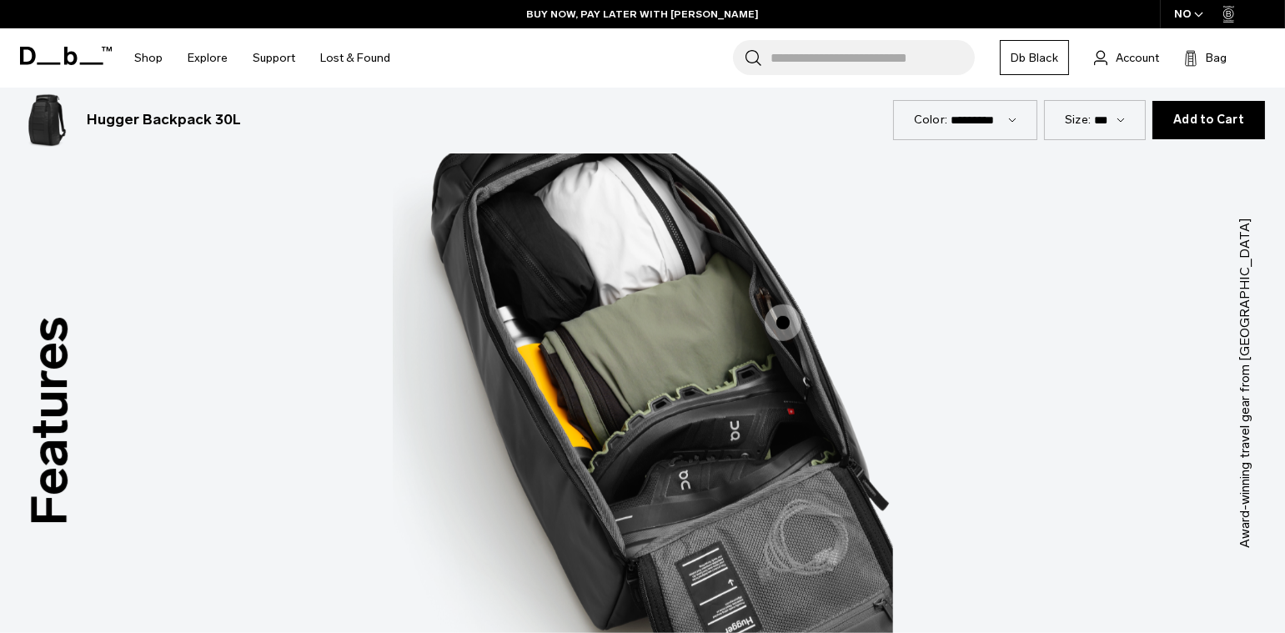
scroll to position [2203, 0]
